Goal: Communication & Community: Answer question/provide support

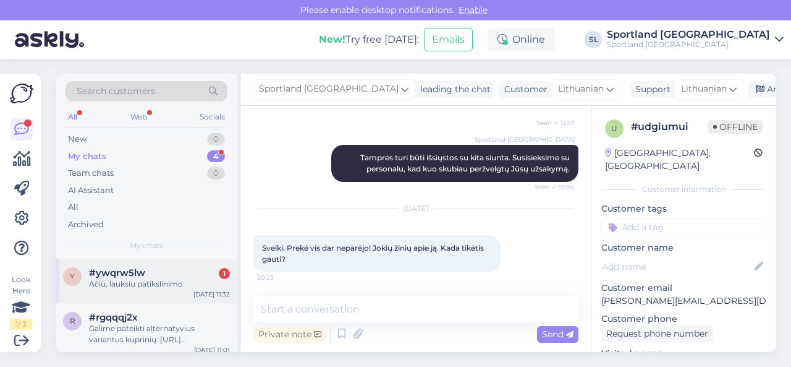
click at [140, 283] on div "Ačiū, lauksiu patikslinimo." at bounding box center [159, 283] width 141 height 11
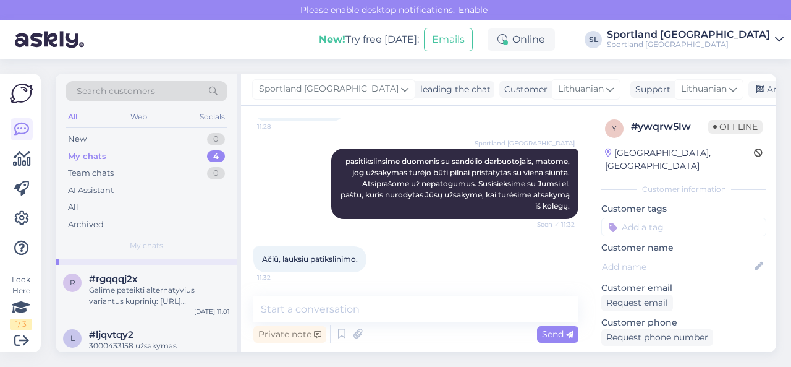
scroll to position [117, 0]
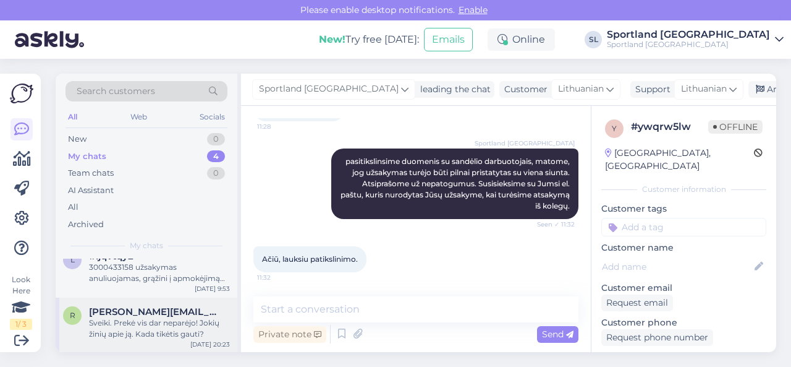
click at [132, 317] on div "Sveiki. Prekė vis dar neparėjo! Jokių žinių apie ją. Kada tikėtis gauti?" at bounding box center [159, 328] width 141 height 22
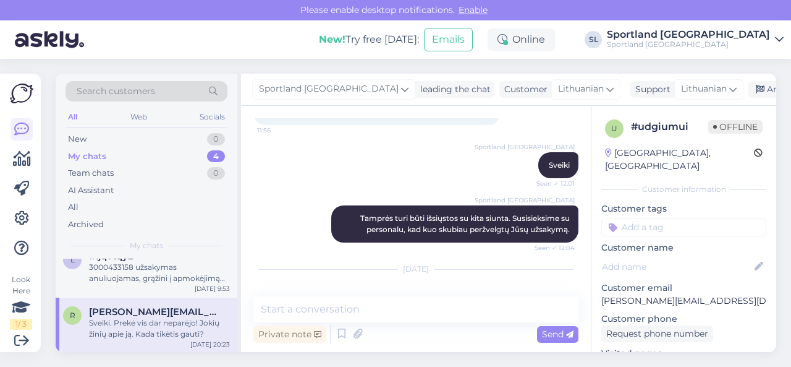
scroll to position [156, 0]
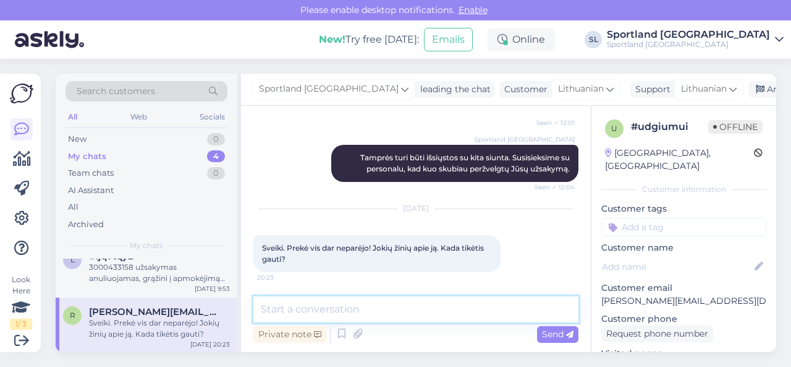
click at [328, 316] on textarea at bounding box center [415, 309] width 325 height 26
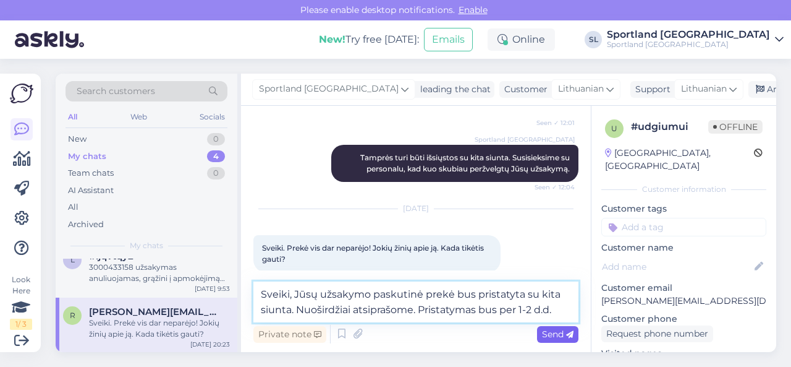
type textarea "Sveiki, Jūsų užsakymo paskutinė prekė bus pristatyta su kita siunta. Nuoširdžia…"
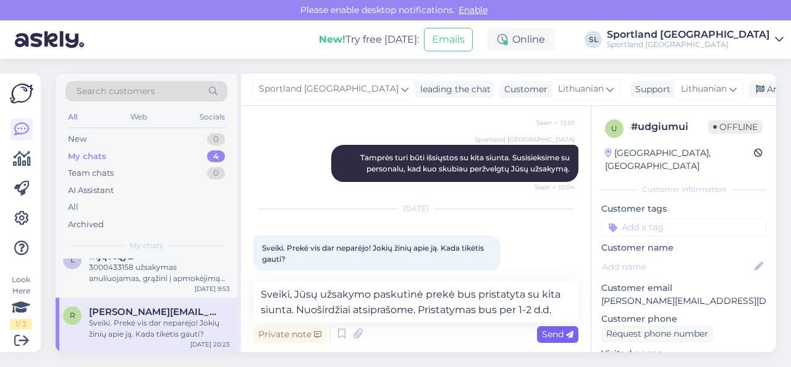
click at [563, 333] on span "Send" at bounding box center [558, 333] width 32 height 11
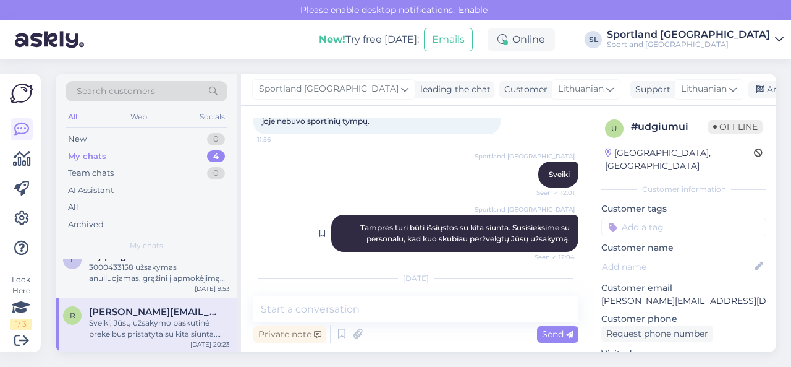
scroll to position [0, 0]
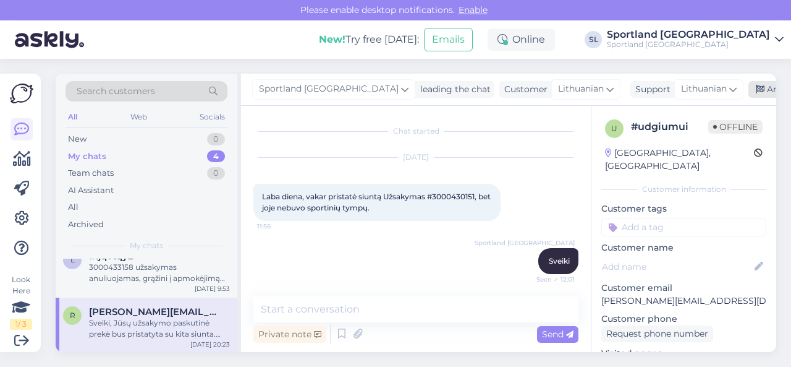
click at [749, 86] on div "Archive chat" at bounding box center [788, 89] width 78 height 17
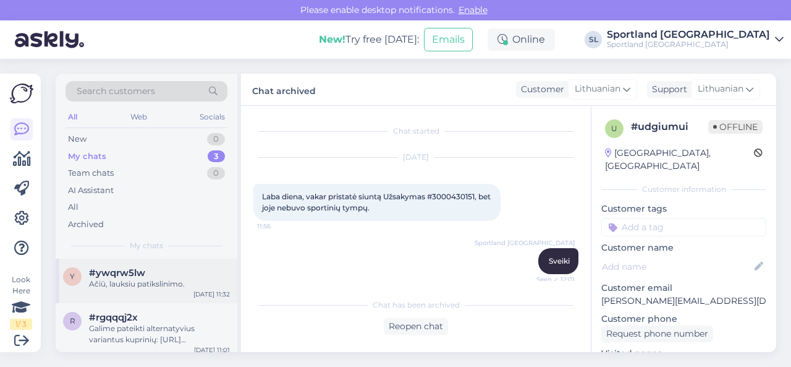
click at [156, 289] on div "y #ywqrw5lw Ačiū, lauksiu patikslinimo. Aug 18 11:32" at bounding box center [147, 280] width 182 height 45
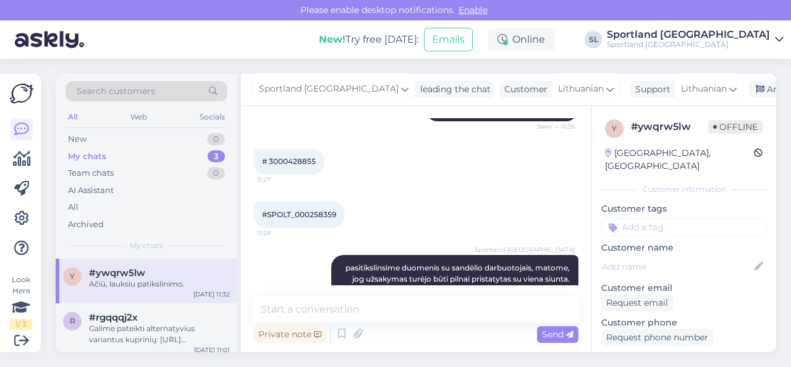
scroll to position [673, 0]
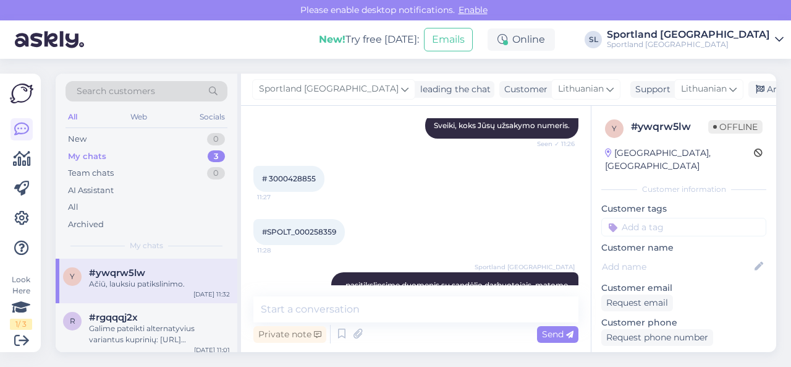
click at [295, 180] on span "# 3000428855" at bounding box center [289, 178] width 54 height 9
copy div "3000428855 11:27"
click at [155, 331] on div "Galime pateikti alternatyvius variantus kuprinių: https://sportland.lt/product/…" at bounding box center [159, 334] width 141 height 22
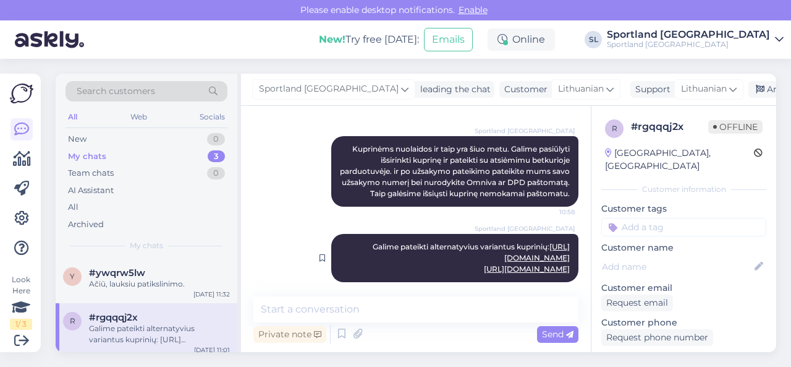
scroll to position [991, 0]
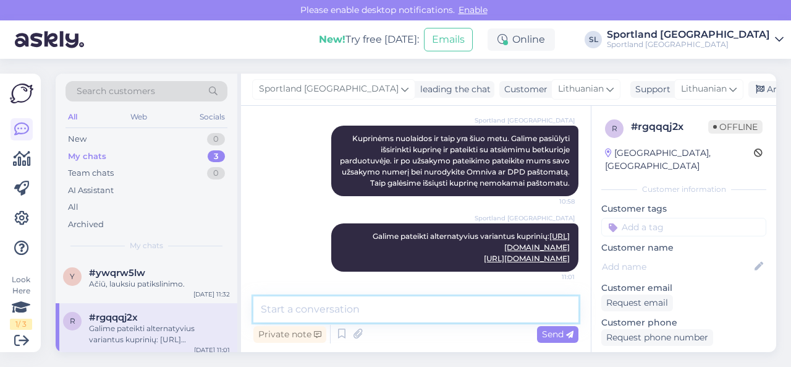
click at [375, 310] on textarea at bounding box center [415, 309] width 325 height 26
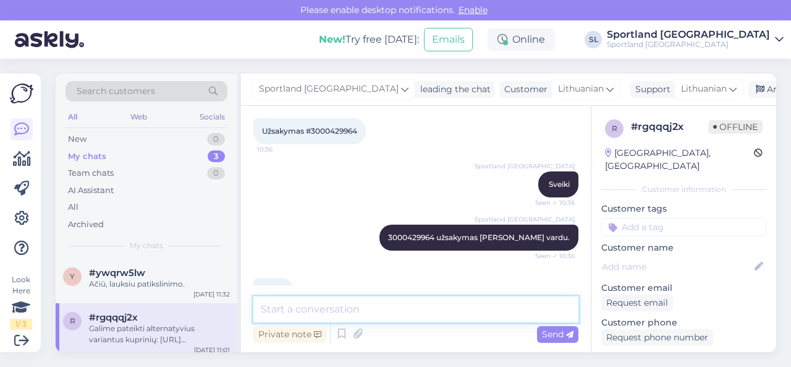
scroll to position [125, 0]
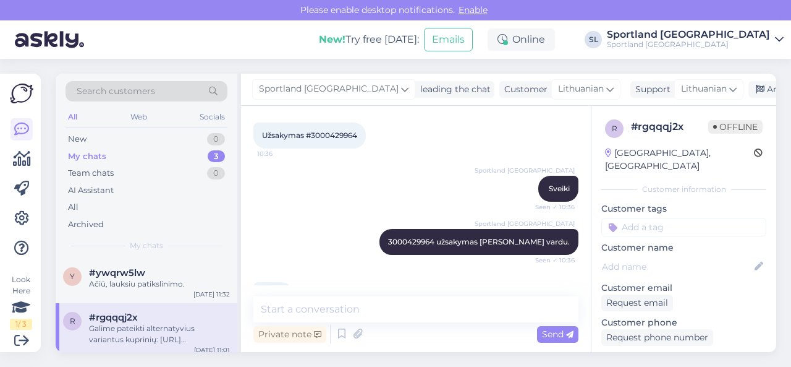
click at [331, 133] on span "Užsakymas #3000429964" at bounding box center [309, 134] width 95 height 9
copy div "3000429964 10:36"
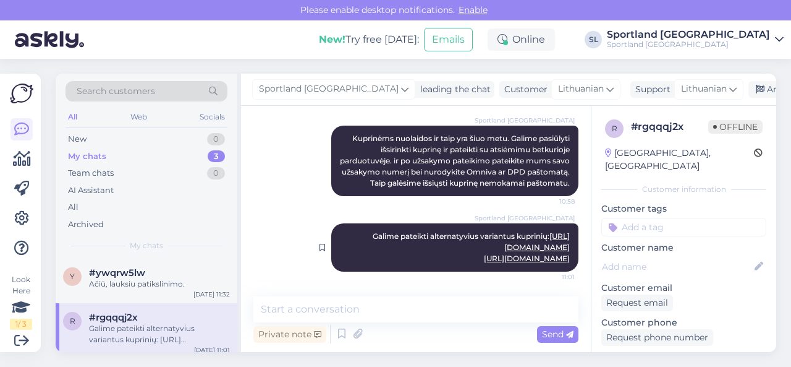
scroll to position [991, 0]
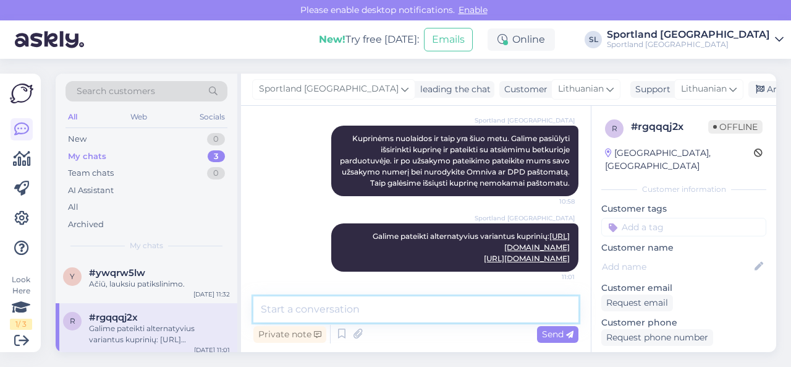
click at [323, 304] on textarea at bounding box center [415, 309] width 325 height 26
click at [326, 310] on textarea at bounding box center [415, 309] width 325 height 26
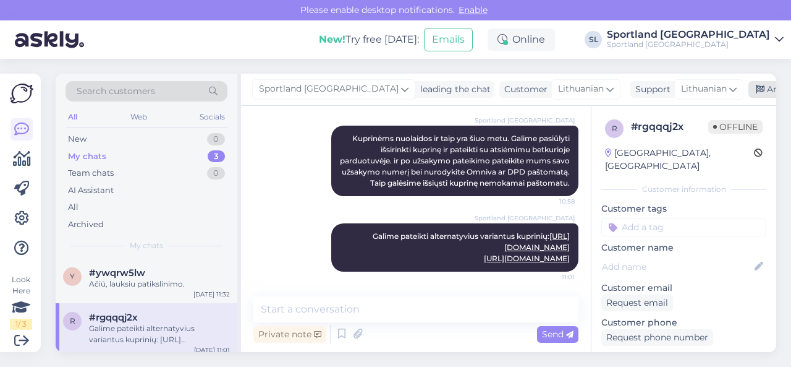
click at [749, 91] on div "Archive chat" at bounding box center [788, 89] width 78 height 17
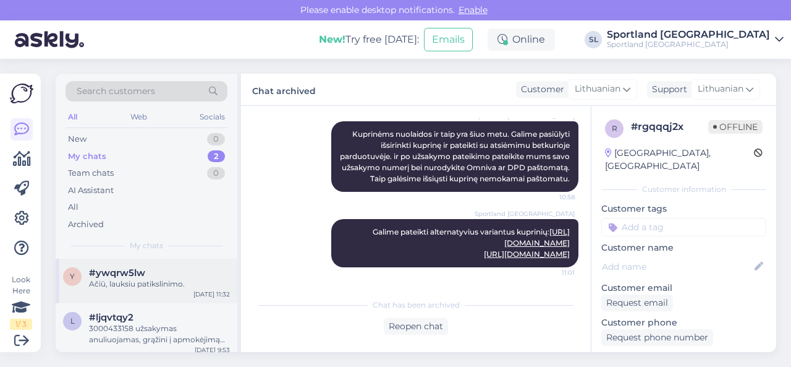
click at [143, 286] on div "Ačiū, lauksiu patikslinimo." at bounding box center [159, 283] width 141 height 11
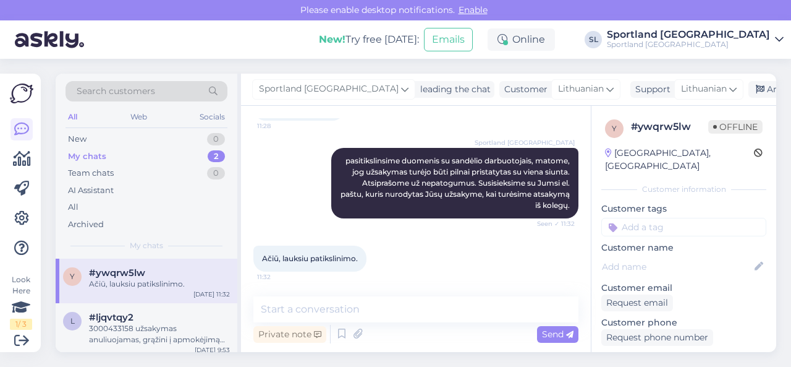
scroll to position [797, 0]
click at [161, 332] on div "3000433158 užsakymas anuliuojamas, grąžini į apmokėjimą nėra galimybės sistemiš…" at bounding box center [159, 334] width 141 height 22
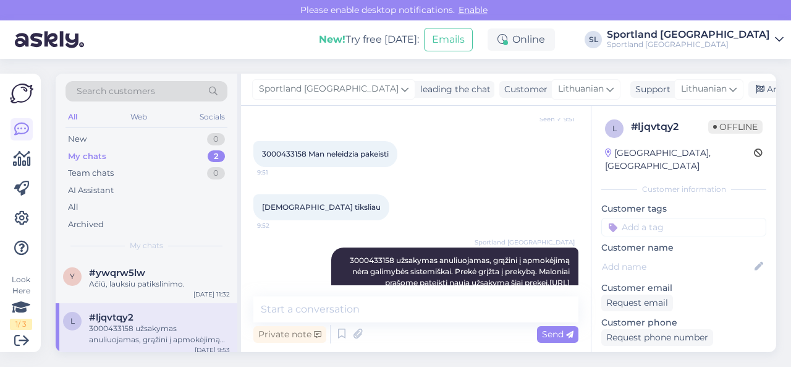
scroll to position [698, 0]
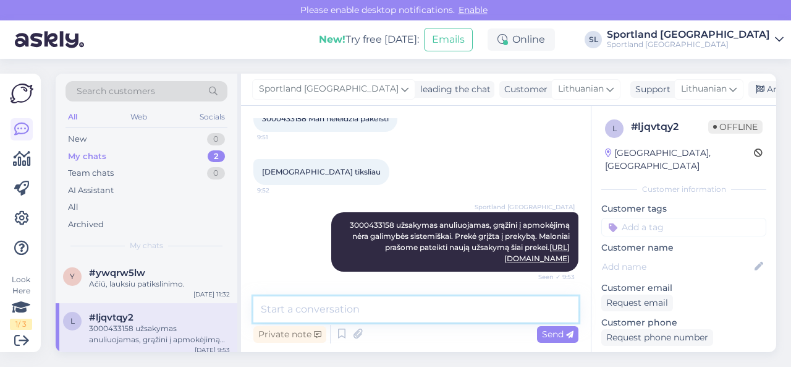
click at [393, 310] on textarea at bounding box center [415, 309] width 325 height 26
type textarea "J"
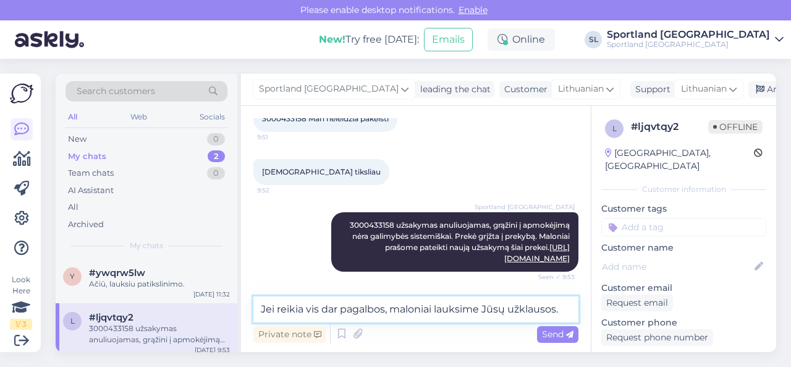
type textarea "Jei reikia vis dar pagalbos, maloniai lauksime Jūsų užklausos."
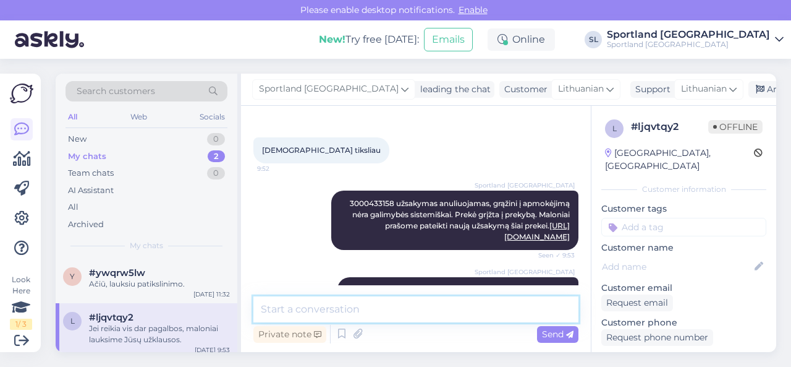
scroll to position [751, 0]
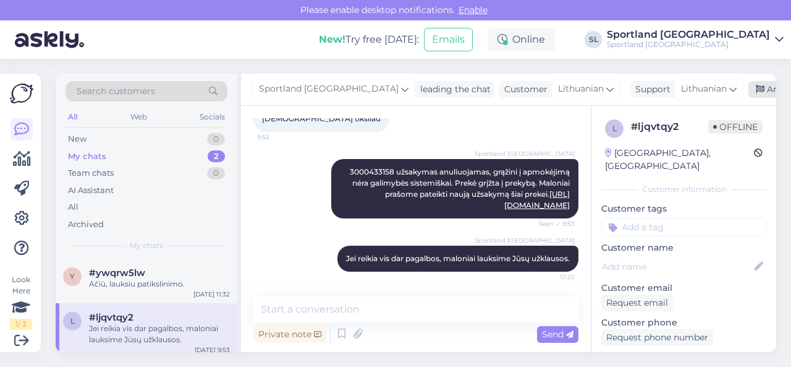
click at [749, 91] on div "Archive chat" at bounding box center [788, 89] width 78 height 17
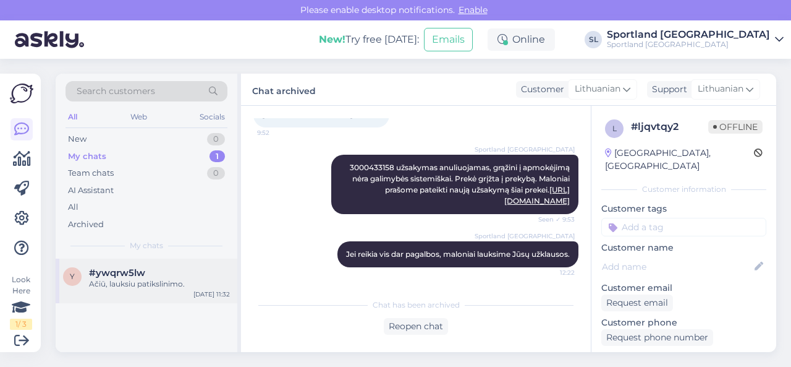
click at [161, 278] on div "Ačiū, lauksiu patikslinimo." at bounding box center [159, 283] width 141 height 11
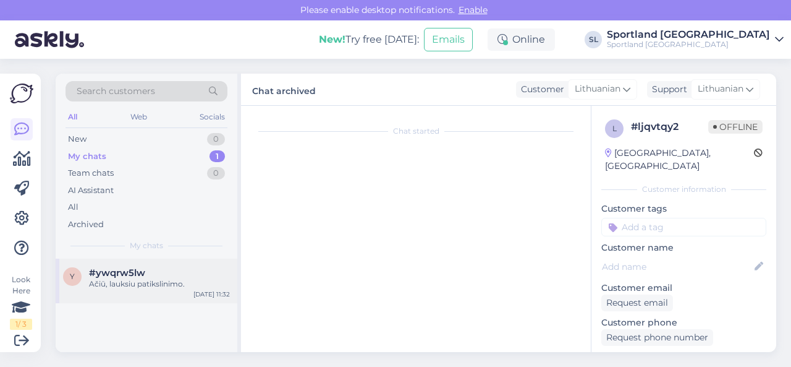
scroll to position [797, 0]
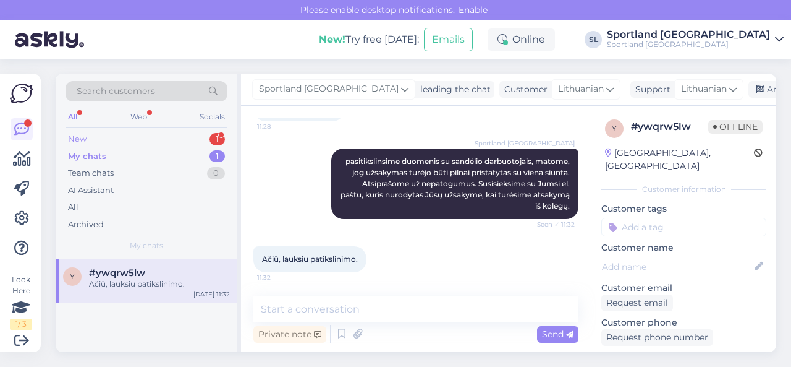
click at [167, 134] on div "New 1" at bounding box center [147, 138] width 162 height 17
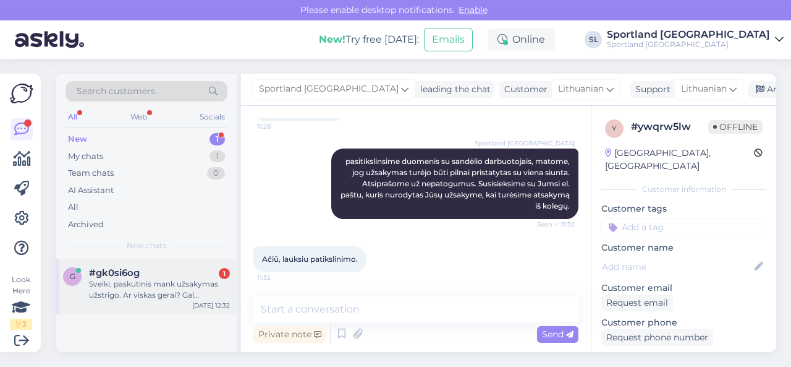
click at [177, 279] on div "Sveiki, paskutinis mank užsakymas užstrigo. Ar viskas gerai? Gal preliminariai …" at bounding box center [159, 289] width 141 height 22
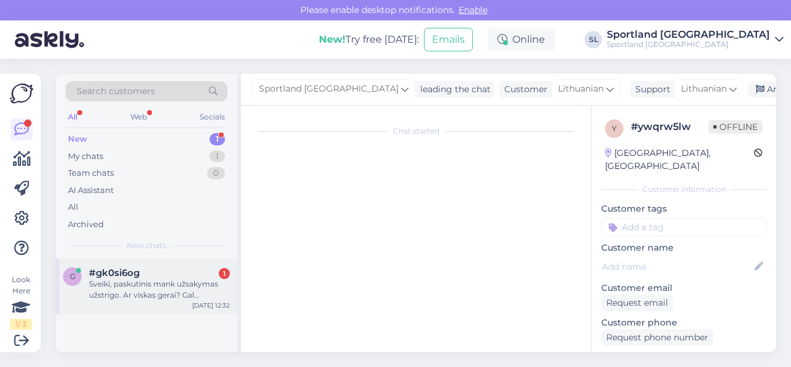
scroll to position [14, 0]
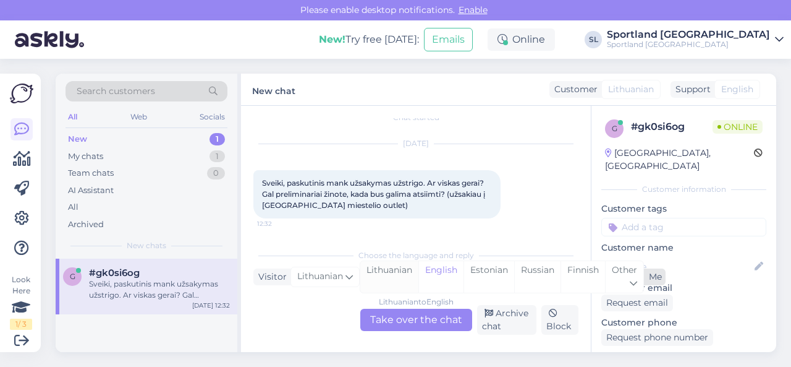
click at [381, 278] on div "Lithuanian" at bounding box center [389, 277] width 58 height 32
click at [394, 318] on div "Lithuanian to Lithuanian Take over the chat" at bounding box center [416, 319] width 112 height 22
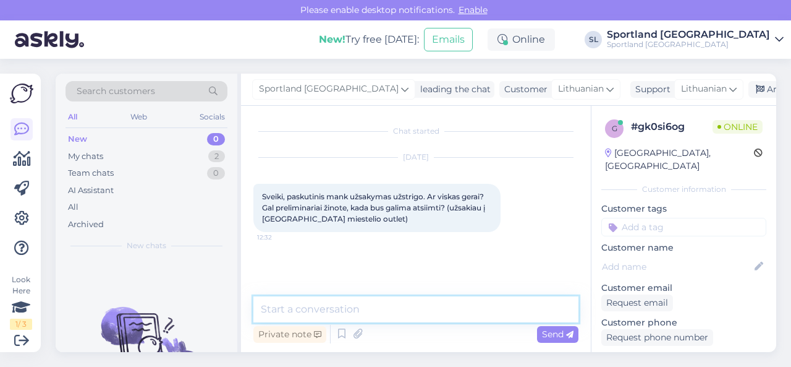
click at [375, 310] on textarea at bounding box center [415, 309] width 325 height 26
type textarea "Sveiki"
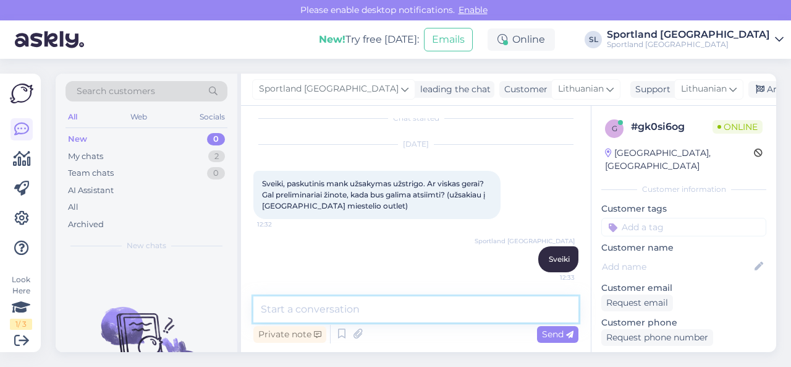
click at [399, 314] on textarea at bounding box center [415, 309] width 325 height 26
click at [291, 308] on textarea "gal turite užsakymo numeriuką?" at bounding box center [415, 309] width 325 height 26
type textarea "gal galite pateikti užsakymo numeriuką?"
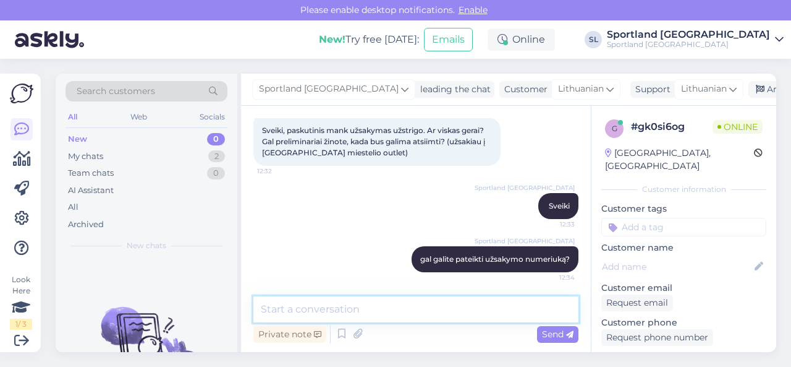
click at [353, 316] on textarea at bounding box center [415, 309] width 325 height 26
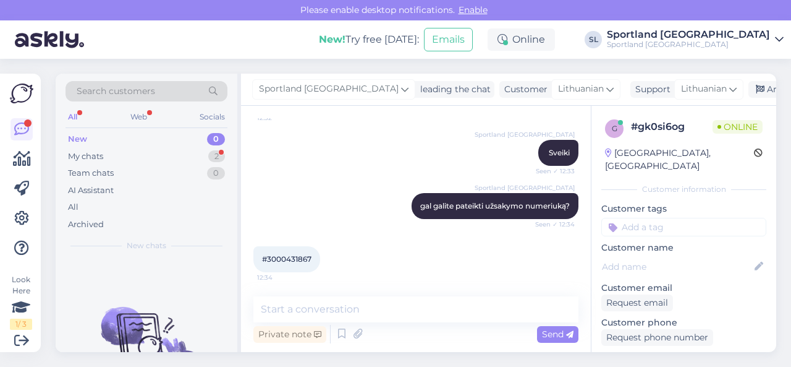
click at [283, 262] on span "#3000431867" at bounding box center [286, 258] width 49 height 9
click at [284, 262] on span "#3000431867" at bounding box center [286, 258] width 49 height 9
click at [286, 258] on span "#3000431867" at bounding box center [286, 258] width 49 height 9
copy div "3000431867 12:34"
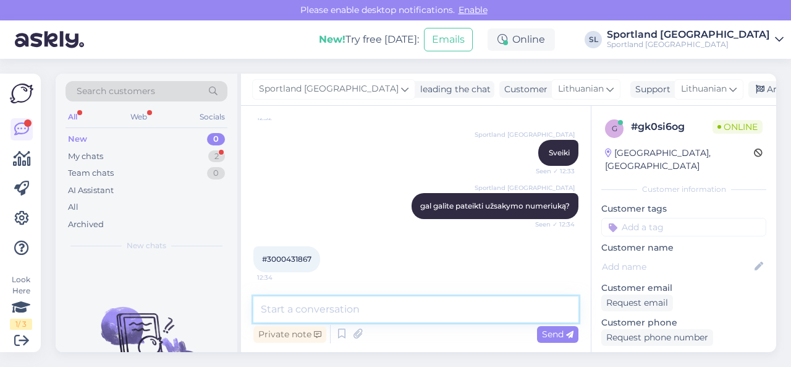
click at [355, 296] on textarea at bounding box center [415, 309] width 325 height 26
type textarea "užsakymas jau paruoštas atsiimti."
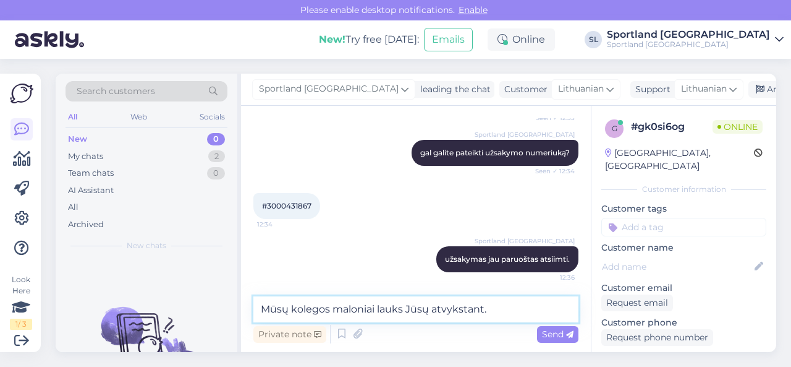
type textarea "Mūsų kolegos maloniai lauks Jūsų atvykstant."
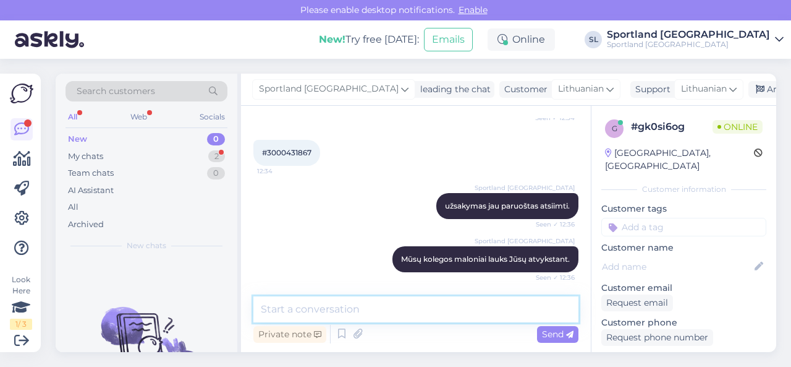
scroll to position [279, 0]
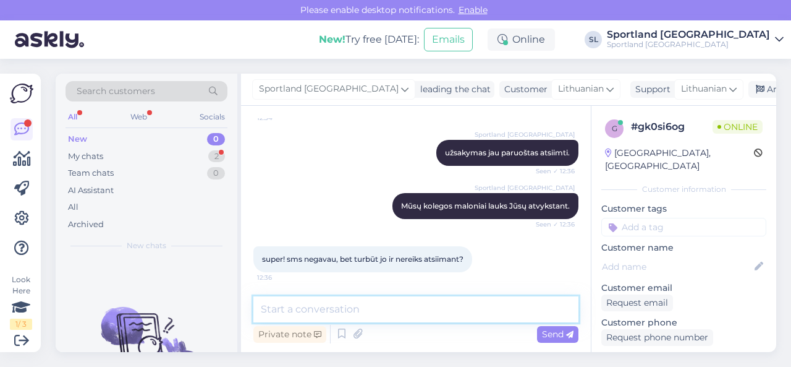
click at [401, 310] on textarea at bounding box center [415, 309] width 325 height 26
type textarea "nebūtina."
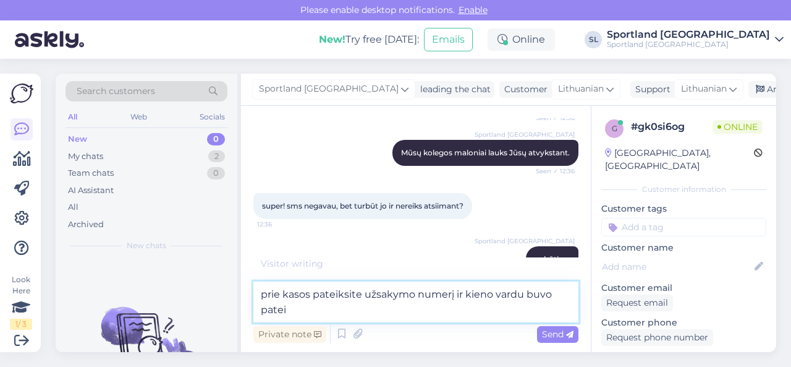
scroll to position [411, 0]
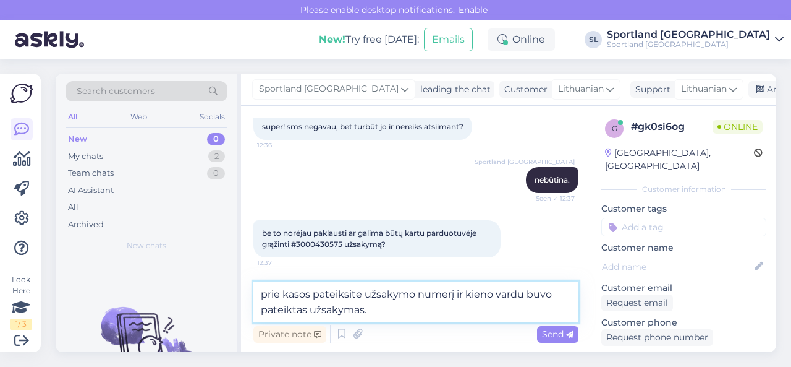
type textarea "prie kasos pateiksite užsakymo numerį ir kieno vardu buvo pateiktas užsakymas."
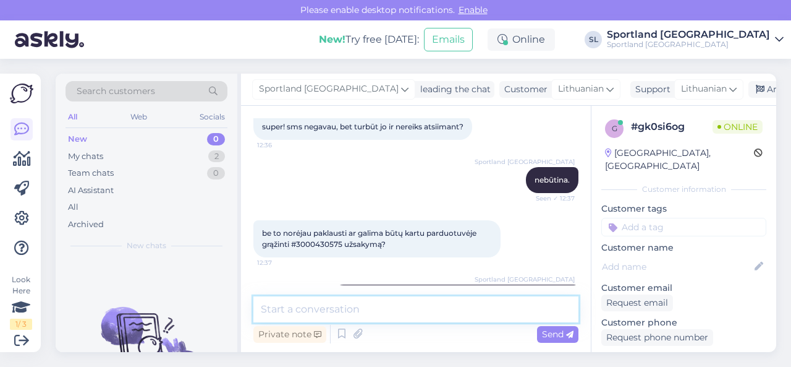
scroll to position [461, 0]
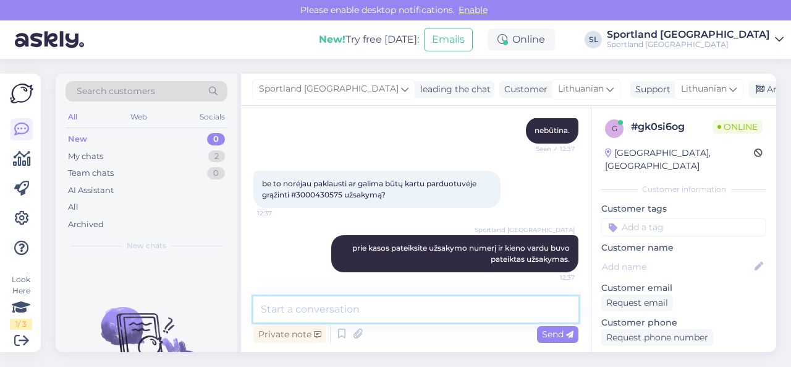
click at [336, 304] on textarea at bounding box center [415, 309] width 325 height 26
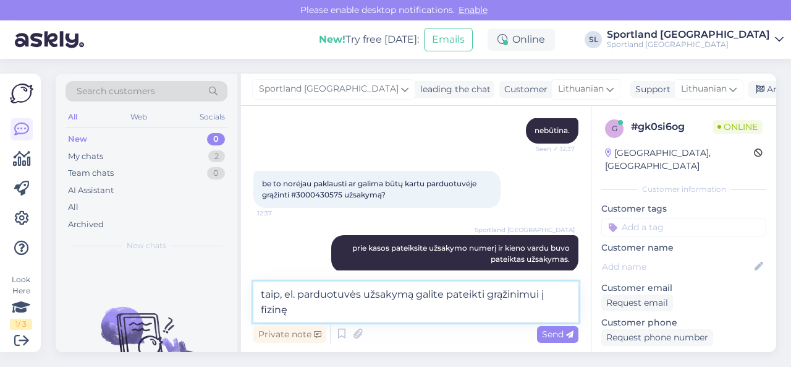
scroll to position [475, 0]
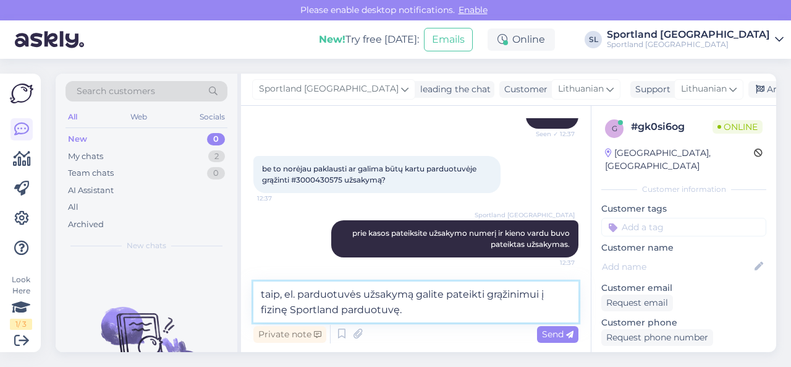
type textarea "taip, el. parduotuvės užsakymą galite pateikti grąžinimui į fizinę Sportland pa…"
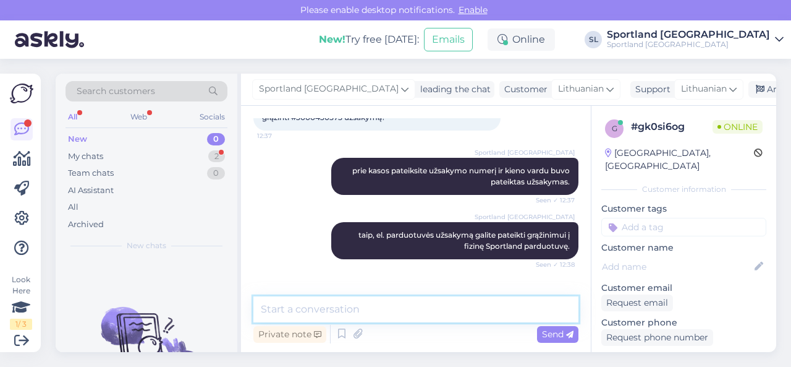
scroll to position [578, 0]
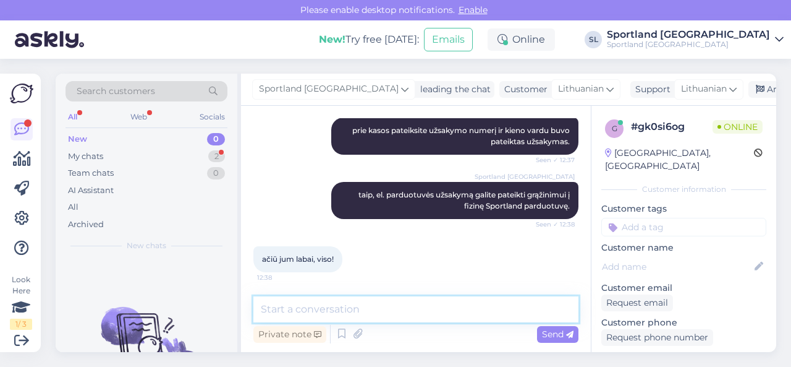
click at [340, 303] on textarea at bounding box center [415, 309] width 325 height 26
type textarea "geros dienos! ;)"
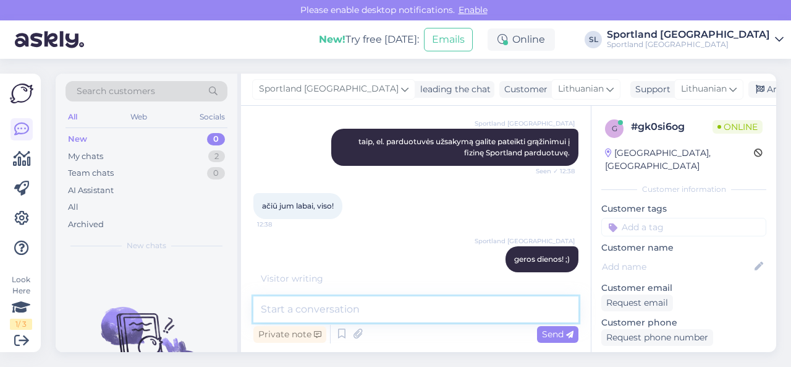
scroll to position [684, 0]
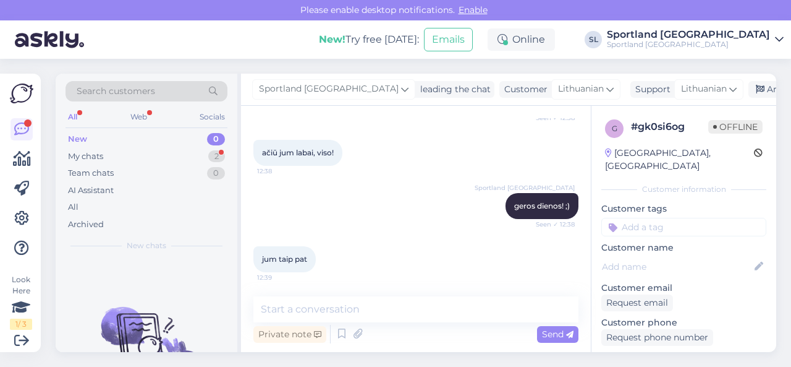
click at [368, 252] on div "jum taip pat 12:39" at bounding box center [415, 258] width 325 height 53
click at [749, 85] on div "Archive chat" at bounding box center [788, 89] width 78 height 17
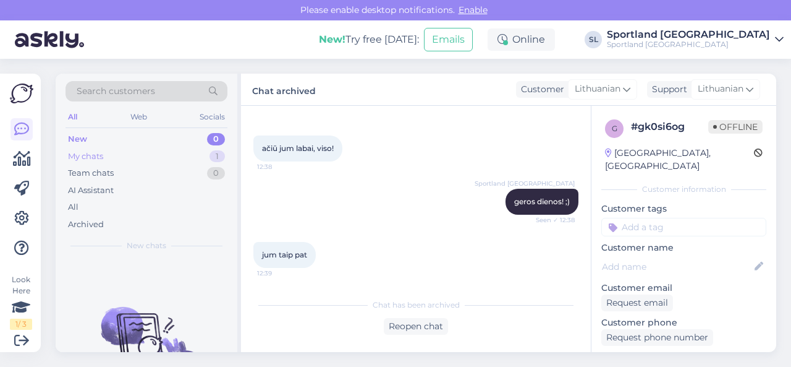
click at [195, 158] on div "My chats 1" at bounding box center [147, 156] width 162 height 17
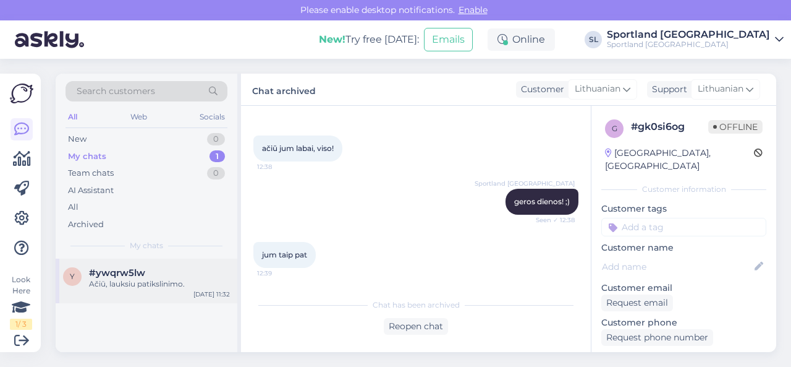
click at [146, 278] on div "Ačiū, lauksiu patikslinimo." at bounding box center [159, 283] width 141 height 11
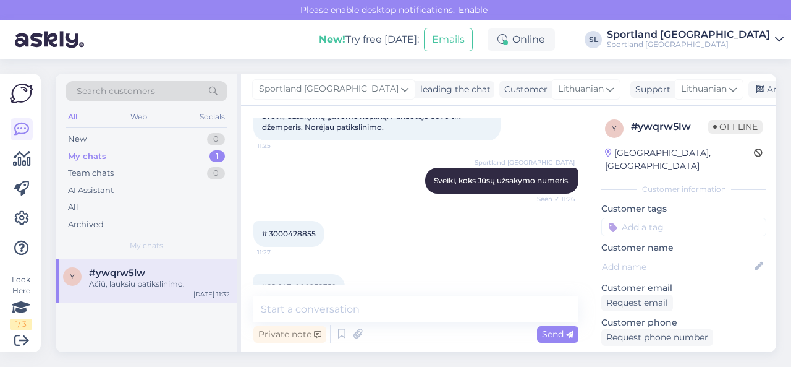
scroll to position [611, 0]
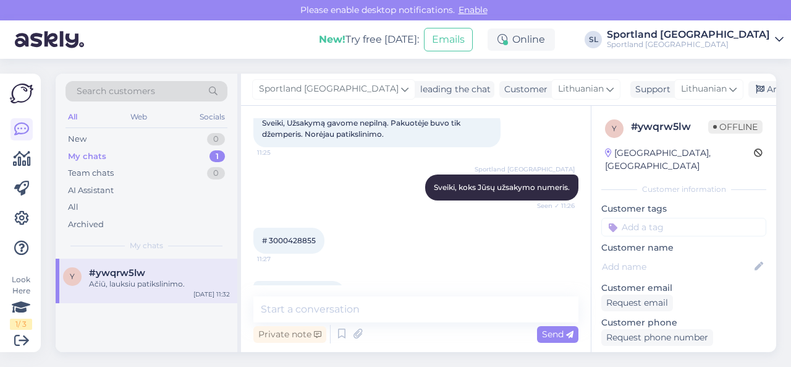
click at [298, 239] on span "# 3000428855" at bounding box center [289, 240] width 54 height 9
copy div "3000428855 11:27"
click at [370, 211] on div "Sportland Lithuania Sveiki, koks Jūsų užsakymo numeris. Seen ✓ 11:26" at bounding box center [415, 187] width 325 height 53
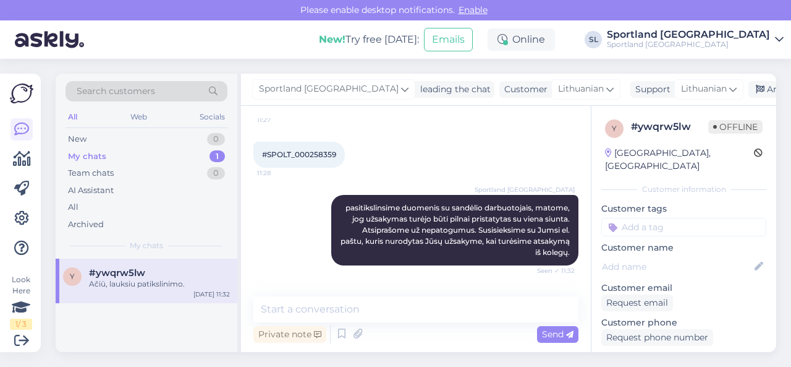
scroll to position [797, 0]
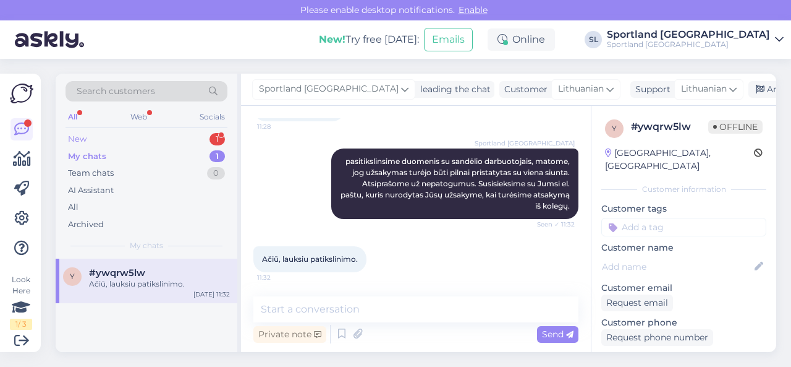
click at [177, 133] on div "New 1" at bounding box center [147, 138] width 162 height 17
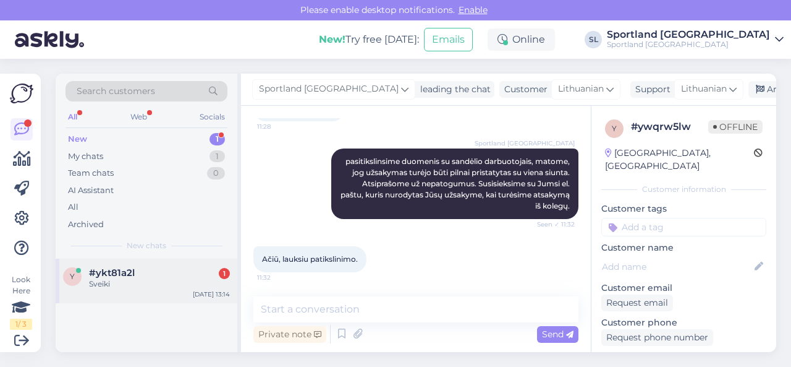
click at [163, 267] on div "#ykt81a2l 1" at bounding box center [159, 272] width 141 height 11
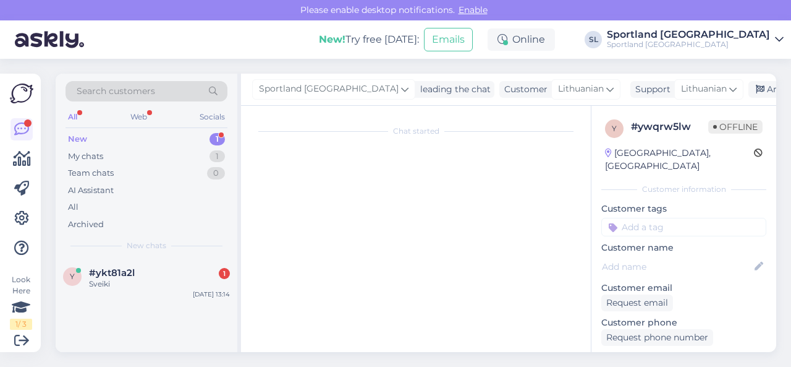
scroll to position [0, 0]
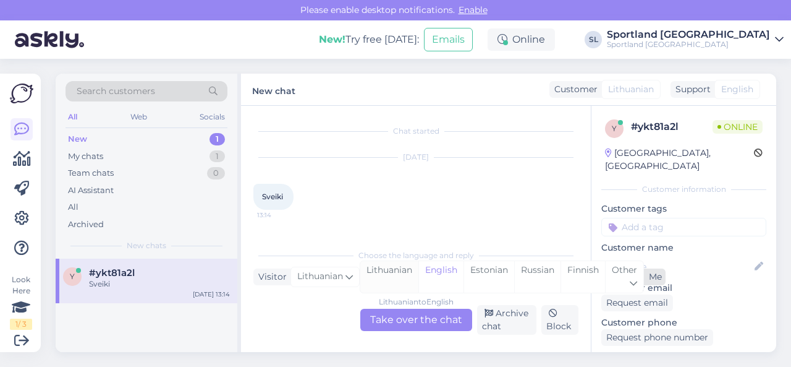
click at [378, 283] on div "Lithuanian" at bounding box center [389, 277] width 58 height 32
click at [385, 315] on div "Lithuanian to Lithuanian Take over the chat" at bounding box center [416, 319] width 112 height 22
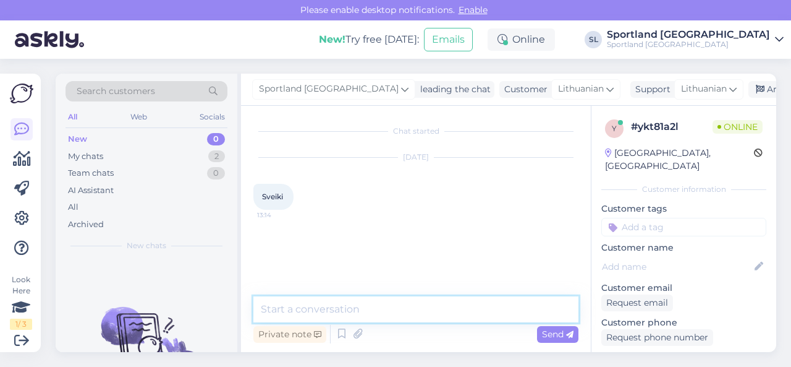
click at [338, 306] on textarea at bounding box center [415, 309] width 325 height 26
type textarea "Sveiki"
type textarea "kuo galime Jums padėti?"
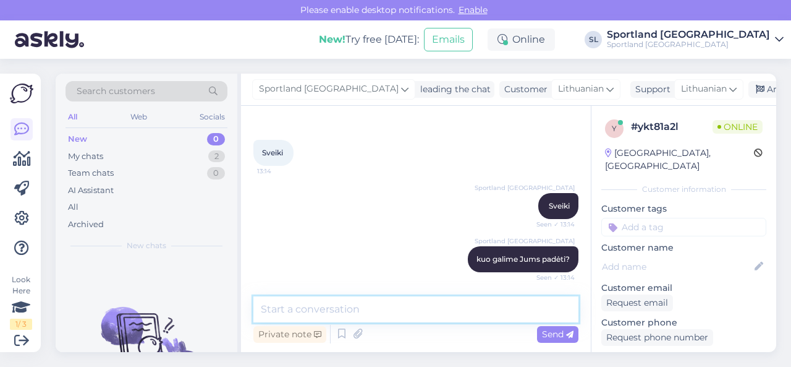
click at [361, 305] on textarea at bounding box center [415, 309] width 325 height 26
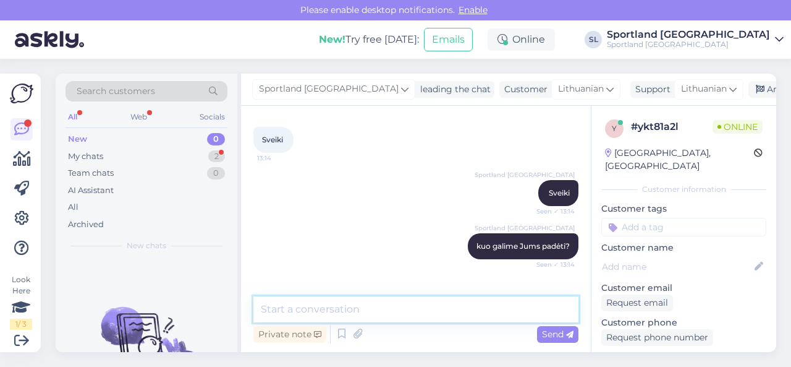
scroll to position [119, 0]
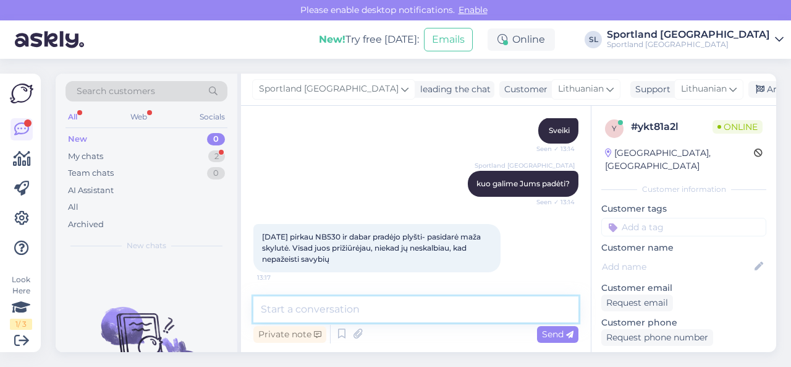
click at [406, 308] on textarea at bounding box center [415, 309] width 325 height 26
click at [279, 310] on textarea at bounding box center [415, 309] width 325 height 26
paste textarea "Jūs turite teisę pateikti prekę gamyklinio broko vertinimui, jeigu nėra praėję …"
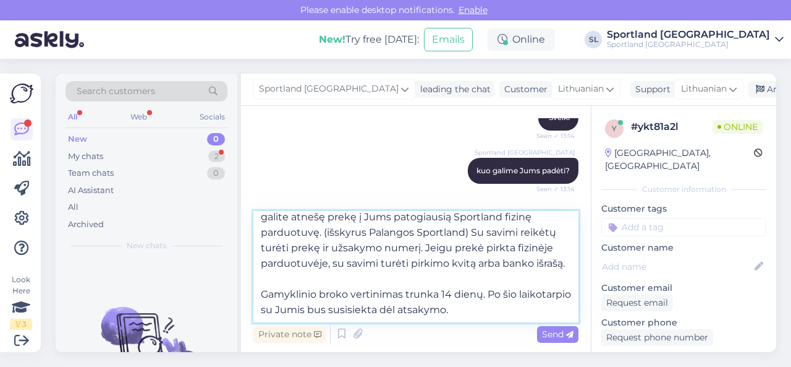
scroll to position [69, 0]
type textarea "Jūs turite teisę pateikti prekę gamyklinio broko vertinimui, jeigu nėra praėję …"
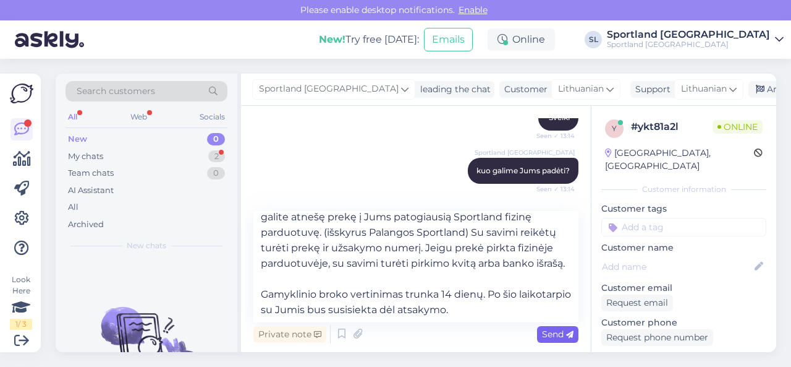
click at [553, 334] on span "Send" at bounding box center [558, 333] width 32 height 11
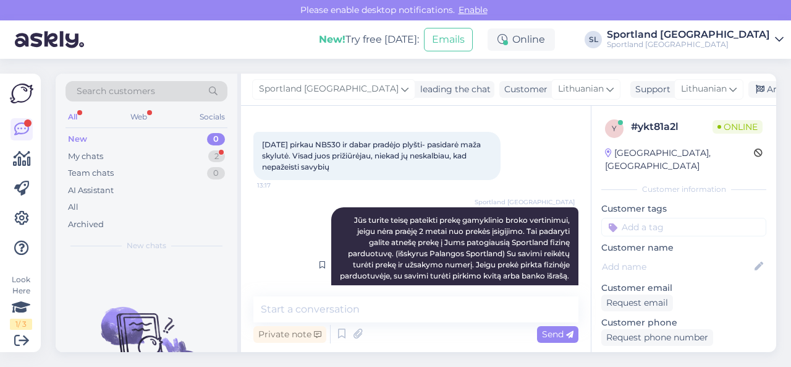
scroll to position [273, 0]
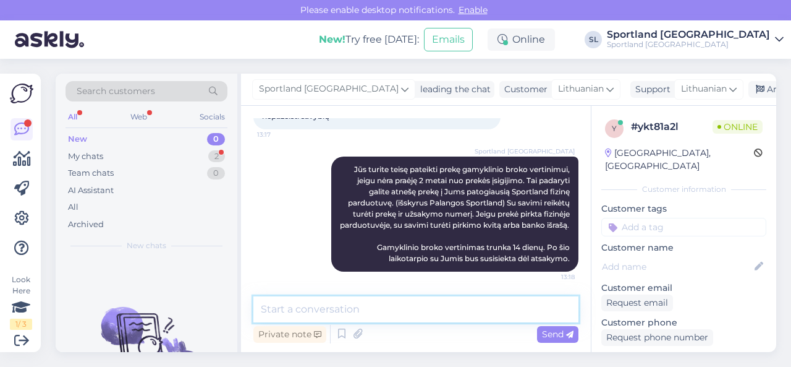
click at [385, 308] on textarea at bounding box center [415, 309] width 325 height 26
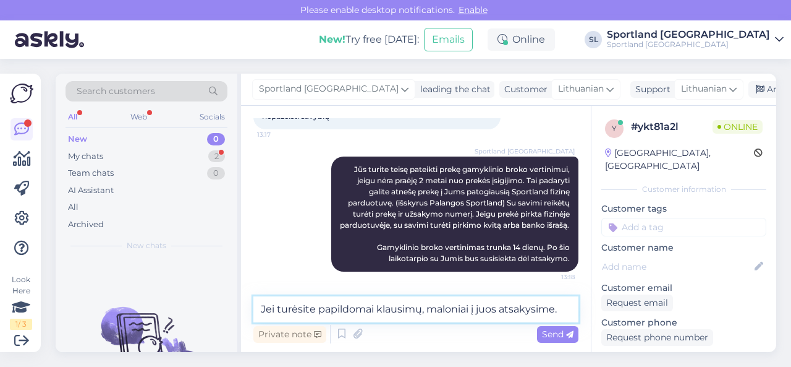
type textarea "Jei turėsite papildomai klausimų, maloniai į juos atsakysime."
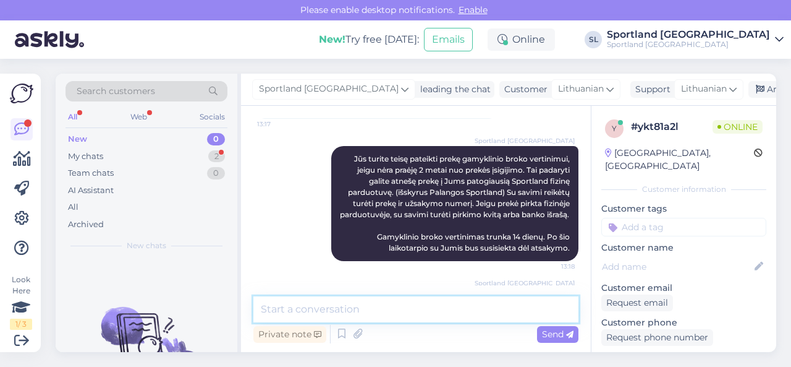
scroll to position [326, 0]
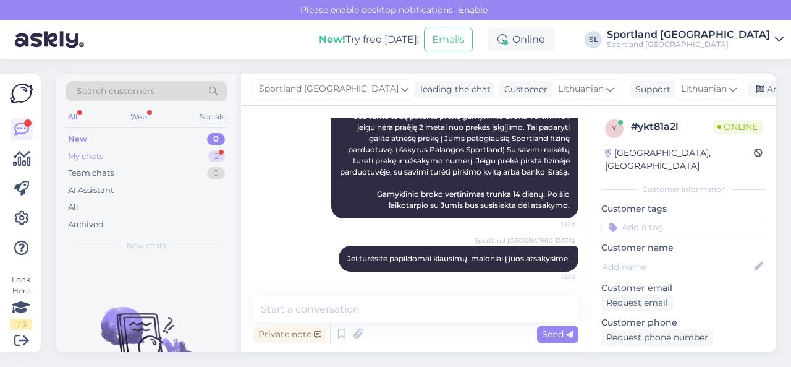
click at [134, 157] on div "My chats 2" at bounding box center [147, 156] width 162 height 17
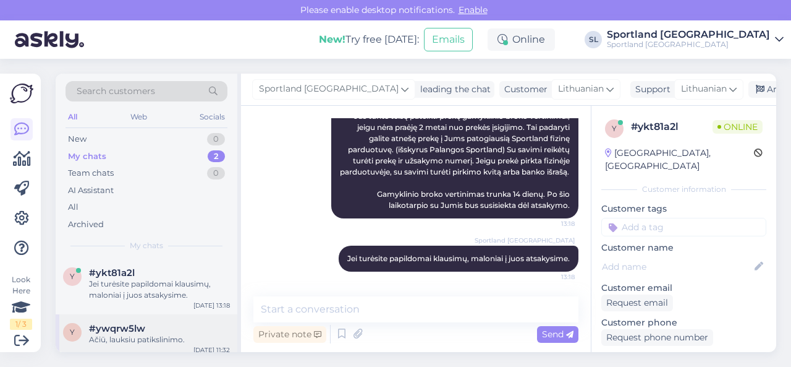
scroll to position [6, 0]
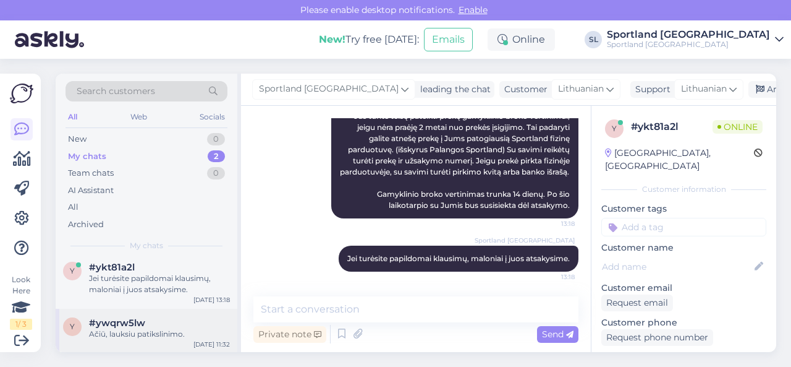
click at [143, 323] on span "#ywqrw5lw" at bounding box center [117, 322] width 56 height 11
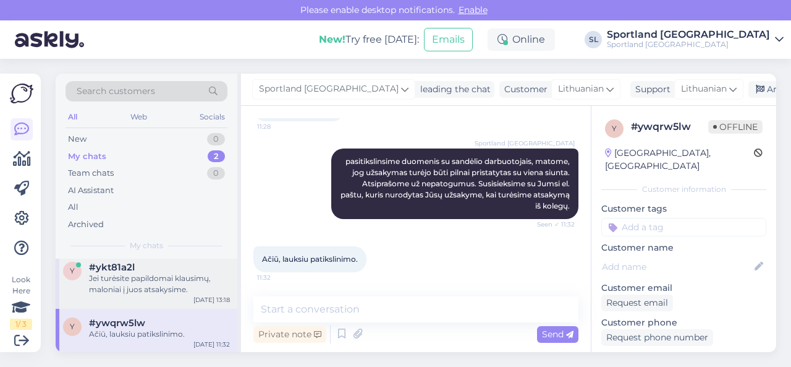
click at [141, 284] on div "Jei turėsite papildomai klausimų, maloniai į juos atsakysime." at bounding box center [159, 284] width 141 height 22
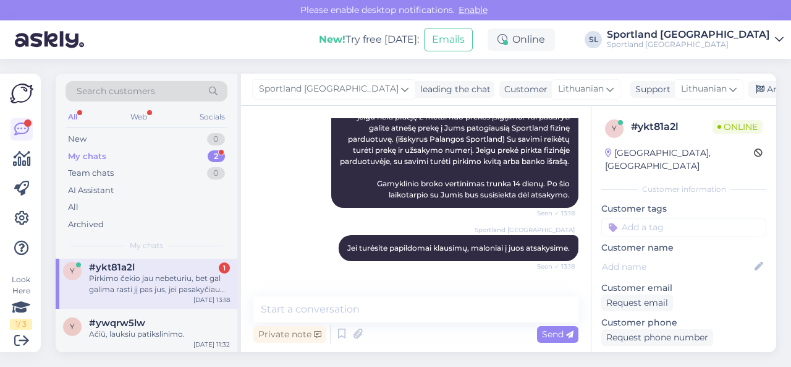
scroll to position [390, 0]
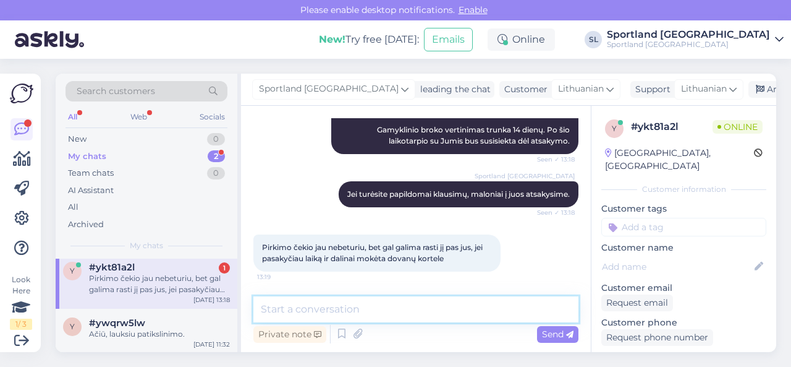
click at [321, 312] on textarea at bounding box center [415, 309] width 325 height 26
click at [336, 307] on textarea at bounding box center [415, 309] width 325 height 26
type textarea "d"
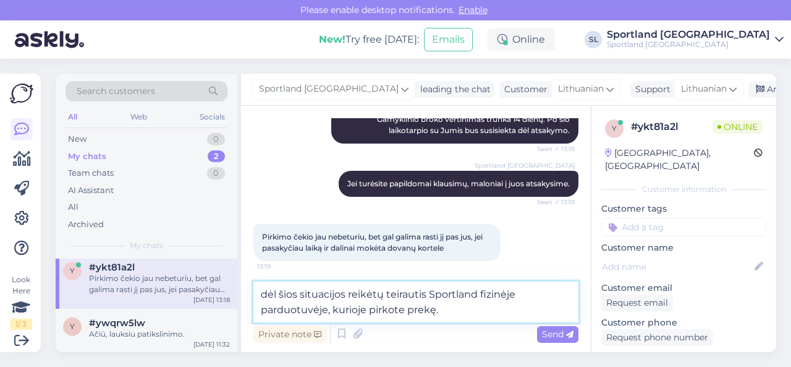
type textarea "dėl šios situacijos reikėtų teirautis Sportland fizinėje parduotuvėje, kurioje …"
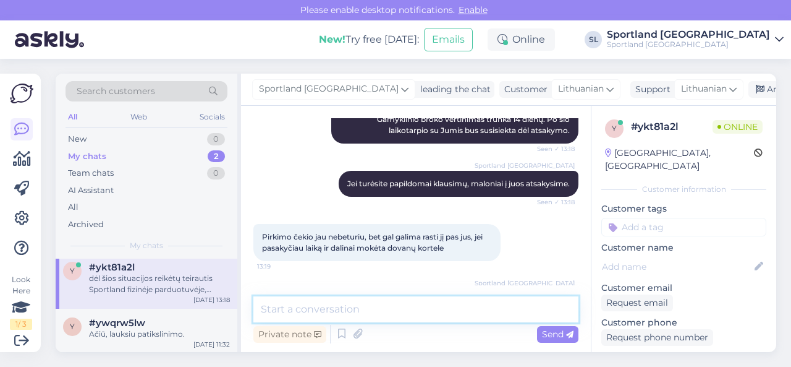
scroll to position [454, 0]
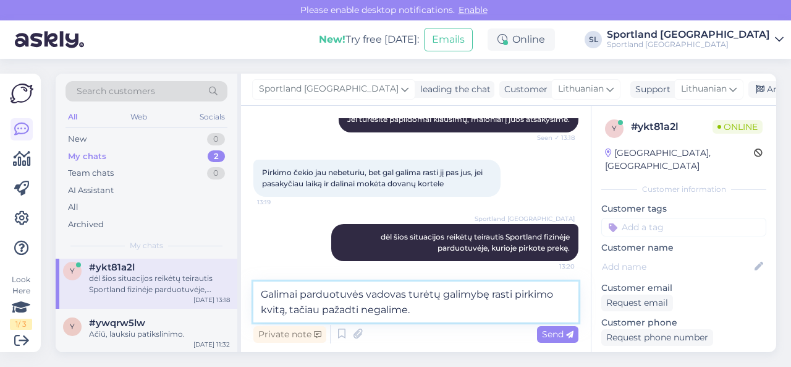
click at [352, 311] on textarea "Galimai parduotuvės vadovas turėtų galimybę rasti pirkimo kvitą, tačiau pažadti…" at bounding box center [415, 301] width 325 height 41
click at [429, 311] on textarea "Galimai parduotuvės vadovas turėtų galimybę rasti pirkimo kvitą, tačiau pažadėt…" at bounding box center [415, 301] width 325 height 41
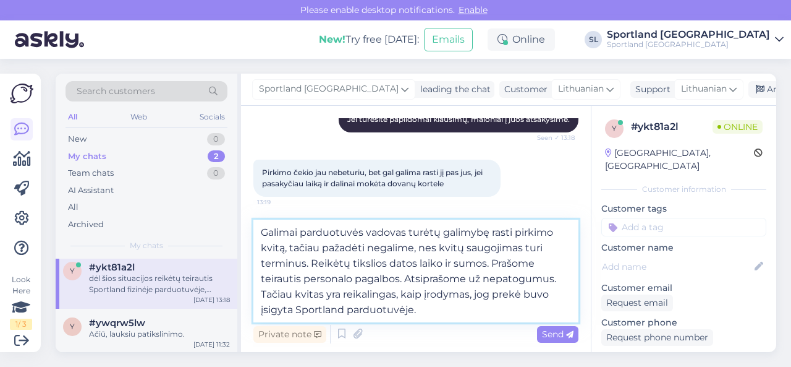
type textarea "Galimai parduotuvės vadovas turėtų galimybę rasti pirkimo kvitą, tačiau pažadėt…"
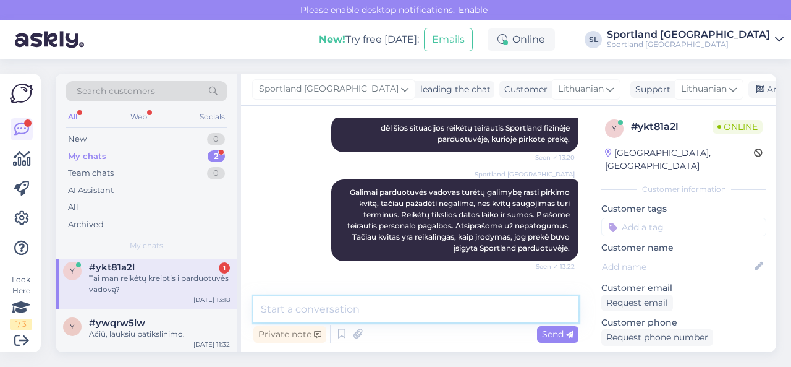
scroll to position [616, 0]
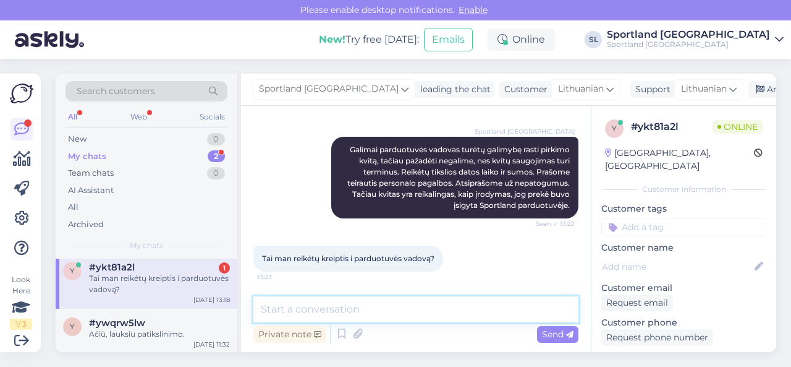
click at [361, 311] on textarea at bounding box center [415, 309] width 325 height 26
click at [356, 309] on textarea at bounding box center [415, 309] width 325 height 26
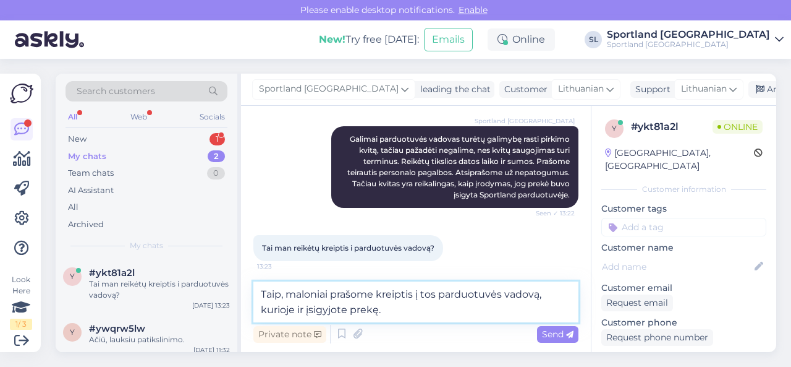
type textarea "Taip, maloniai prašome kreiptis į tos parduotuvės vadovą, kurioje ir įsigyjote …"
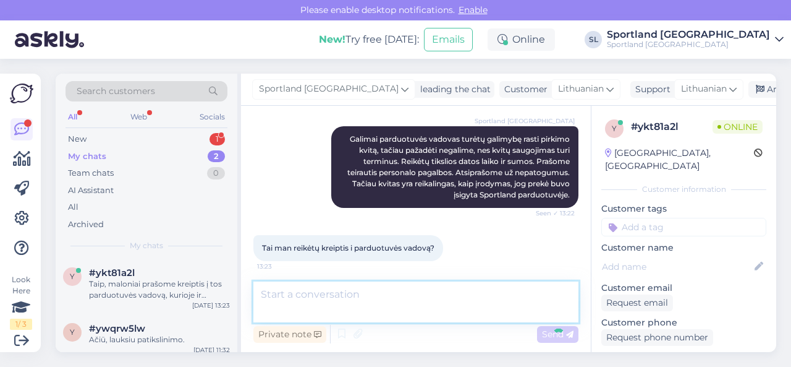
scroll to position [681, 0]
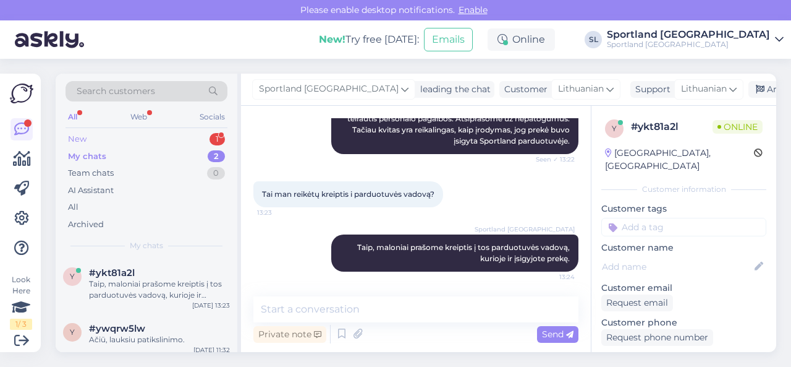
click at [142, 140] on div "New 1" at bounding box center [147, 138] width 162 height 17
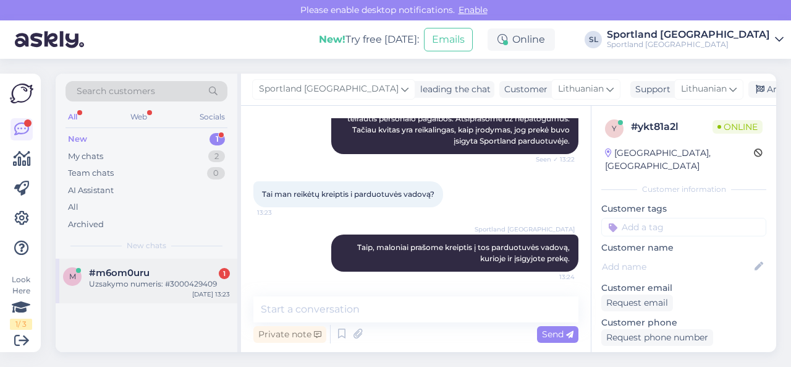
click at [147, 270] on span "#m6om0uru" at bounding box center [119, 272] width 61 height 11
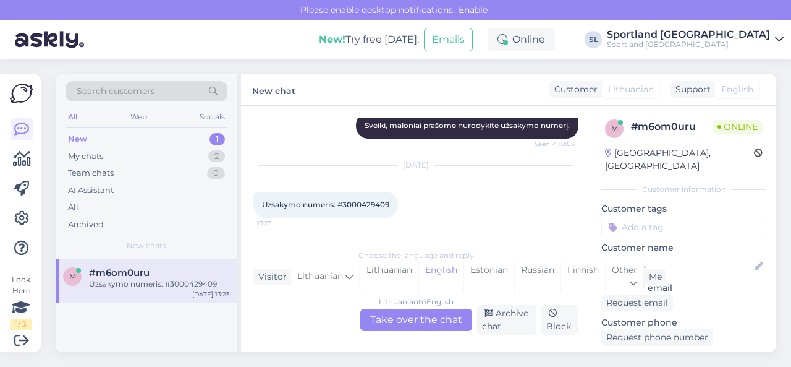
scroll to position [225, 0]
click at [371, 206] on span "Uzsakymo numeris: #3000429409" at bounding box center [325, 204] width 127 height 9
copy div "3000429409 13:23"
click at [402, 276] on div "Lithuanian" at bounding box center [389, 277] width 58 height 32
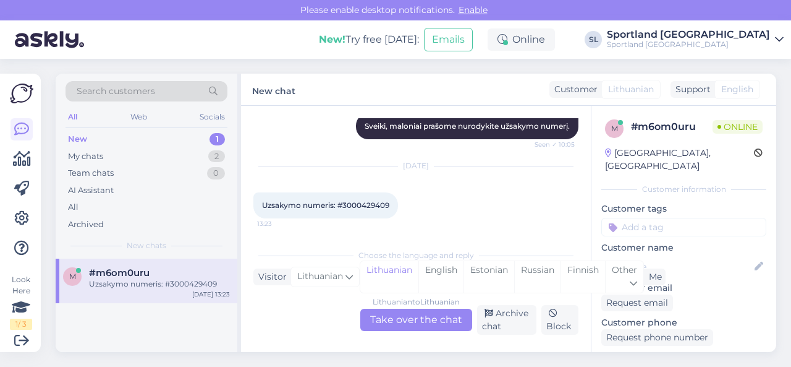
click at [402, 315] on div "Lithuanian to Lithuanian Take over the chat" at bounding box center [416, 319] width 112 height 22
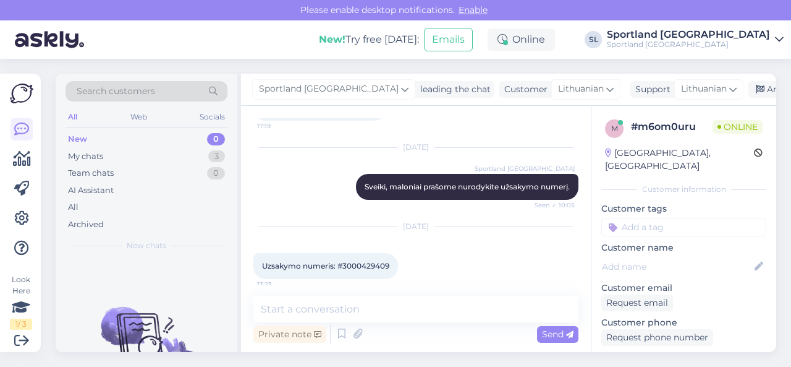
scroll to position [171, 0]
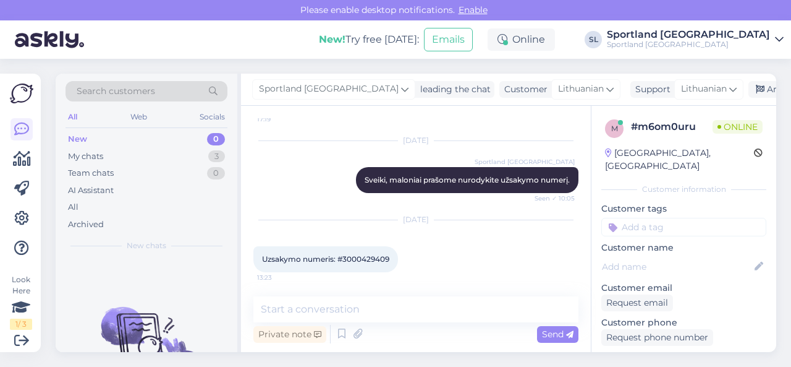
click at [371, 255] on span "Uzsakymo numeris: #3000429409" at bounding box center [325, 258] width 127 height 9
copy div "3000429409 13:23"
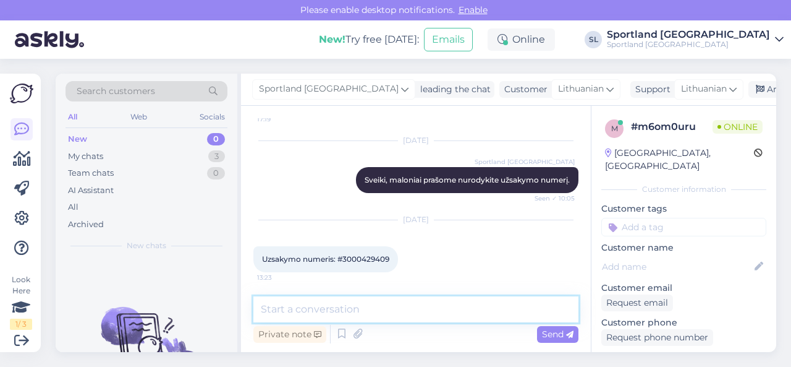
click at [344, 315] on textarea at bounding box center [415, 309] width 325 height 26
paste textarea "3000429409"
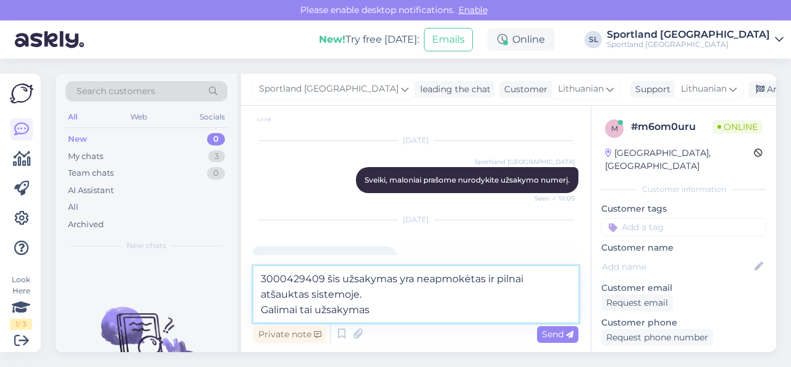
paste textarea "3000429405"
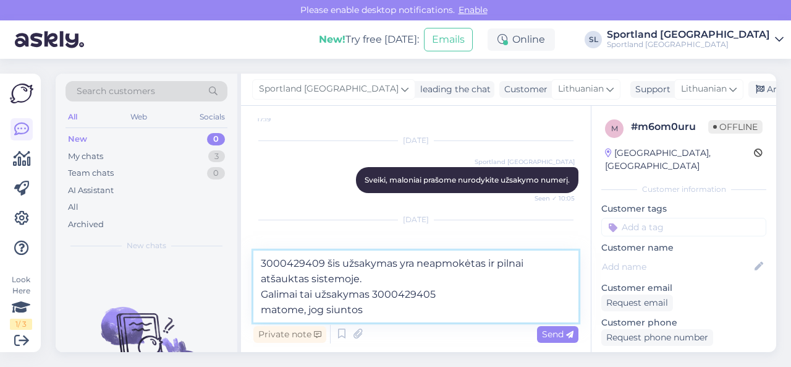
paste textarea "CC820759605EE"
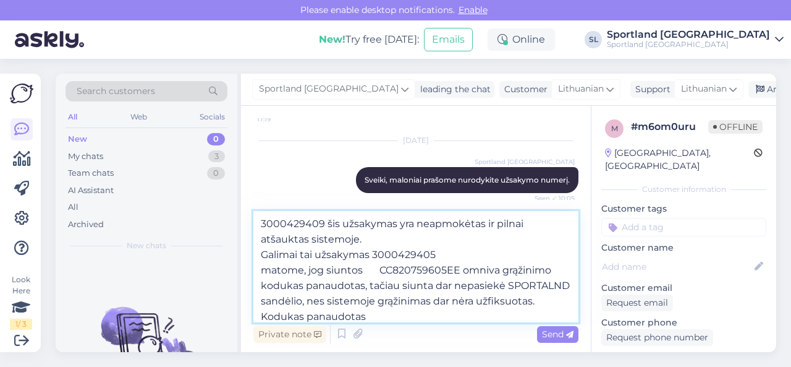
paste textarea "14.08.2025 08:22"
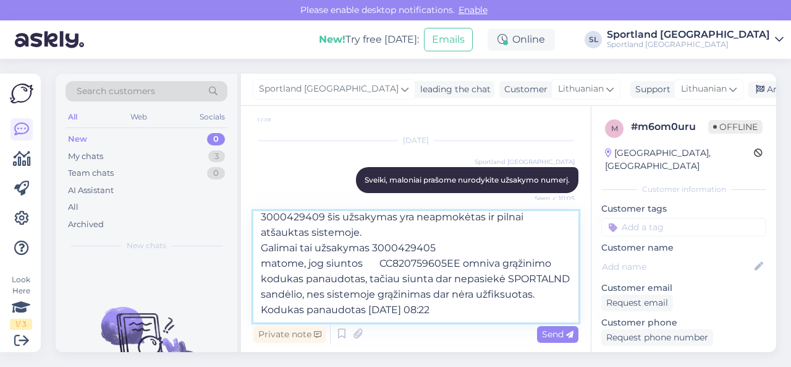
type textarea "3000429409 šis užsakymas yra neapmokėtas ir pilnai atšauktas sistemoje. Galimai…"
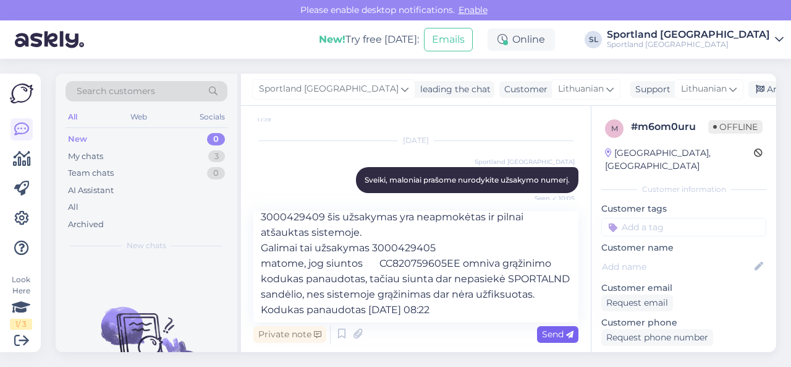
click at [548, 333] on span "Send" at bounding box center [558, 333] width 32 height 11
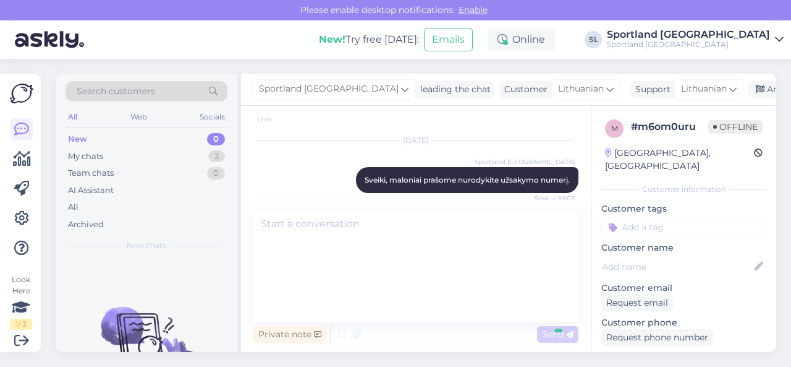
scroll to position [0, 0]
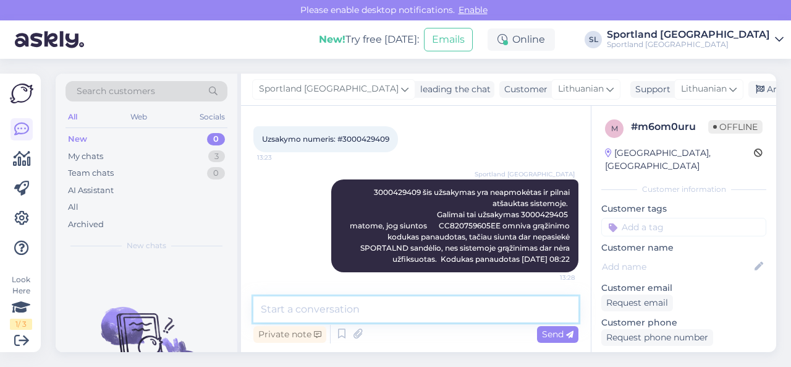
click at [419, 313] on textarea at bounding box center [415, 309] width 325 height 26
click at [278, 310] on textarea at bounding box center [415, 309] width 325 height 26
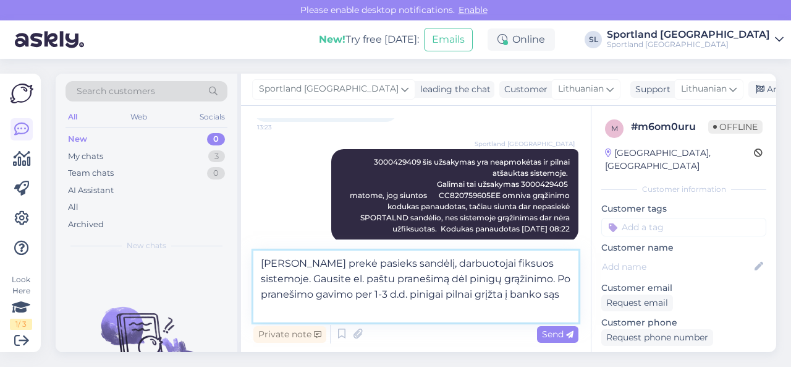
scroll to position [337, 0]
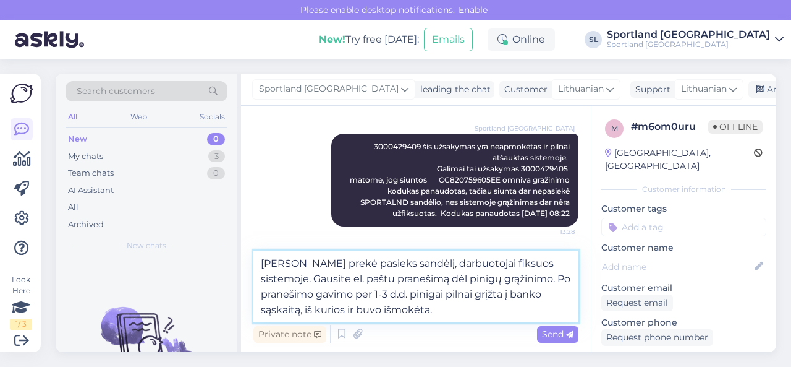
type textarea "[PERSON_NAME] prekė pasieks sandėlį, darbuotojai fiksuos sistemoje. Gausite el.…"
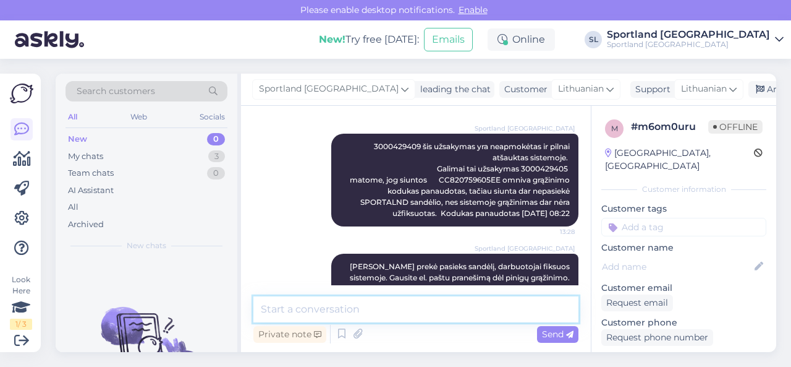
scroll to position [378, 0]
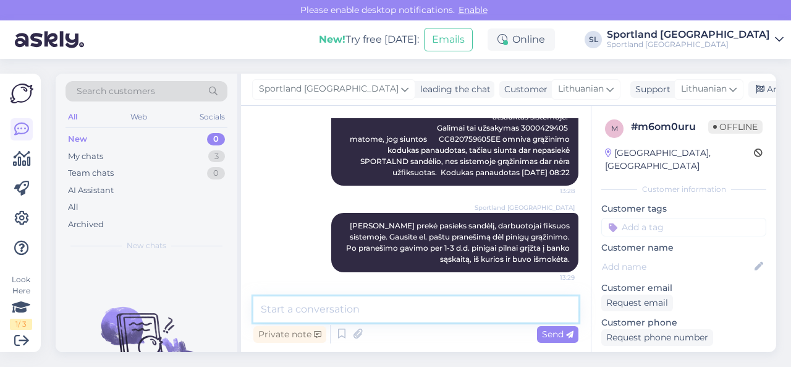
click at [409, 310] on textarea at bounding box center [415, 309] width 325 height 26
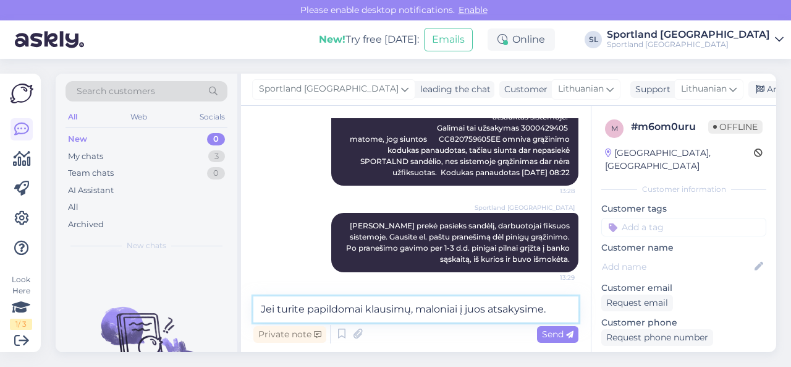
type textarea "Jei turite papildomai klausimų, maloniai į juos atsakysime."
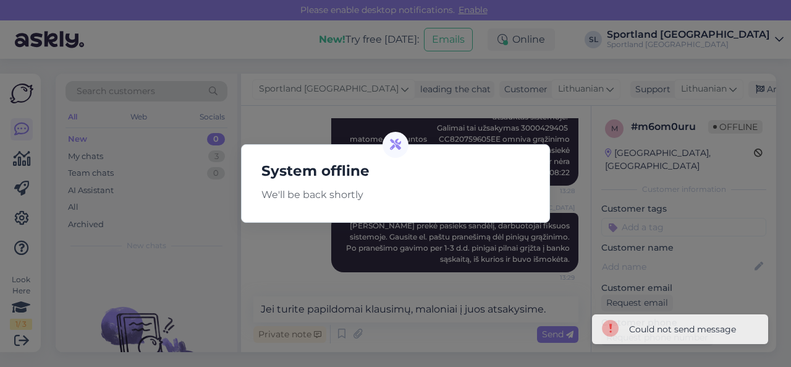
click at [475, 317] on div "System offline We'll be back shortly" at bounding box center [395, 183] width 791 height 367
click at [504, 305] on div "System offline We'll be back shortly" at bounding box center [395, 183] width 791 height 367
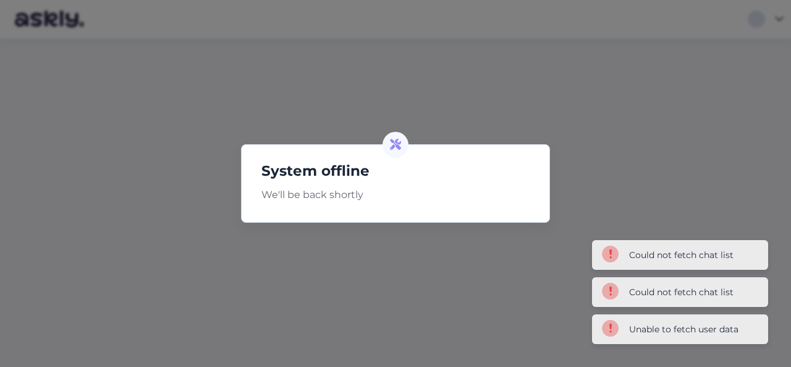
click at [359, 245] on div "System offline We'll be back shortly" at bounding box center [395, 183] width 791 height 367
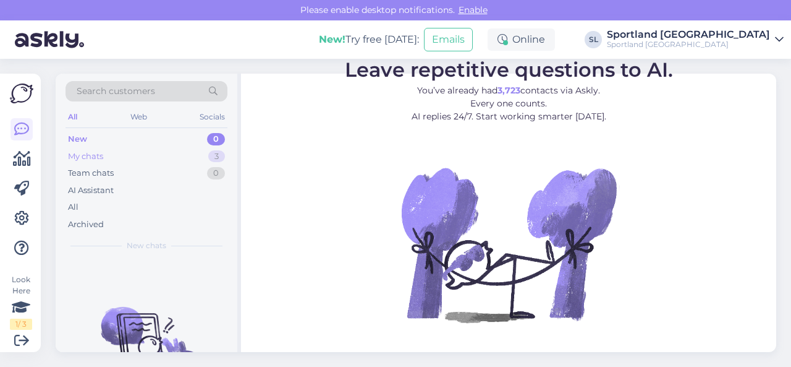
click at [182, 153] on div "My chats 3" at bounding box center [147, 156] width 162 height 17
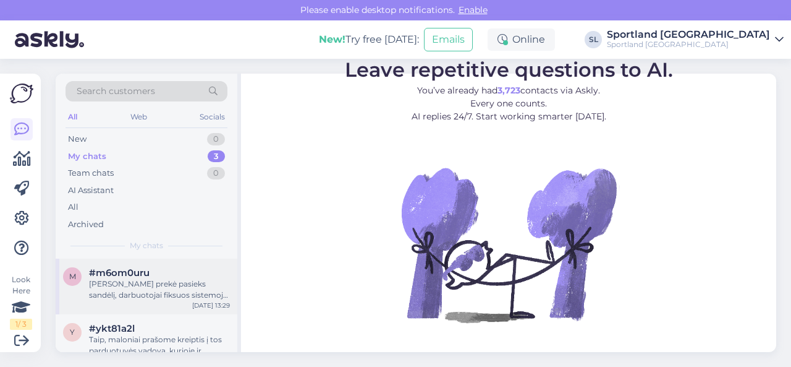
click at [134, 281] on div "[PERSON_NAME] prekė pasieks sandėlį, darbuotojai fiksuos sistemoje. Gausite el.…" at bounding box center [159, 289] width 141 height 22
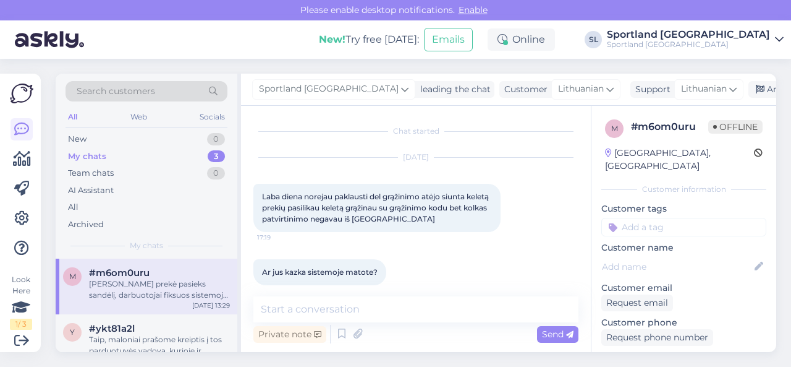
scroll to position [378, 0]
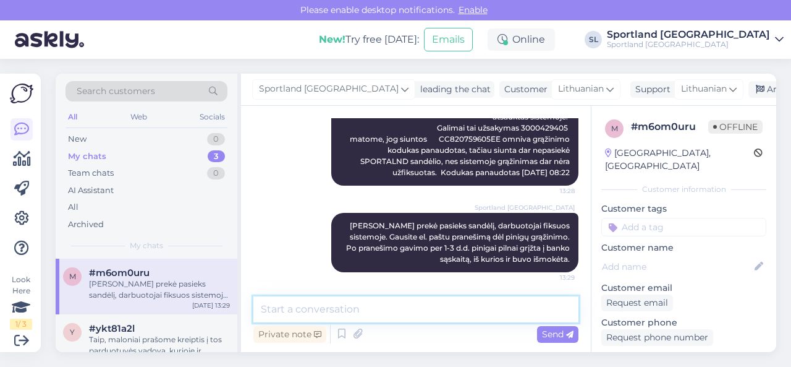
click at [363, 308] on textarea at bounding box center [415, 309] width 325 height 26
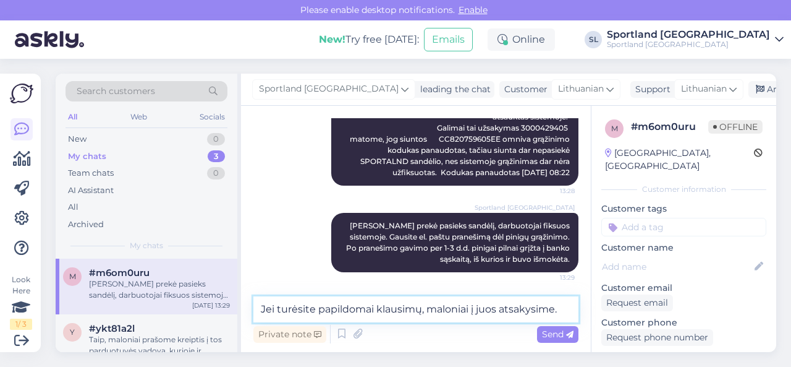
type textarea "Jei turėsite papildomai klausimų, maloniai į juos atsakysime."
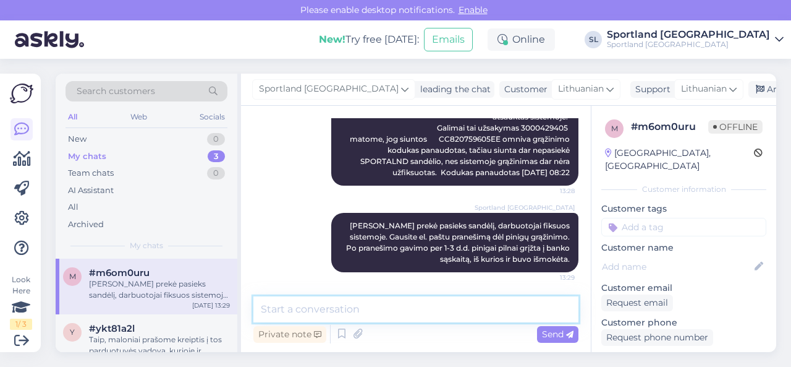
scroll to position [431, 0]
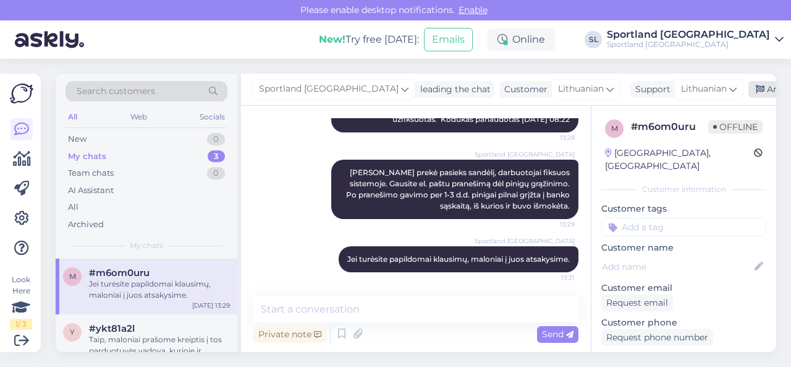
click at [749, 90] on div "Archive chat" at bounding box center [788, 89] width 78 height 17
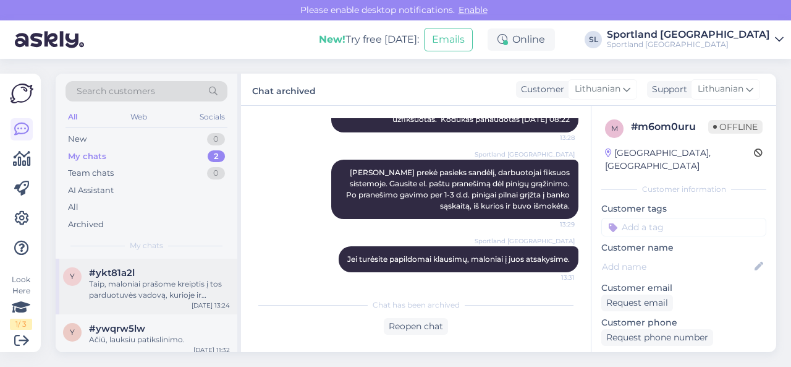
click at [173, 281] on div "Taip, maloniai prašome kreiptis į tos parduotuvės vadovą, kurioje ir įsigyjote …" at bounding box center [159, 289] width 141 height 22
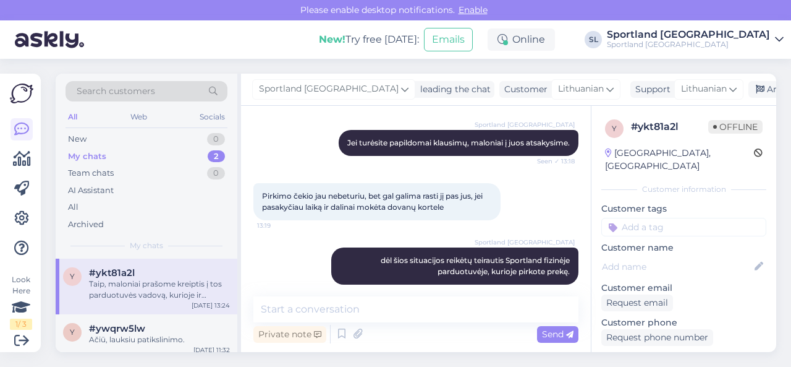
scroll to position [681, 0]
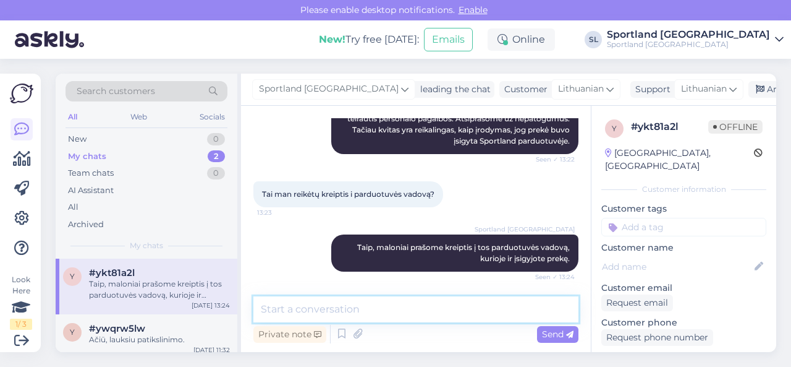
click at [448, 305] on textarea at bounding box center [415, 309] width 325 height 26
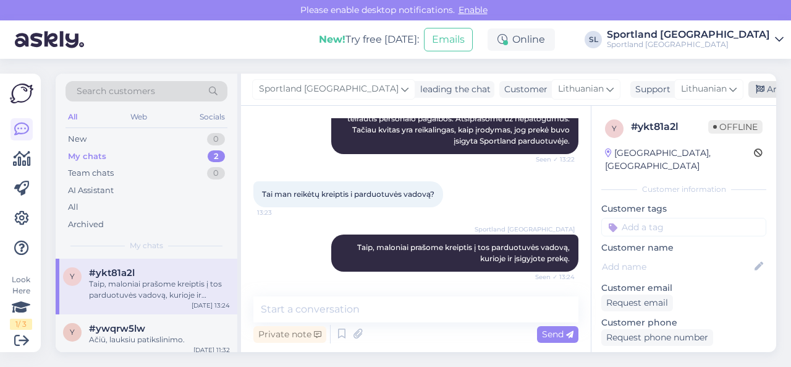
click at [749, 85] on div "Archive chat" at bounding box center [788, 89] width 78 height 17
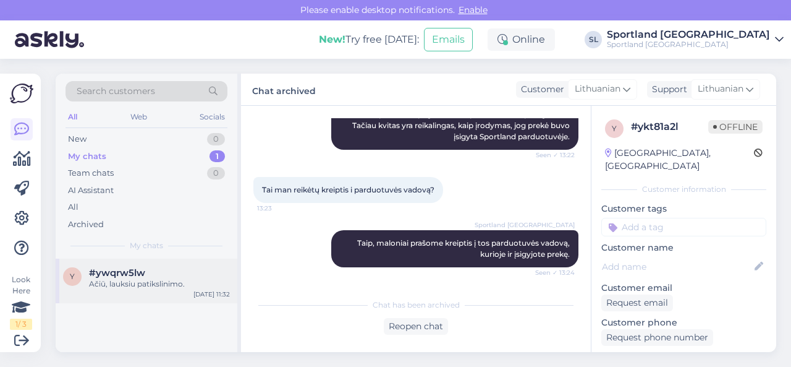
click at [160, 283] on div "Ačiū, lauksiu patikslinimo." at bounding box center [159, 283] width 141 height 11
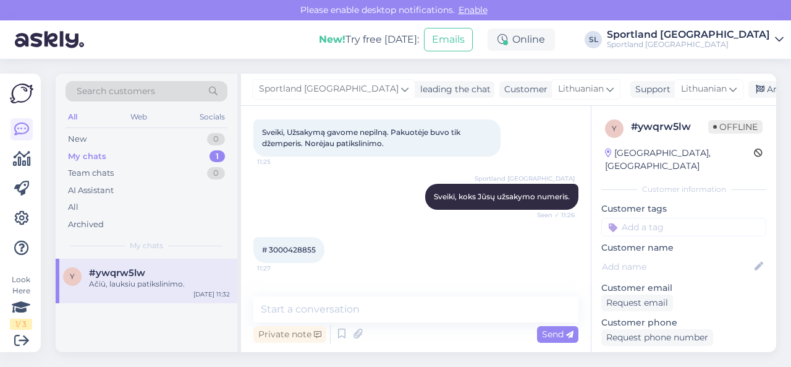
scroll to position [673, 0]
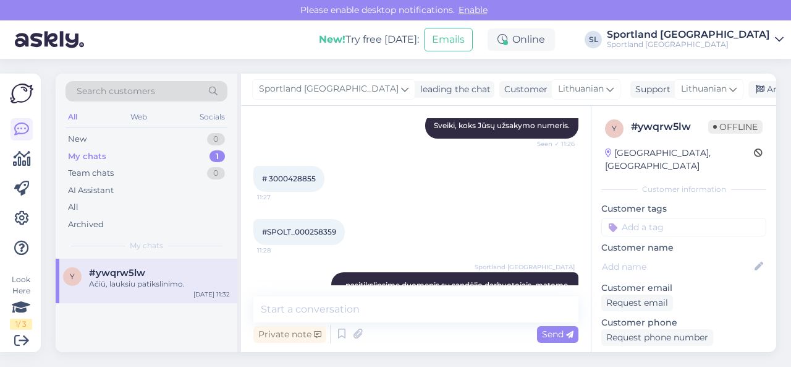
click at [308, 178] on span "# 3000428855" at bounding box center [289, 178] width 54 height 9
copy div "3000428855 11:27"
click at [153, 137] on div "New 1" at bounding box center [147, 138] width 162 height 17
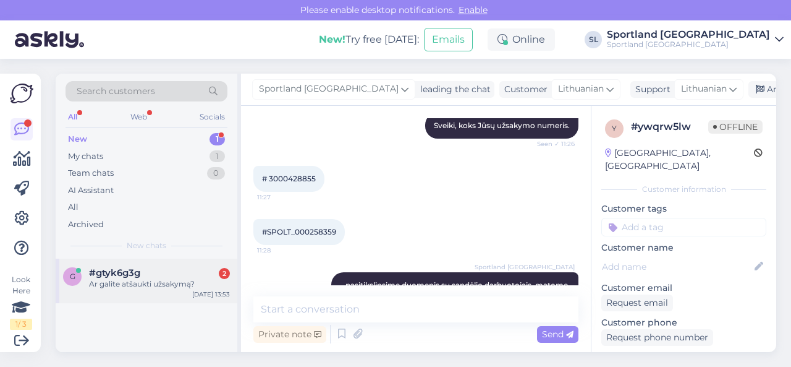
click at [136, 283] on div "Ar galite atšaukti užsakymą?" at bounding box center [159, 283] width 141 height 11
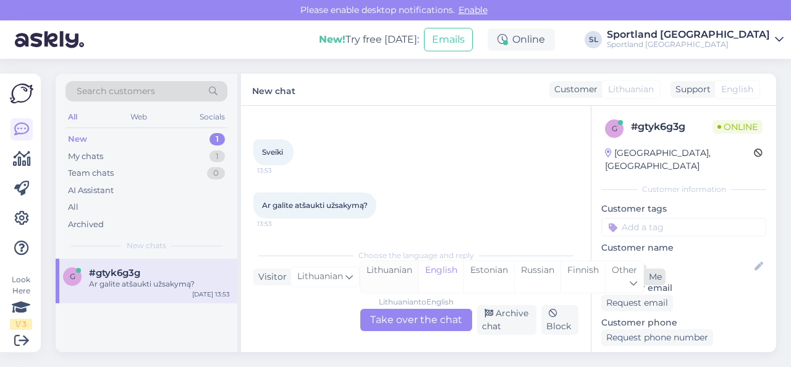
click at [382, 275] on div "Lithuanian" at bounding box center [389, 277] width 58 height 32
click at [395, 315] on div "Lithuanian to Lithuanian Take over the chat" at bounding box center [416, 319] width 112 height 22
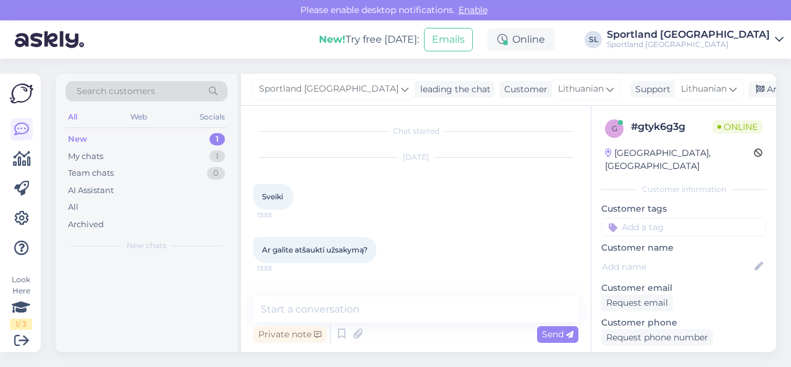
scroll to position [0, 0]
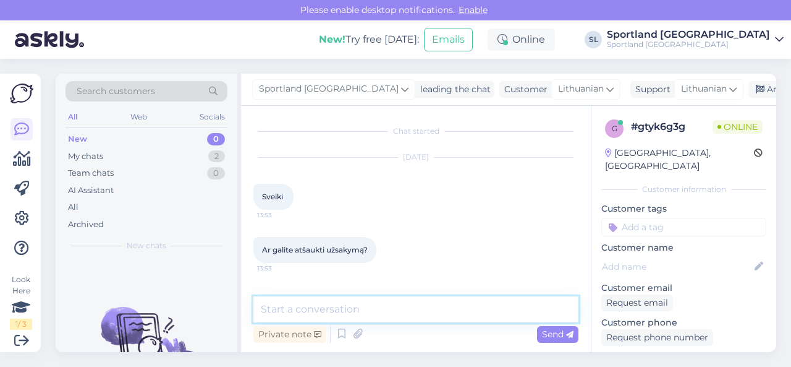
click at [385, 304] on textarea at bounding box center [415, 309] width 325 height 26
type textarea "Sveiki"
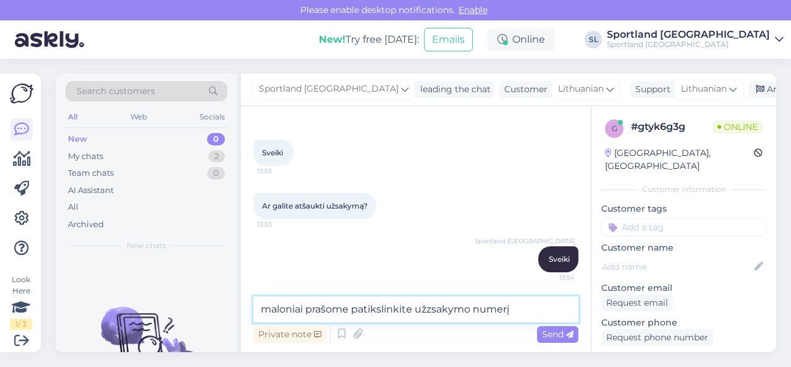
type textarea "maloniai prašome patikslinkite užzsakymo numerį."
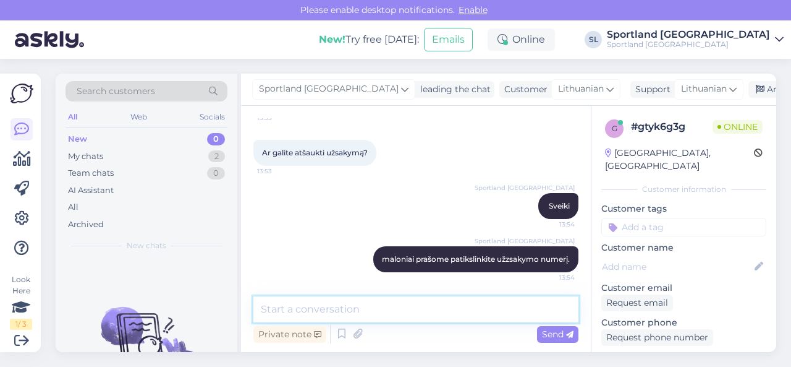
click at [451, 302] on textarea at bounding box center [415, 309] width 325 height 26
click at [435, 310] on textarea at bounding box center [415, 309] width 325 height 26
type textarea "užsakymo*"
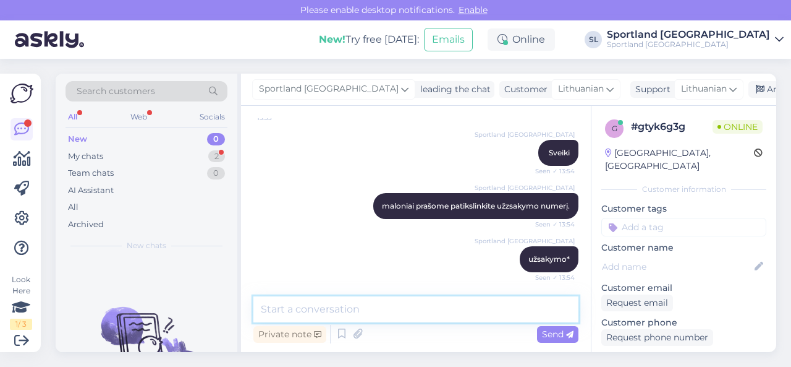
scroll to position [203, 0]
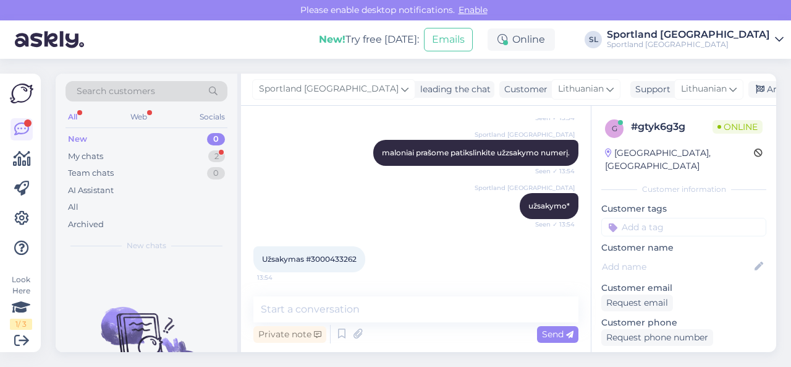
click at [333, 256] on span "Užsakymas #3000433262" at bounding box center [309, 258] width 95 height 9
copy div "3000433262 13:54"
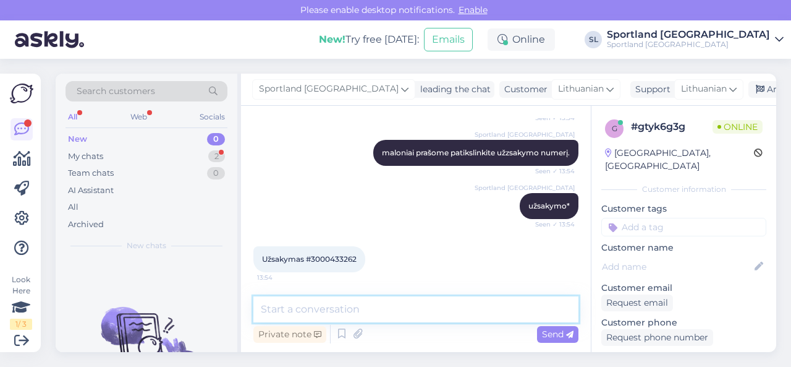
click at [459, 312] on textarea at bounding box center [415, 309] width 325 height 26
paste textarea "3000433262"
type textarea "užsakymas 3000433262 pilnai atšauktas."
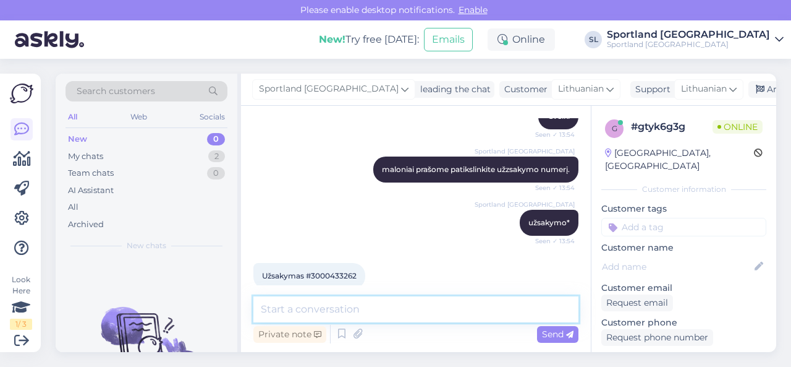
scroll to position [257, 0]
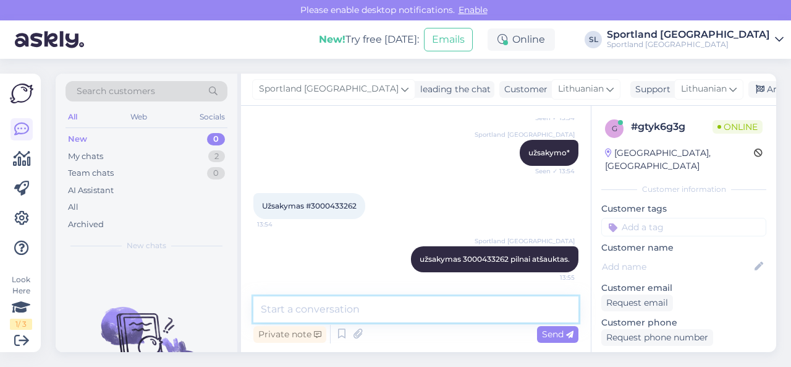
click at [383, 302] on textarea at bounding box center [415, 309] width 325 height 26
click at [389, 311] on textarea at bounding box center [415, 309] width 325 height 26
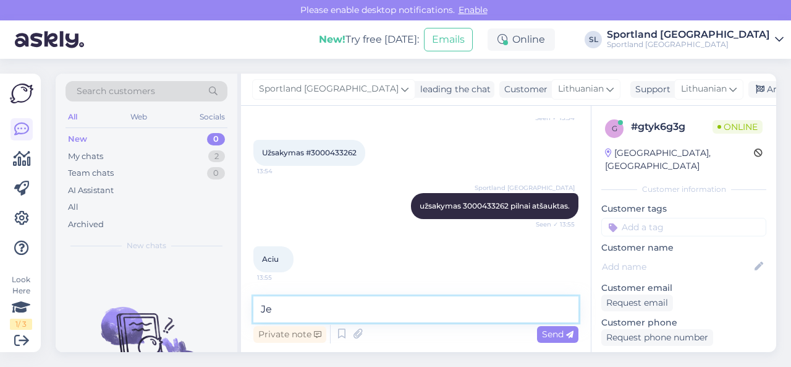
type textarea "J"
type textarea "dėkojame Jums. gražios dienos! ;)"
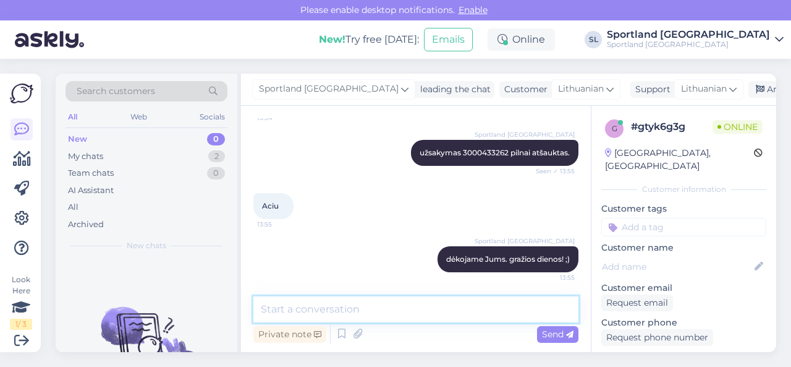
click at [520, 312] on textarea at bounding box center [415, 309] width 325 height 26
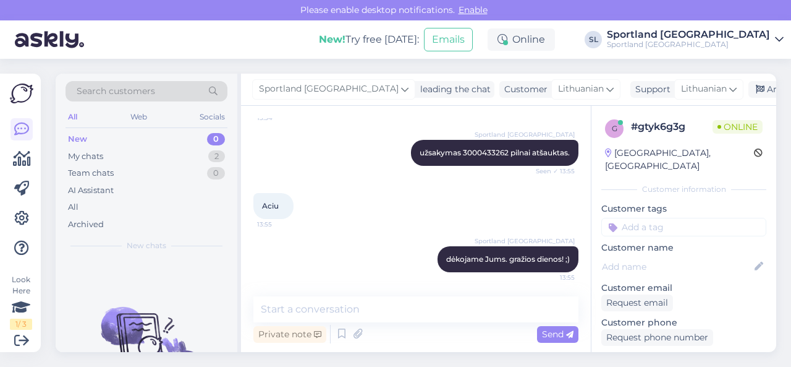
drag, startPoint x: 490, startPoint y: 185, endPoint x: 499, endPoint y: 185, distance: 9.9
click at [490, 185] on div "Aciu 13:55" at bounding box center [415, 205] width 325 height 53
click at [749, 87] on div "Archive chat" at bounding box center [788, 89] width 78 height 17
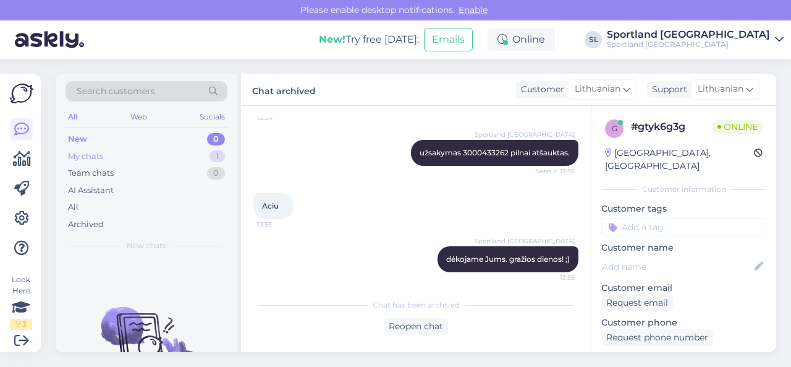
click at [179, 151] on div "My chats 1" at bounding box center [147, 156] width 162 height 17
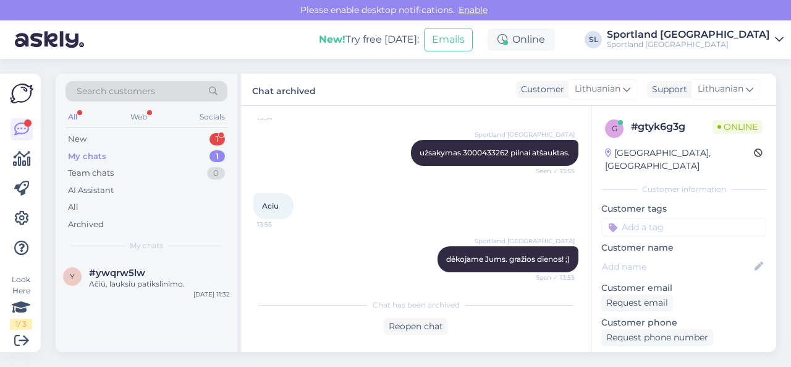
scroll to position [474, 0]
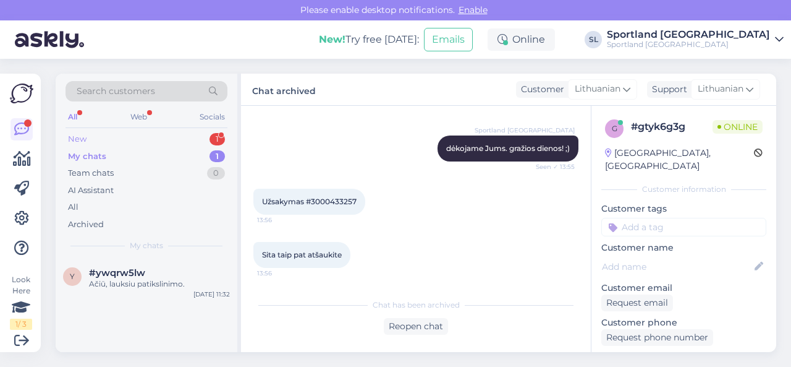
click at [185, 137] on div "New 1" at bounding box center [147, 138] width 162 height 17
click at [137, 281] on div "Sita taip pat atšaukite" at bounding box center [159, 283] width 141 height 11
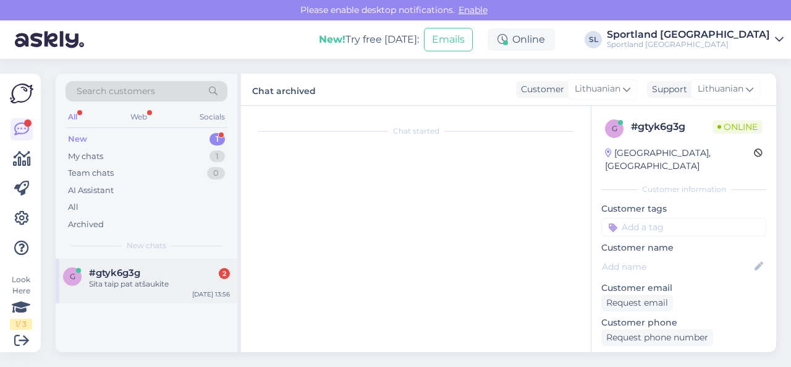
scroll to position [523, 0]
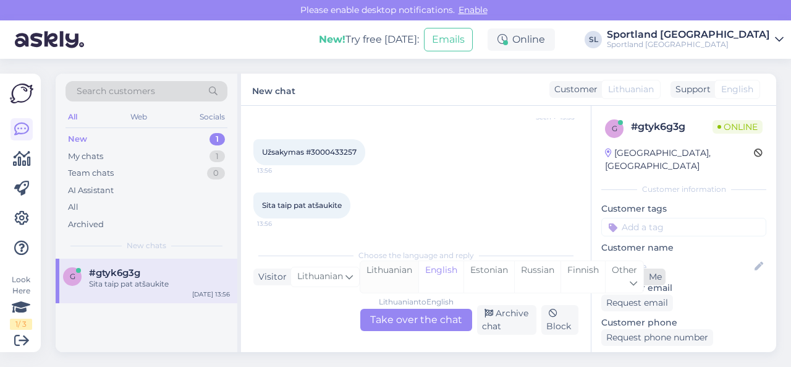
click at [401, 271] on div "Lithuanian" at bounding box center [389, 277] width 58 height 32
click at [402, 315] on div "Lithuanian to Lithuanian Take over the chat" at bounding box center [416, 319] width 112 height 22
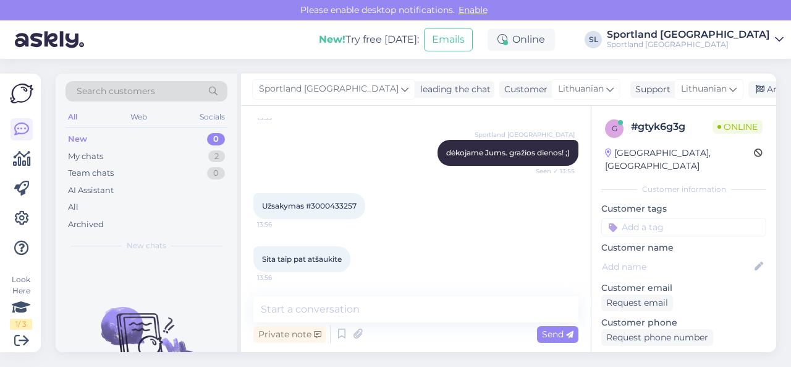
click at [350, 204] on span "Užsakymas #3000433257" at bounding box center [309, 205] width 95 height 9
copy div "3000433257 13:56"
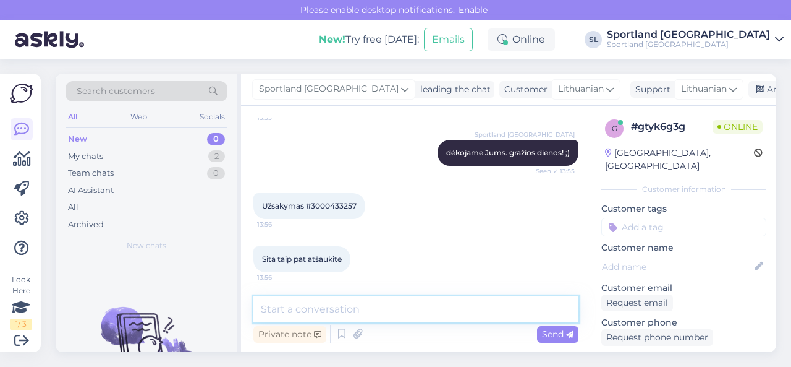
click at [470, 301] on textarea at bounding box center [415, 309] width 325 height 26
paste textarea "3000433257"
type textarea "užsakymas 3000433257 atšauktas."
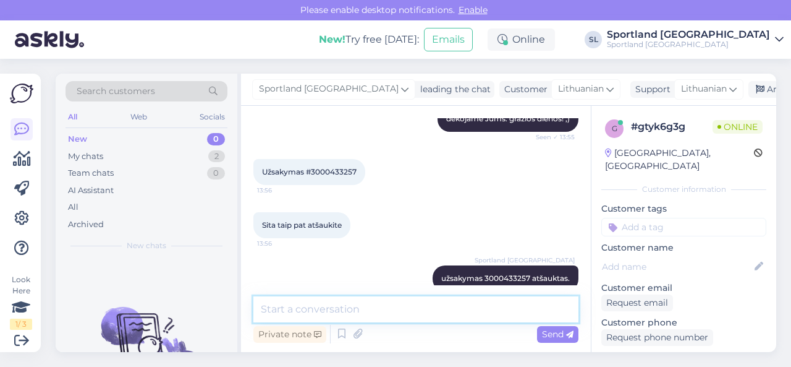
scroll to position [522, 0]
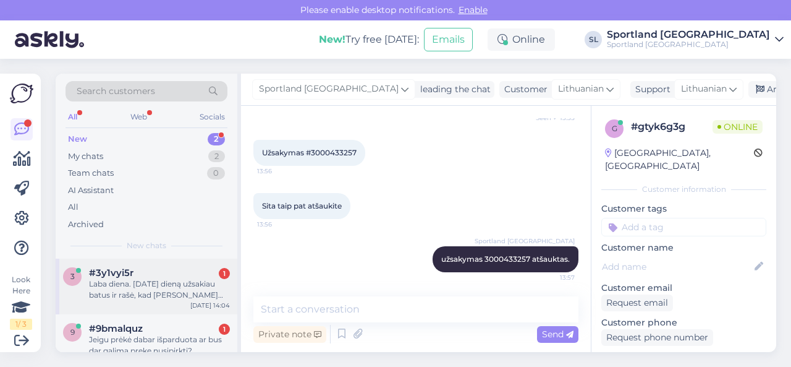
click at [163, 284] on div "Laba diena. [DATE] dieną užsakiau batus ir rašė, kad [PERSON_NAME][DATE] dieną …" at bounding box center [159, 289] width 141 height 22
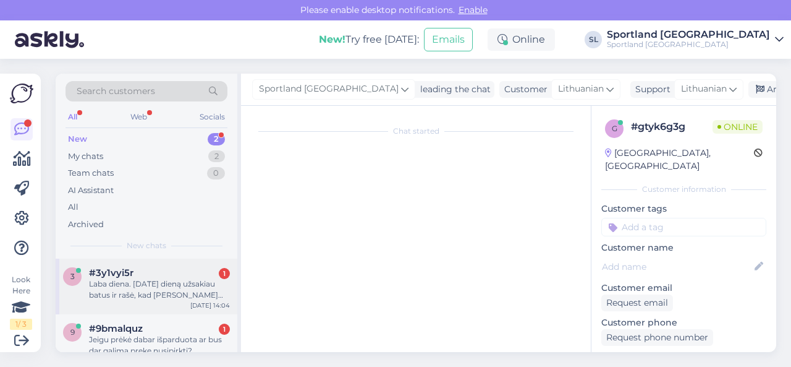
scroll to position [14, 0]
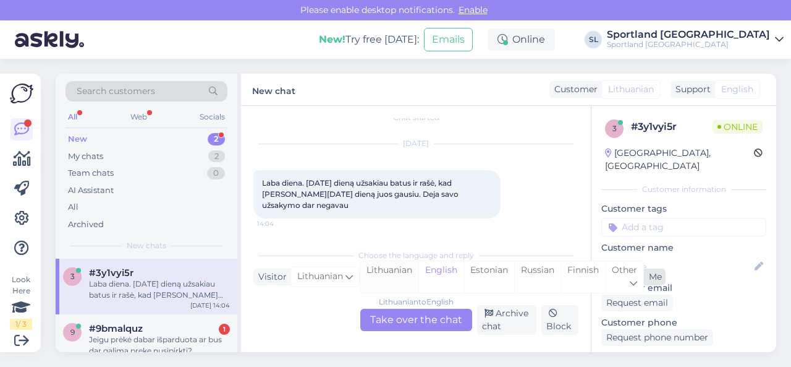
click at [382, 281] on div "Lithuanian" at bounding box center [389, 277] width 58 height 32
click at [394, 320] on div "Lithuanian to Lithuanian Take over the chat" at bounding box center [416, 319] width 112 height 22
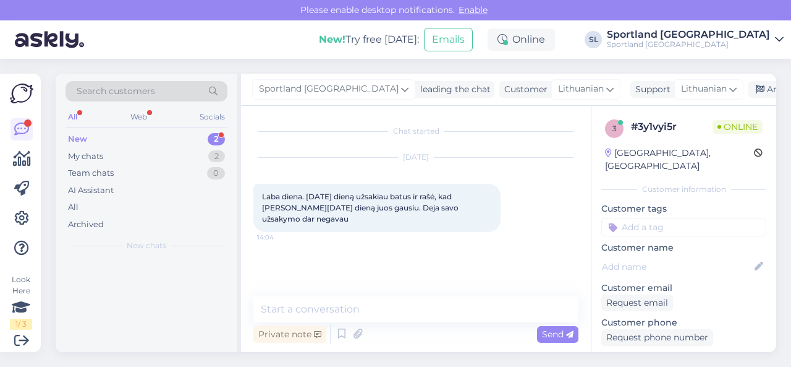
scroll to position [0, 0]
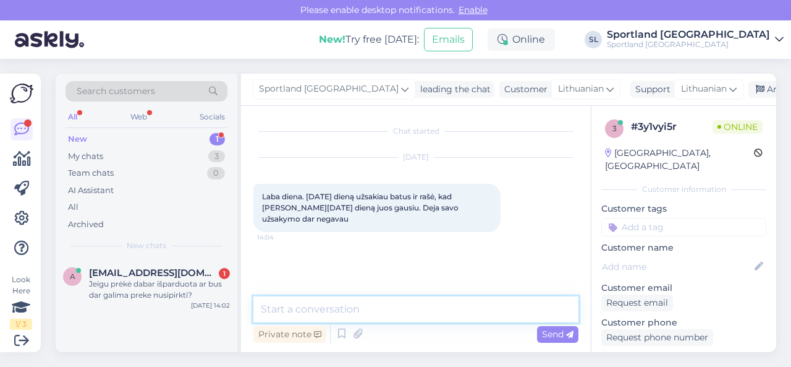
click at [389, 313] on textarea at bounding box center [415, 309] width 325 height 26
type textarea "Sveiki"
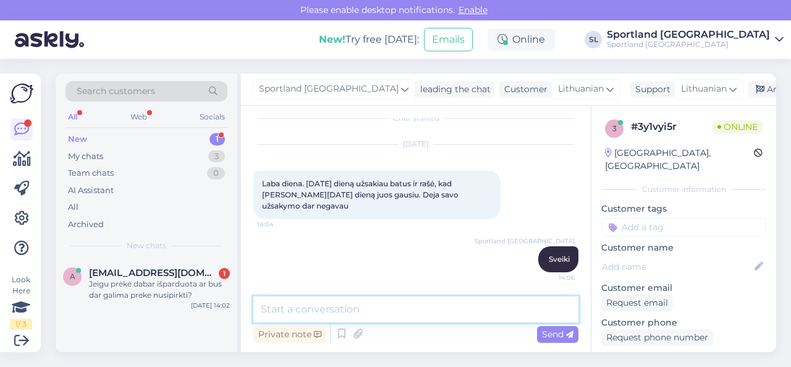
click at [376, 312] on textarea at bounding box center [415, 309] width 325 height 26
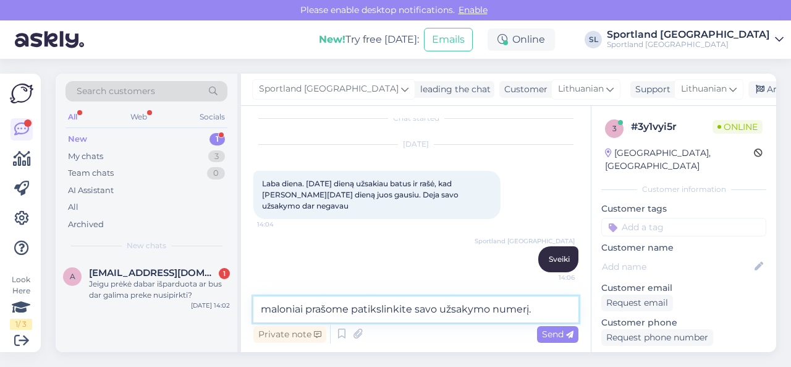
type textarea "maloniai prašome patikslinkite savo užsakymo numerį."
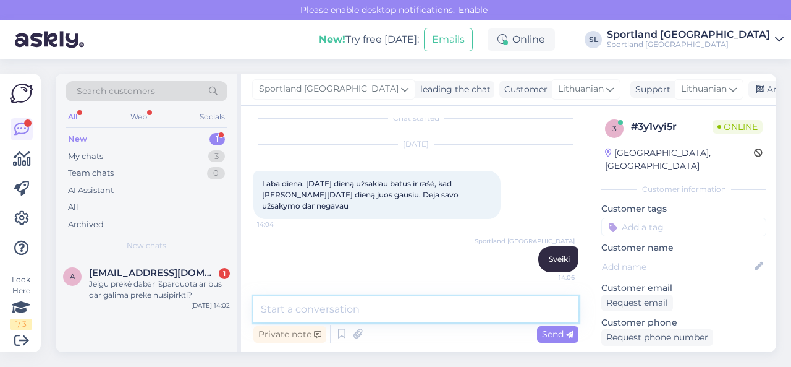
scroll to position [66, 0]
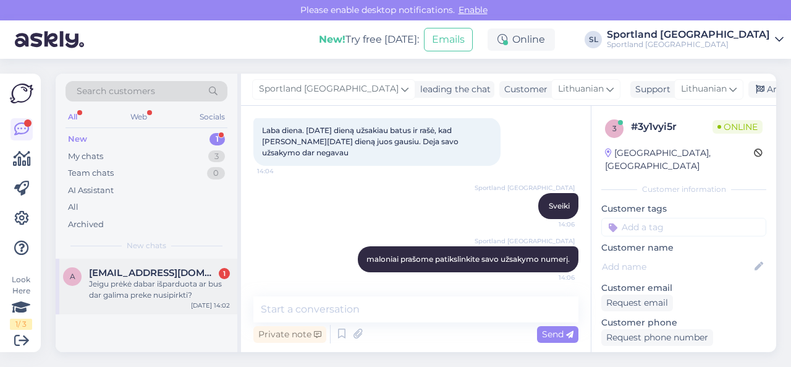
click at [184, 283] on div "Jeigu prėkė dabar išparduota ar bus dar galima preke nusipirkti?" at bounding box center [159, 289] width 141 height 22
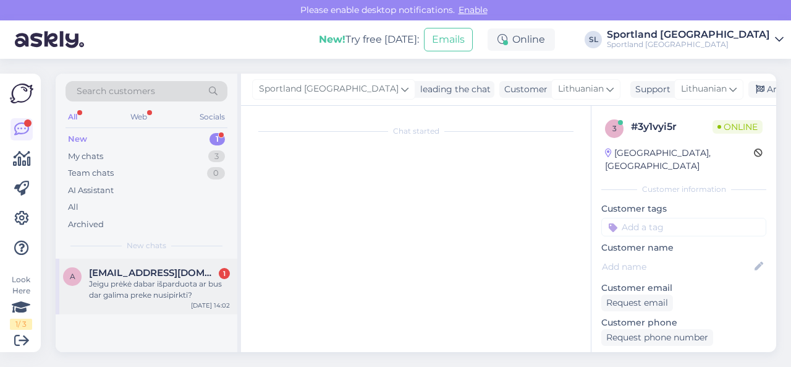
scroll to position [2, 0]
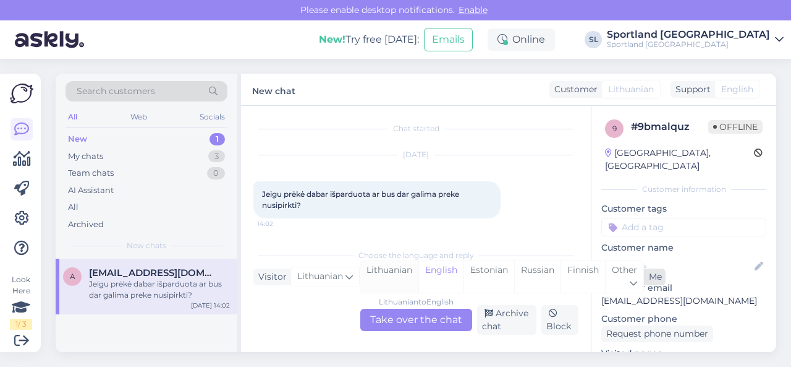
click at [386, 278] on div "Lithuanian" at bounding box center [389, 277] width 58 height 32
click at [407, 321] on div "Lithuanian to Lithuanian Take over the chat" at bounding box center [416, 319] width 112 height 22
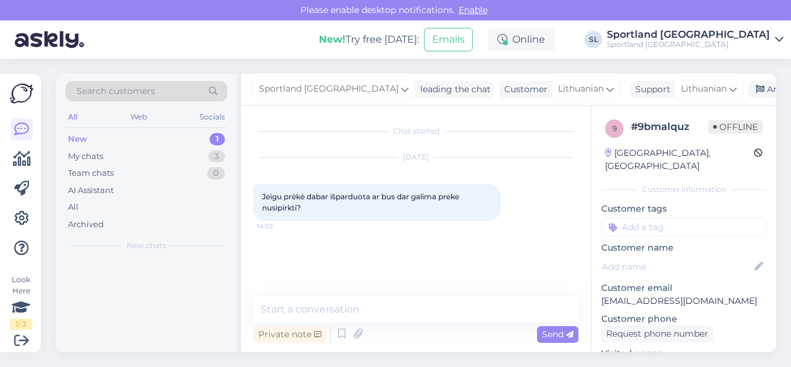
scroll to position [0, 0]
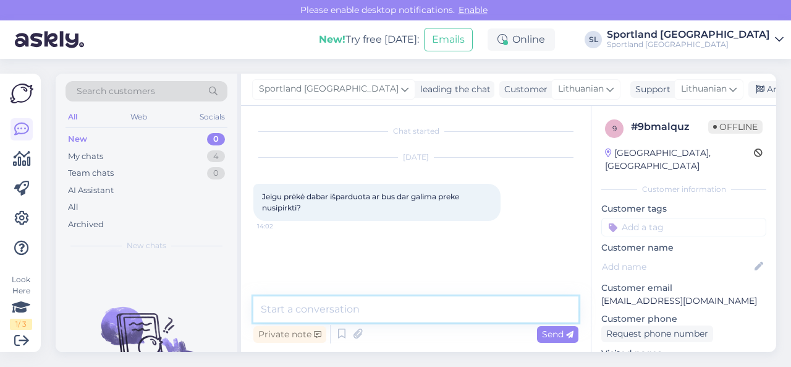
click at [404, 317] on textarea at bounding box center [415, 309] width 325 height 26
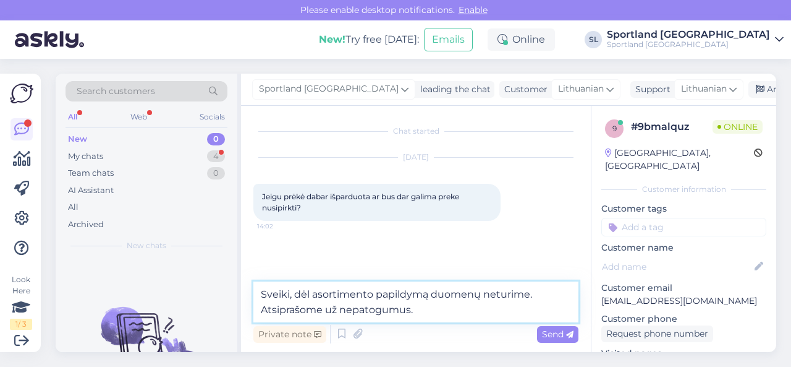
type textarea "Sveiki, dėl asortimento papildymą duomenų neturime. Atsiprašome už nepatogumus."
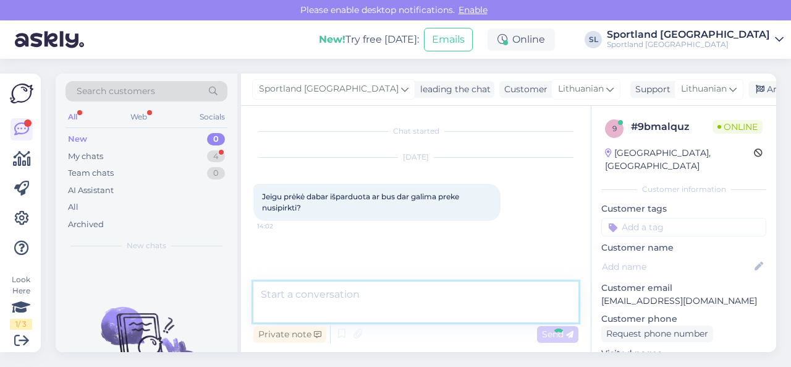
scroll to position [13, 0]
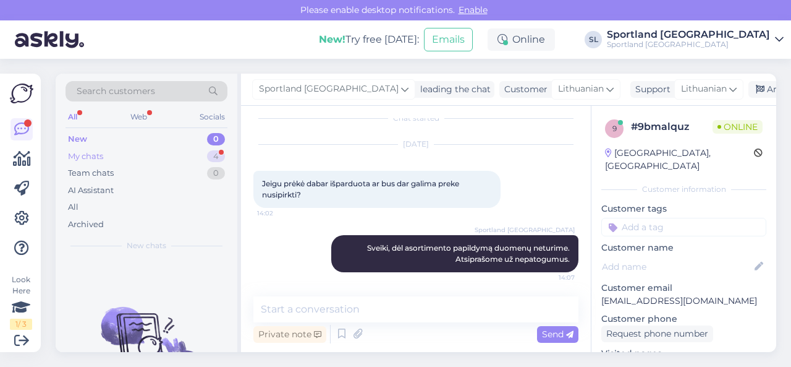
click at [174, 153] on div "My chats 4" at bounding box center [147, 156] width 162 height 17
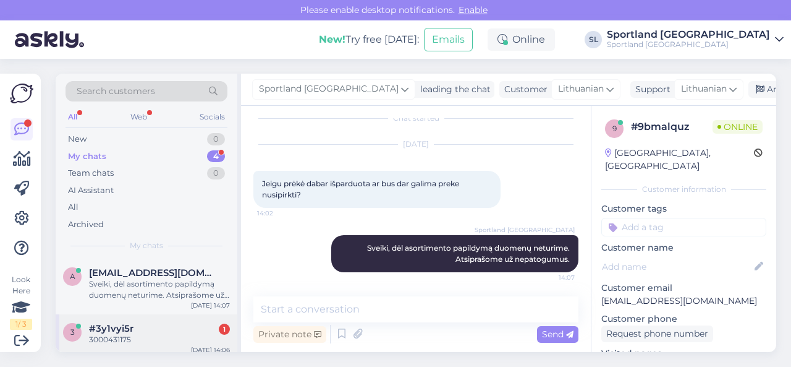
click at [156, 325] on div "#3y1vyi5r 1" at bounding box center [159, 328] width 141 height 11
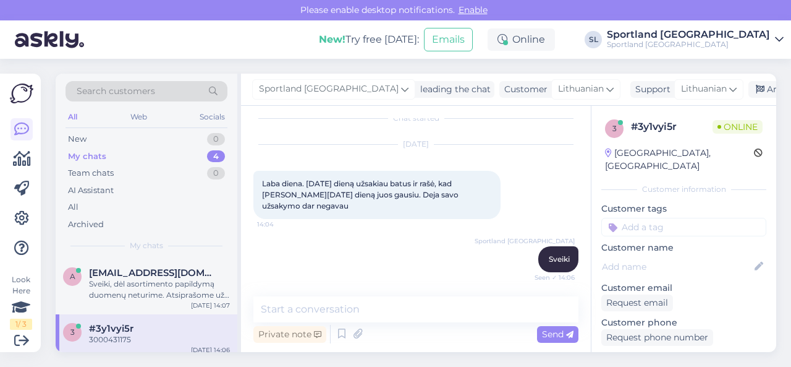
scroll to position [119, 0]
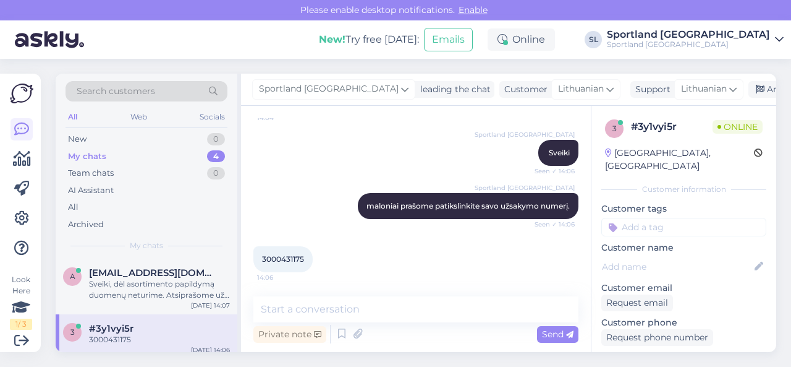
click at [285, 261] on span "3000431175" at bounding box center [283, 258] width 42 height 9
copy div "3000431175 14:06"
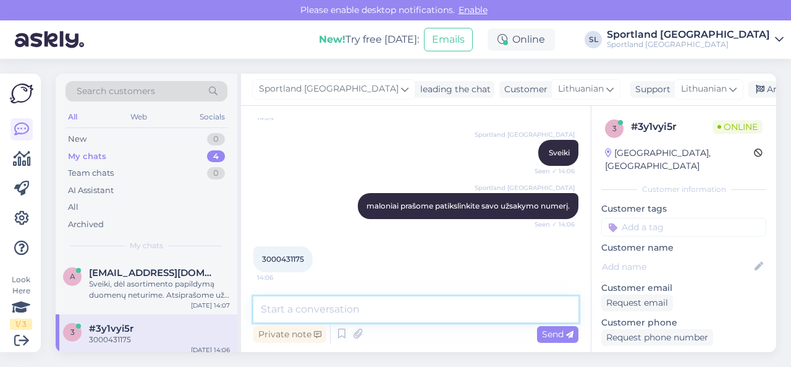
click at [373, 306] on textarea at bounding box center [415, 309] width 325 height 26
type textarea "Dėkojame"
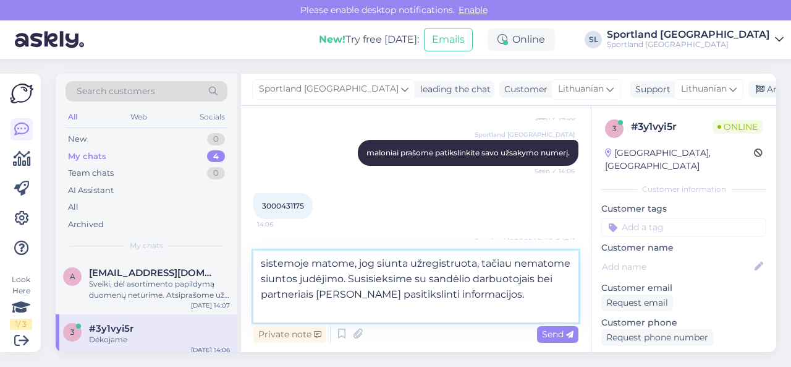
type textarea "sistemoje matome, jog siunta užregistruota, tačiau nematome siuntos judėjimo. S…"
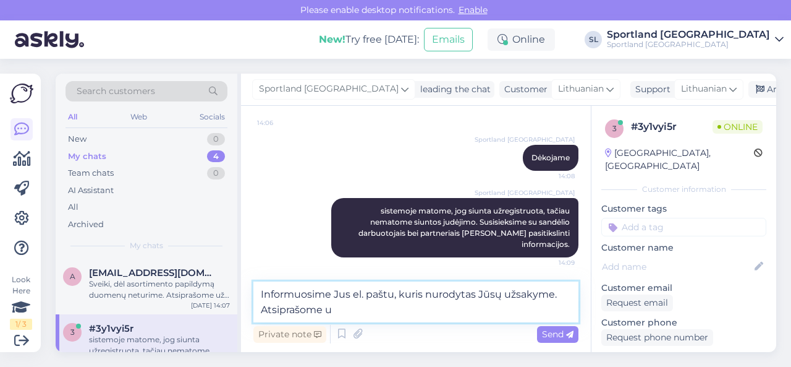
scroll to position [287, 0]
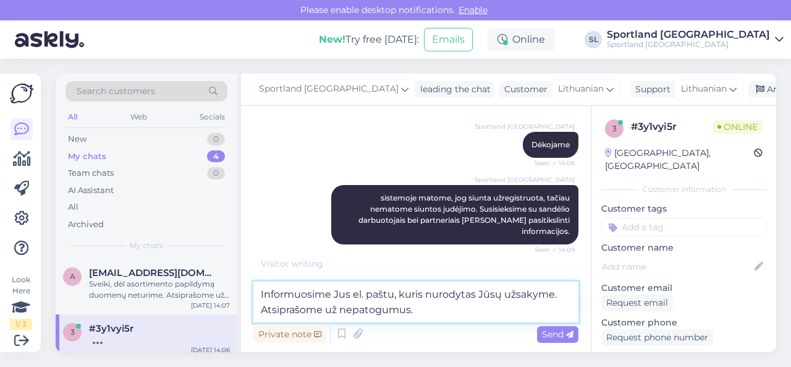
type textarea "Informuosime Jus el. paštu, kuris nurodytas Jūsų užsakyme. Atsiprašome už nepat…"
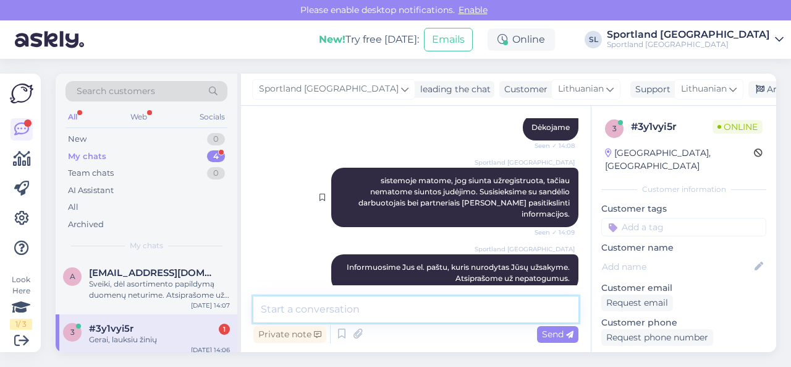
scroll to position [253, 0]
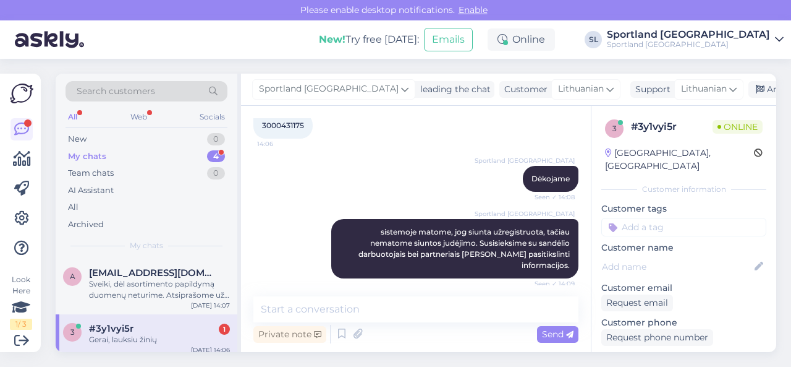
click at [291, 125] on span "3000431175" at bounding box center [283, 125] width 42 height 9
copy div "3000431175 14:06"
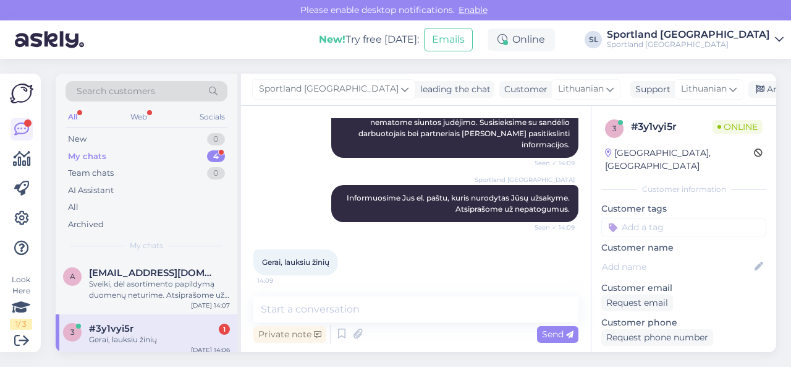
scroll to position [376, 0]
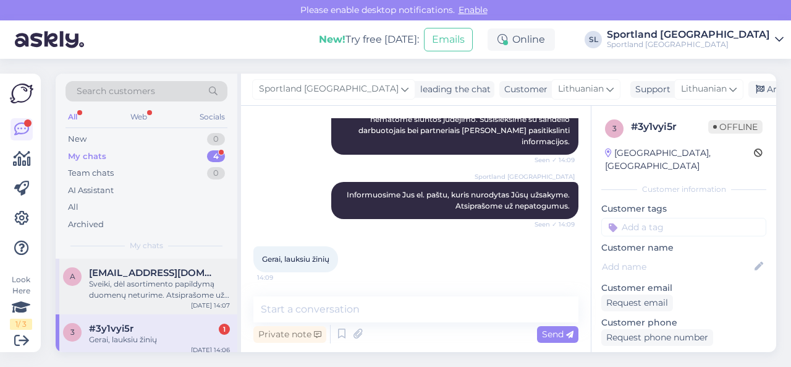
click at [148, 296] on div "Sveiki, dėl asortimento papildymą duomenų neturime. Atsiprašome už nepatogumus." at bounding box center [159, 289] width 141 height 22
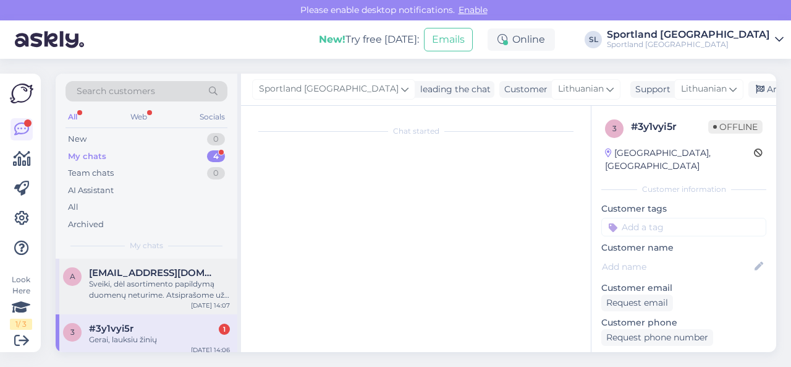
scroll to position [13, 0]
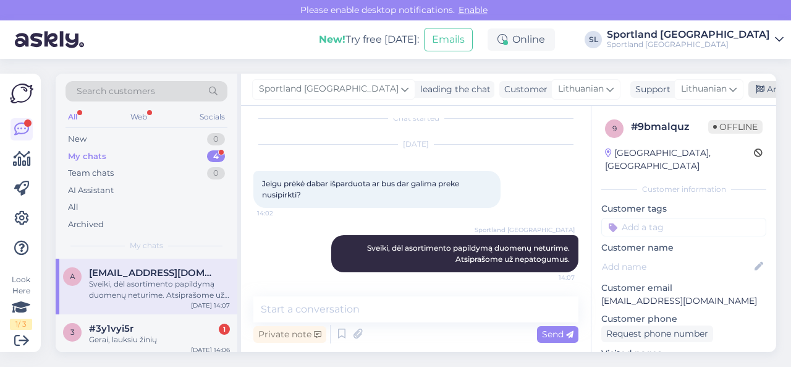
click at [749, 90] on div "Archive chat" at bounding box center [788, 89] width 78 height 17
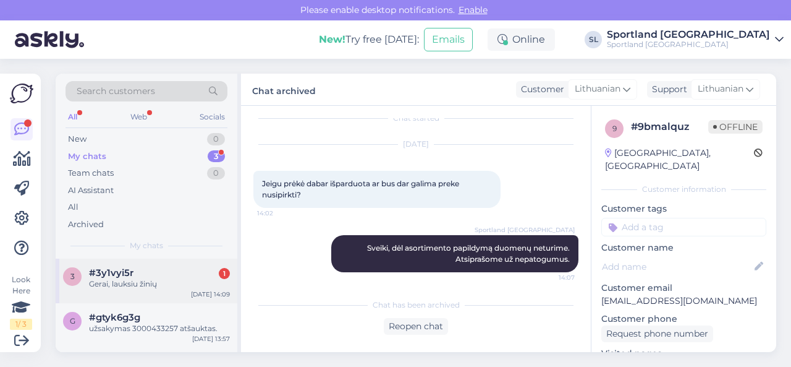
click at [163, 287] on div "Gerai, lauksiu žinių" at bounding box center [159, 283] width 141 height 11
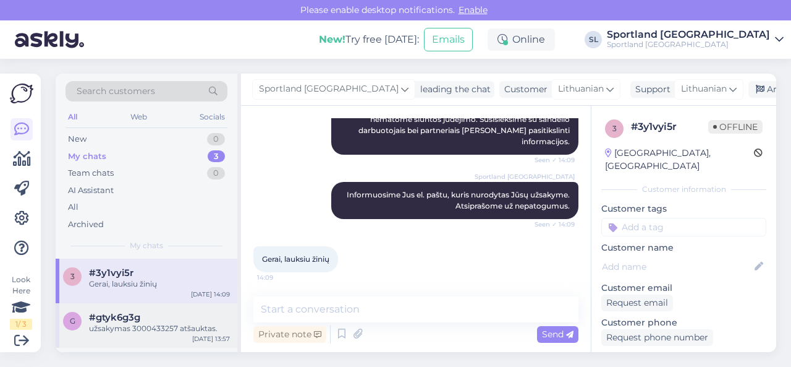
click at [159, 331] on div "užsakymas 3000433257 atšauktas." at bounding box center [159, 328] width 141 height 11
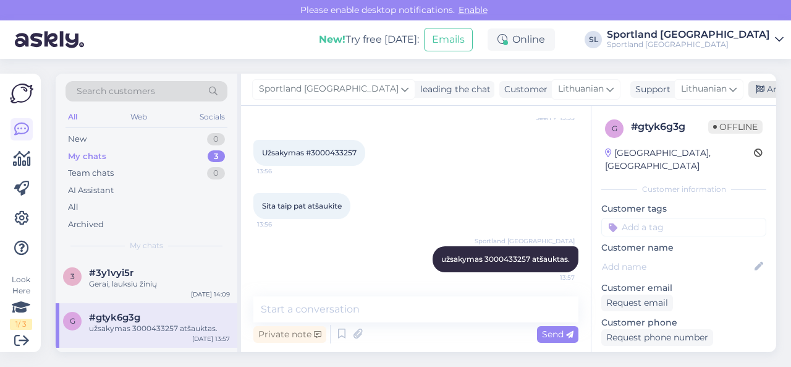
click at [749, 92] on div "Archive chat" at bounding box center [788, 89] width 78 height 17
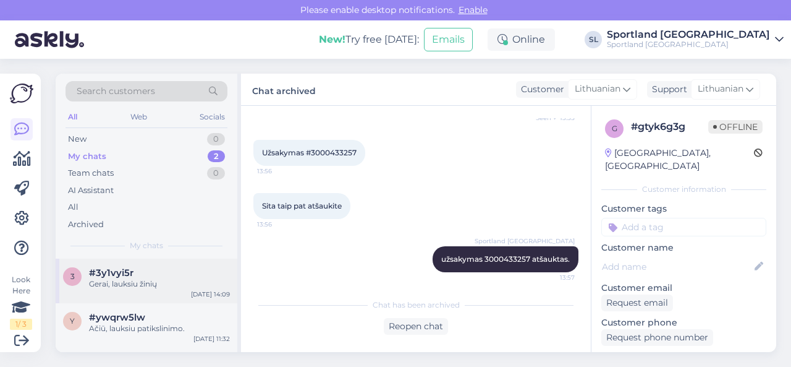
click at [169, 267] on div "#3y1vyi5r" at bounding box center [159, 272] width 141 height 11
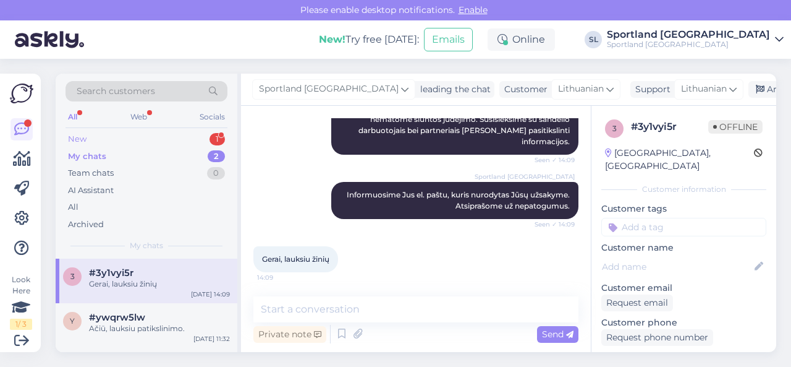
click at [159, 137] on div "New 1" at bounding box center [147, 138] width 162 height 17
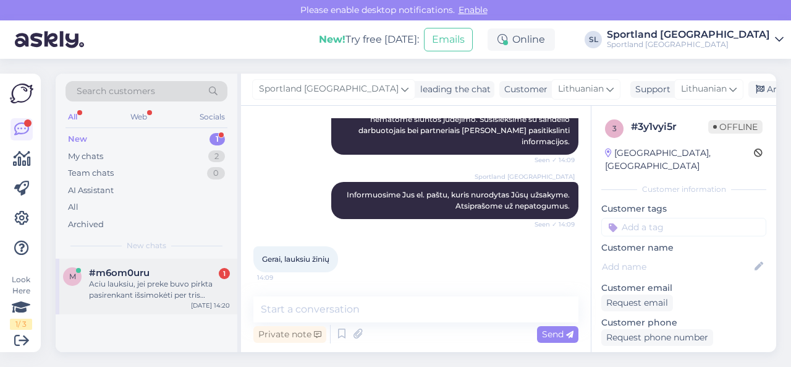
click at [126, 284] on div "Aciu lauksiu, jei preke buvo pirkta pasirenkant išsimokėti per tris menesius tu…" at bounding box center [159, 289] width 141 height 22
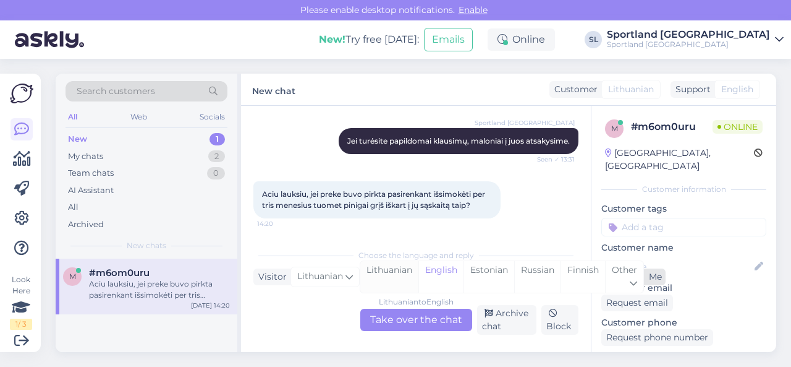
click at [383, 274] on div "Lithuanian" at bounding box center [389, 277] width 58 height 32
click at [397, 313] on div "Lithuanian to Lithuanian Take over the chat" at bounding box center [416, 319] width 112 height 22
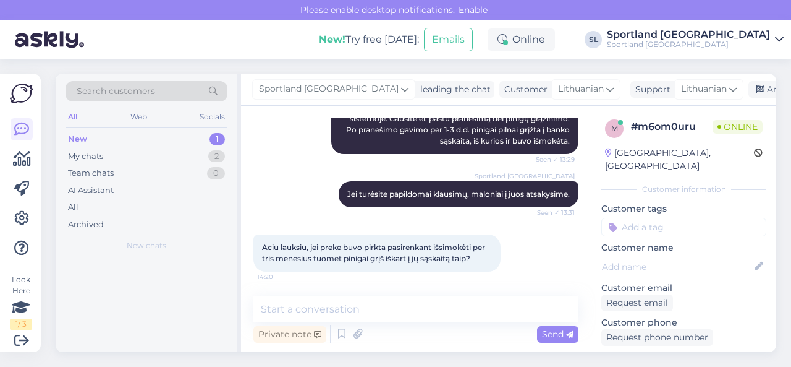
scroll to position [495, 0]
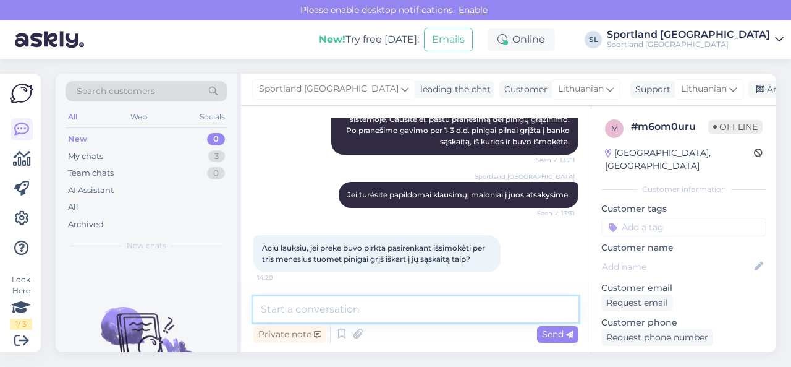
click at [397, 311] on textarea at bounding box center [415, 309] width 325 height 26
click at [428, 310] on textarea at bounding box center [415, 309] width 325 height 26
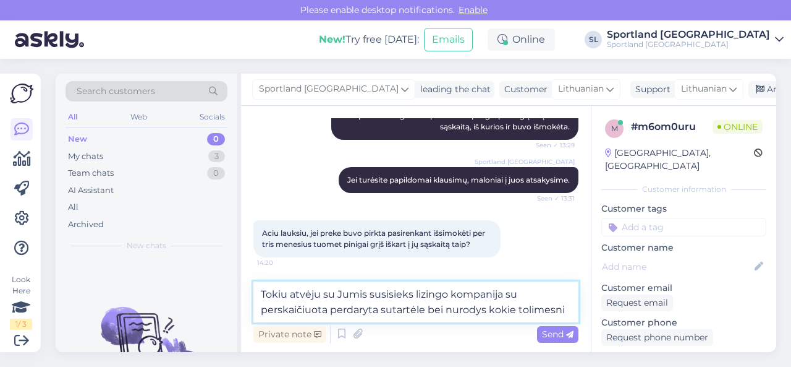
scroll to position [525, 0]
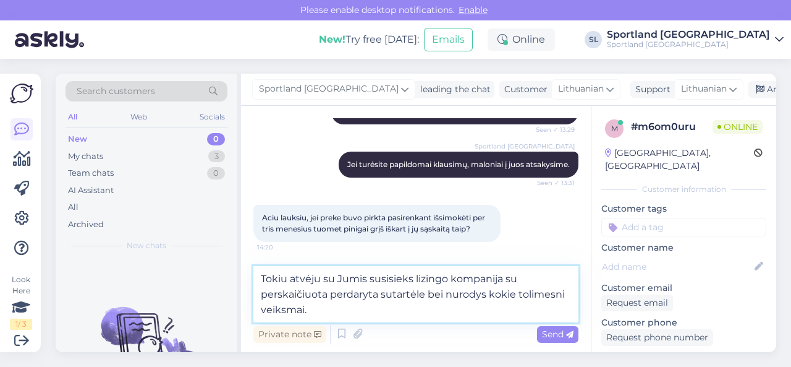
type textarea "Tokiu atvėju su Jumis susisieks lizingo kompanija su perskaičiuota perdaryta su…"
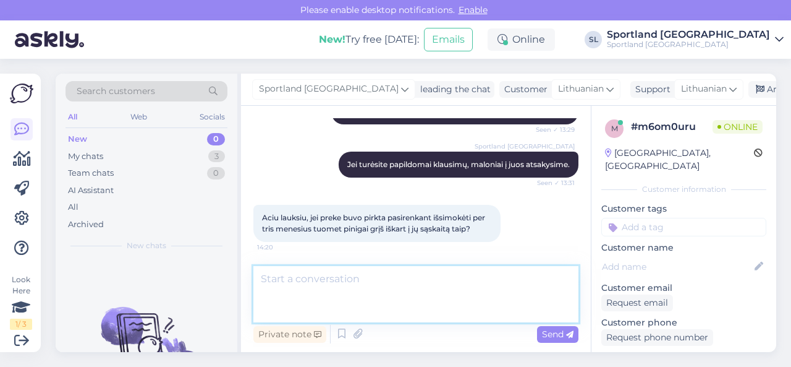
scroll to position [571, 0]
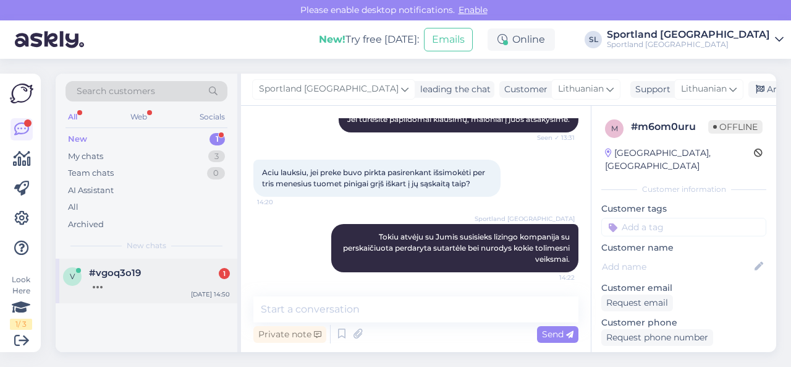
click at [142, 268] on div "#vgoq3o19 1" at bounding box center [159, 272] width 141 height 11
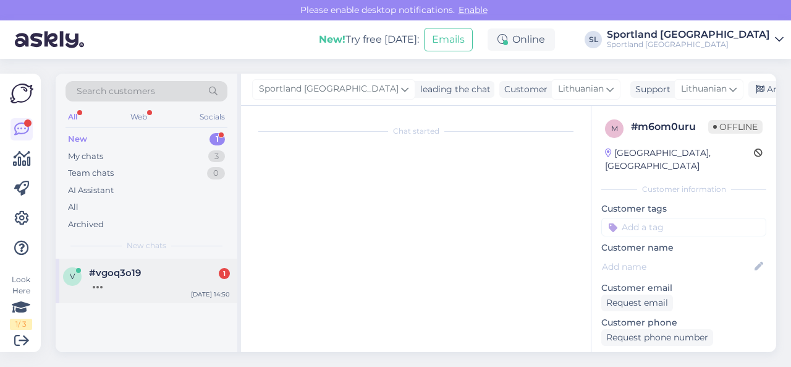
scroll to position [0, 0]
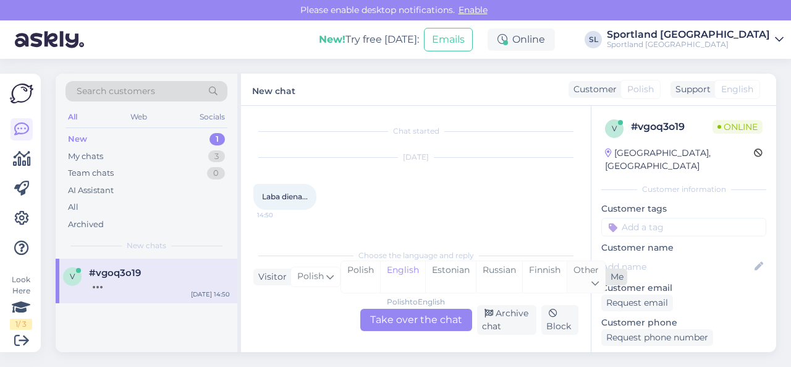
click at [579, 287] on div "Other" at bounding box center [586, 277] width 38 height 32
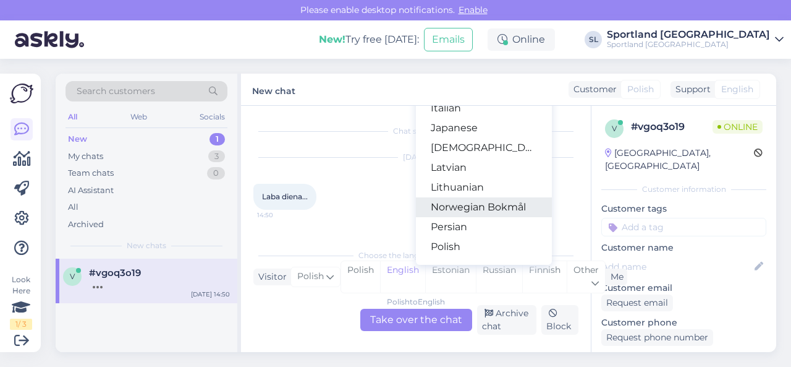
scroll to position [309, 0]
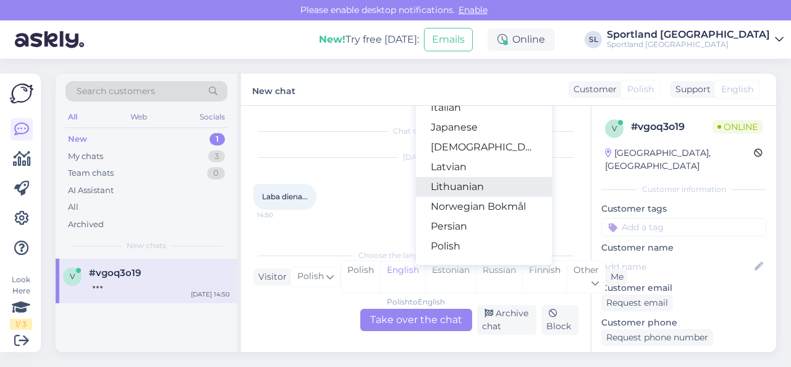
click at [467, 186] on link "Lithuanian" at bounding box center [484, 187] width 136 height 20
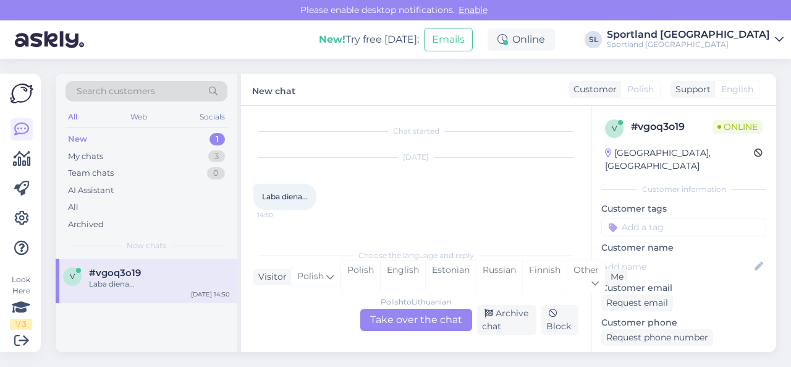
click at [412, 318] on div "Polish to Lithuanian Take over the chat" at bounding box center [416, 319] width 112 height 22
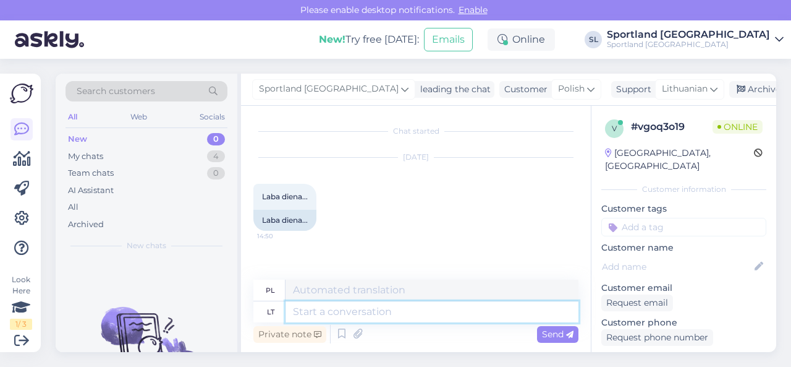
click at [367, 313] on textarea at bounding box center [432, 311] width 293 height 21
type textarea "Sv"
type textarea "S"
type textarea "Sveiki,"
type textarea "Cześć,"
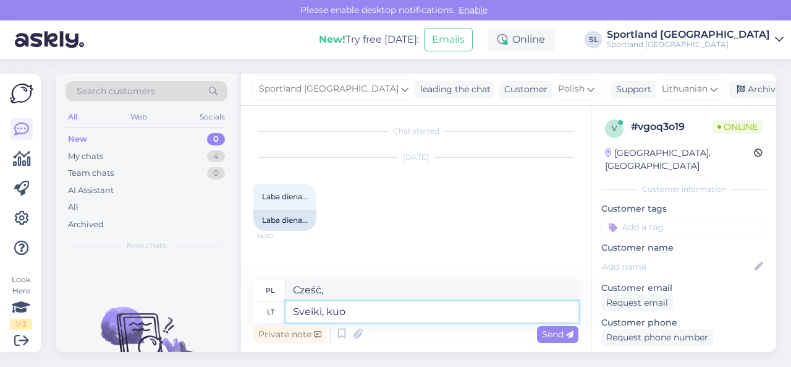
type textarea "Sveiki, kuo"
type textarea "Witam, jak się masz?"
type textarea "Sveiki, kuo galime"
type textarea "Cześć, co możemy zrobić?"
type textarea "[PERSON_NAME], kuo galime galime Jums p"
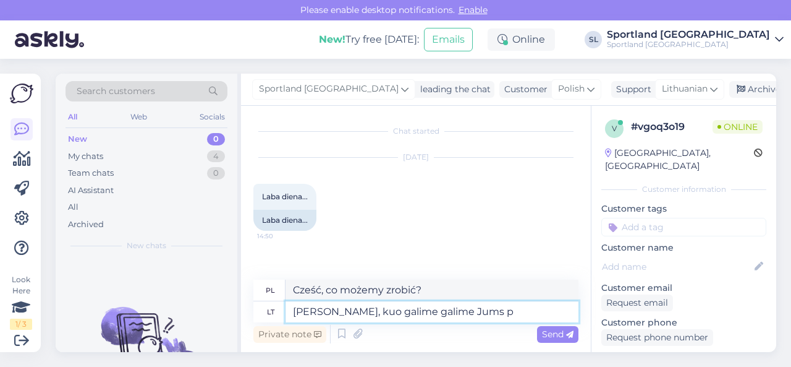
type textarea "Cześć, co możemy dla Ciebie zrobić?"
type textarea "[PERSON_NAME], kuo galime galime Jums padėti?"
type textarea "Cześć, w czym możemy pomóc?"
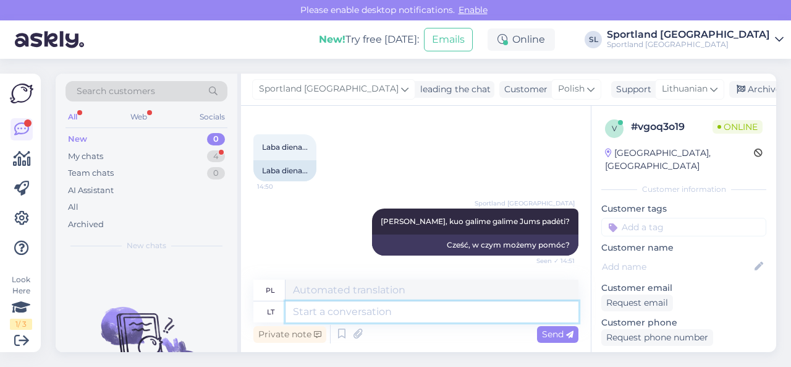
scroll to position [146, 0]
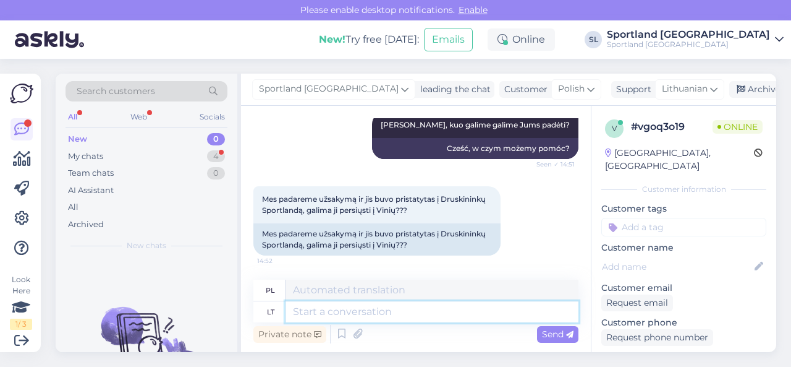
click at [419, 310] on textarea at bounding box center [432, 311] width 293 height 21
type textarea "Maloniai p"
type textarea "Uprzejmie"
type textarea "Maloniai prašome p"
type textarea "Proszę, proszę."
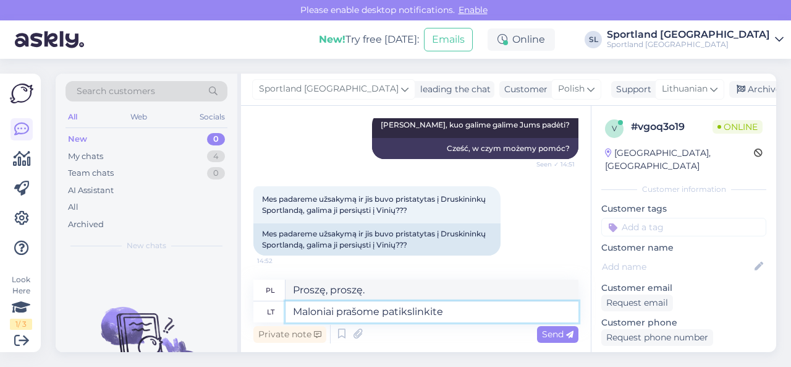
type textarea "Maloniai prašome patikslinkite s"
type textarea "Proszę o wyjaśnienie."
type textarea "Maloniai prašome patikslinkite savo u"
type textarea "Proszę o wyjaśnienie"
type textarea "Maloniai prašome patikslinkite savo užsakymo n"
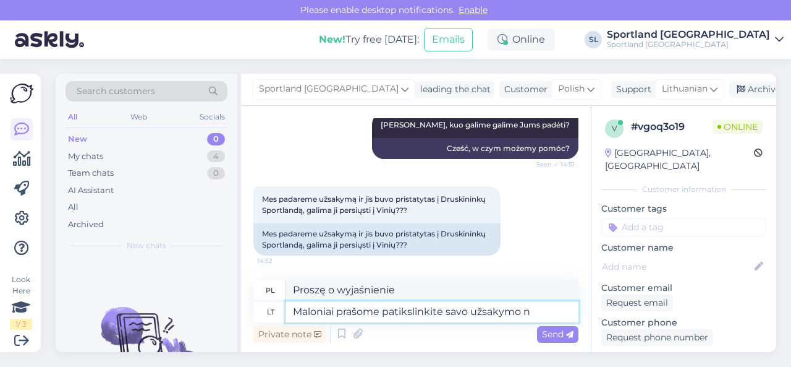
type textarea "Proszę o sprecyzowanie zamówienia."
type textarea "Maloniai prašome patikslinkite savo užsakymo numerį."
type textarea "Proszę podać numer zamówienia."
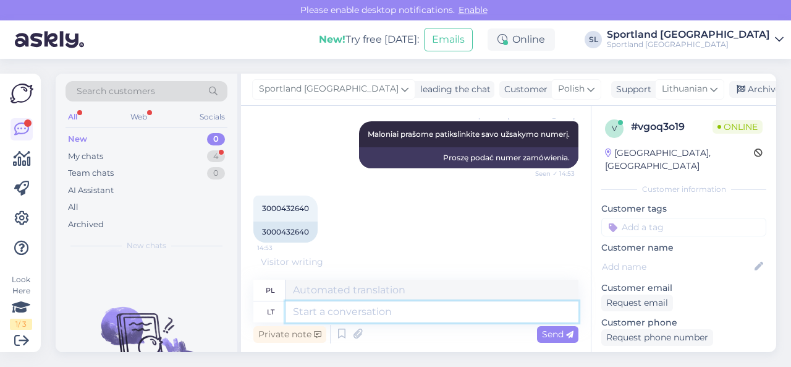
scroll to position [368, 0]
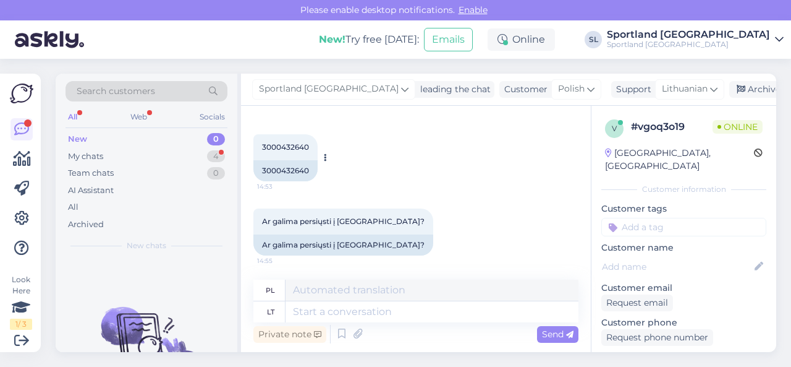
click at [290, 171] on div "3000432640" at bounding box center [285, 170] width 64 height 21
copy div "3000432640"
click at [380, 313] on textarea at bounding box center [432, 311] width 293 height 21
type textarea "Jūsų"
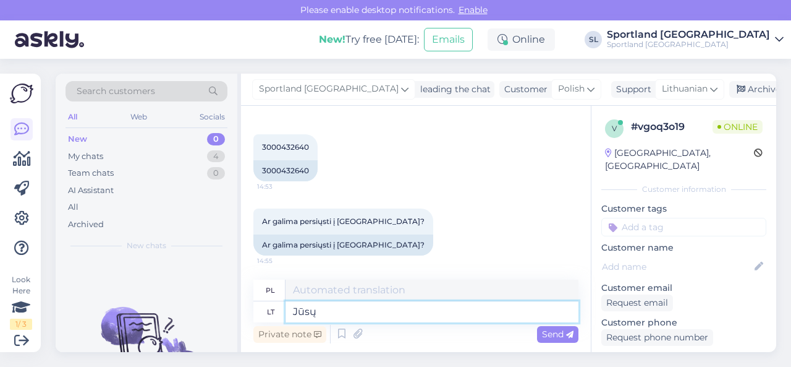
type textarea "Twój"
type textarea "Jūsų užsakymas"
type textarea "Twoje zamówienie"
type textarea "Jūsų užsakymas yra"
type textarea "Twoje zamówienie jest"
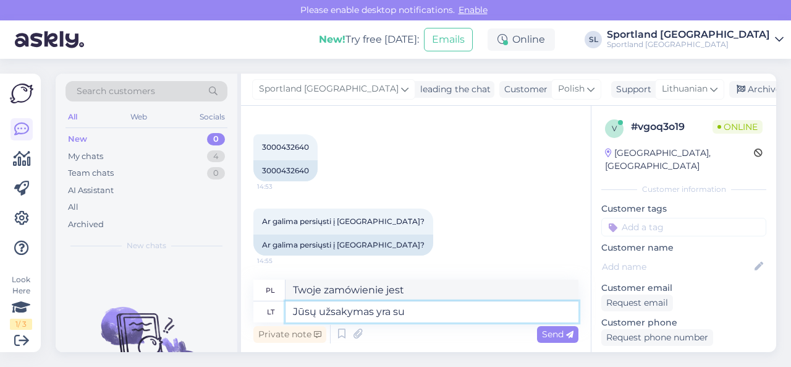
type textarea "Jūsų užsakymas yra su a"
type textarea "Twoje zamówienie jest z"
type textarea "Jūsų užsakymas yra su atsiėmimu p"
type textarea "Twoje zamówienie jest gotowe do odbioru osobistego."
type textarea "Jūsų užsakymas yra su atsiėmimu parduotuvėje."
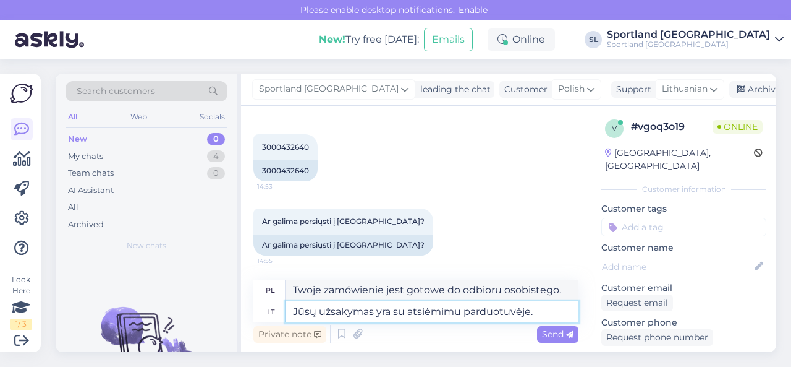
type textarea "Twoje zamówienie jest przeznaczone do odbioru w sklepie."
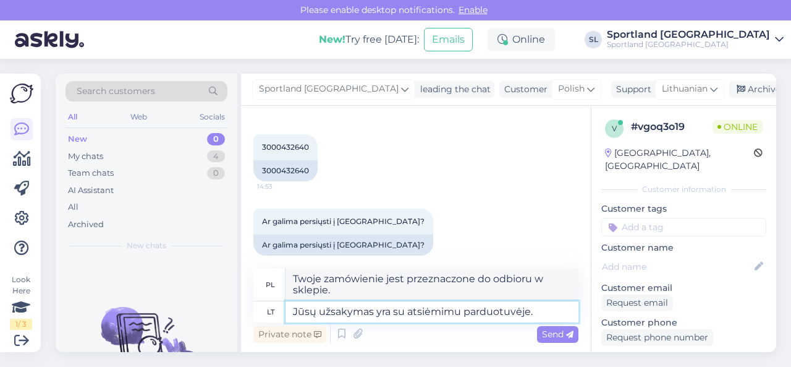
scroll to position [380, 0]
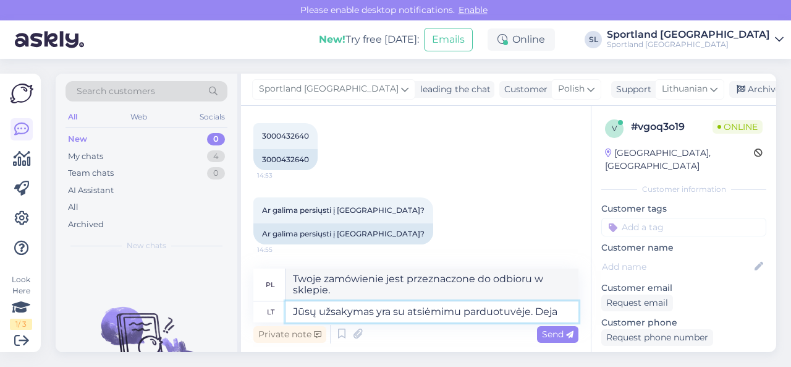
type textarea "Jūsų užsakymas yra su atsiėmimu parduotuvėje. Deja n"
type textarea "Twoje zamówienie jest przeznaczone do odbioru w sklepie. [GEOGRAPHIC_DATA]"
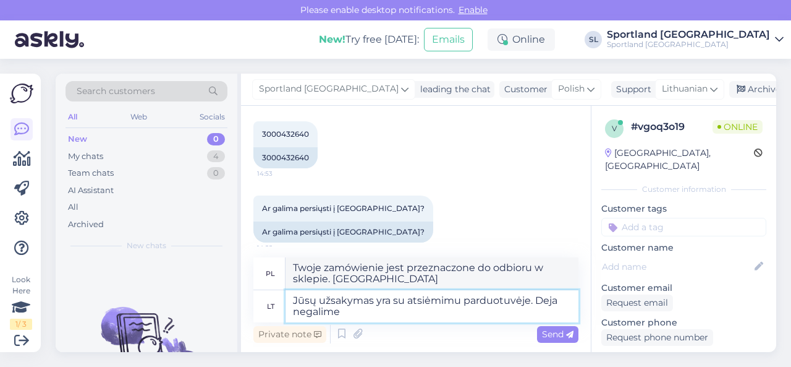
type textarea "Jūsų užsakymas yra su atsiėmimu parduotuvėje. Deja negalime"
type textarea "Twoje zamówienie jest przeznaczone do odbioru w sklepie. Niestety, nie możemy"
type textarea "Jūsų užsakymas yra su atsiėmimu parduotuvėje. Deja negalime pervežti į"
type textarea "Twoje zamówienie jest przeznaczone do odbioru w sklepie. Niestety, nie możemy g…"
type textarea "Jūsų užsakymas yra su atsiėmimu parduotuvėje. Deja negalime pervežti į kit"
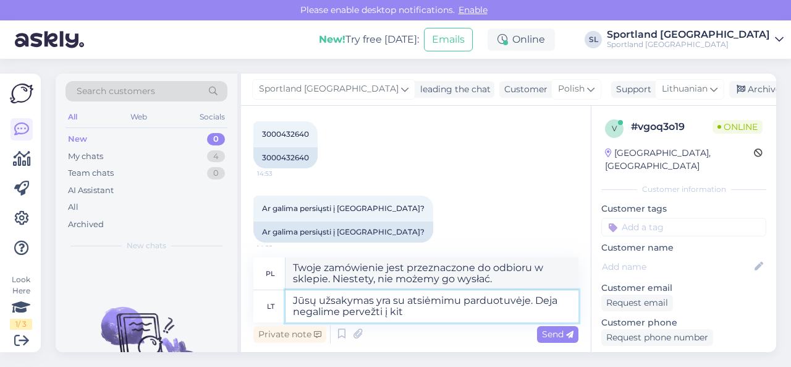
type textarea "Twoje zamówienie jest przeznaczone do odbioru w sklepie. Niestety, nie możemy w…"
type textarea "Jūsų užsakymas yra su atsiėmimu parduotuvėje. Deja negalime pervežti į kitą p"
type textarea "Twoje zamówienie jest przeznaczone do odbioru w sklepie. Niestety, nie możemy w…"
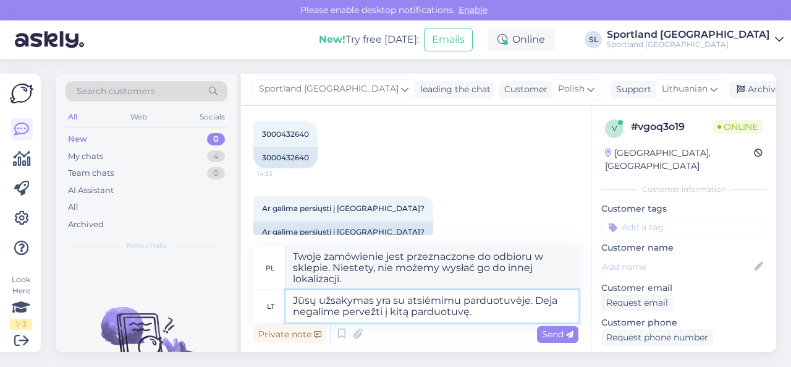
type textarea "Jūsų užsakymas yra su atsiėmimu parduotuvėje. Deja negalime pervežti į kitą par…"
type textarea "Twoje zamówienie jest przeznaczone do odbioru w sklepie. Niestety, nie możemy g…"
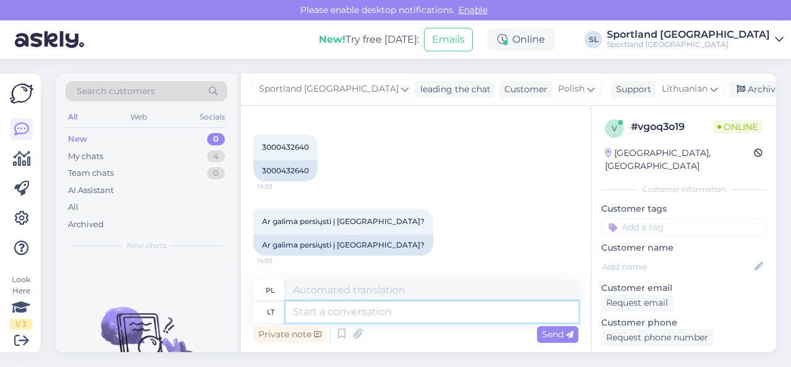
scroll to position [465, 0]
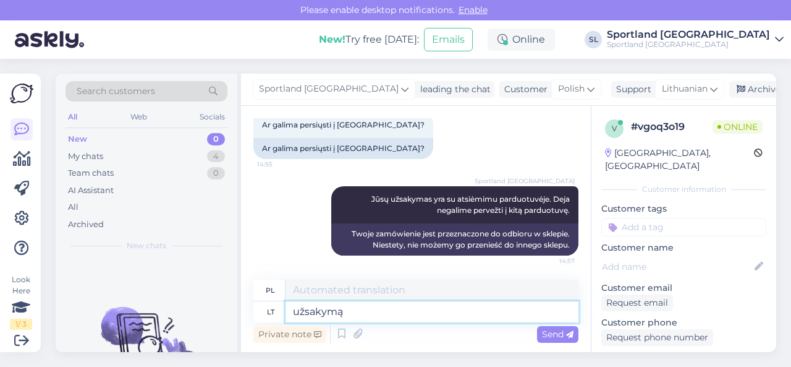
type textarea "užsakymą"
type textarea "zamówienie"
type textarea "užsakymą galime at"
type textarea "możemy zamówić"
type textarea "užsakymą galime atšaukti."
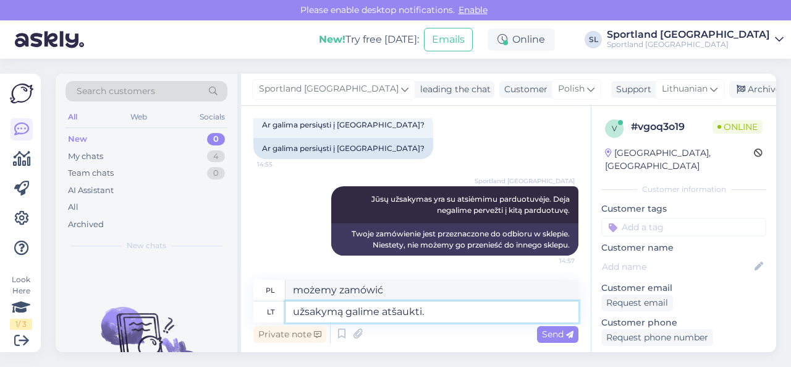
type textarea "możemy anulować zamówienie."
type textarea "užsakymą galime atšaukti. Ir g"
type textarea "możemy anulować zamówienie. I"
type textarea "užsakymą galime atšaukti. Ir galėsite p"
type textarea "możemy anulować zamówienie. I będziesz mógł"
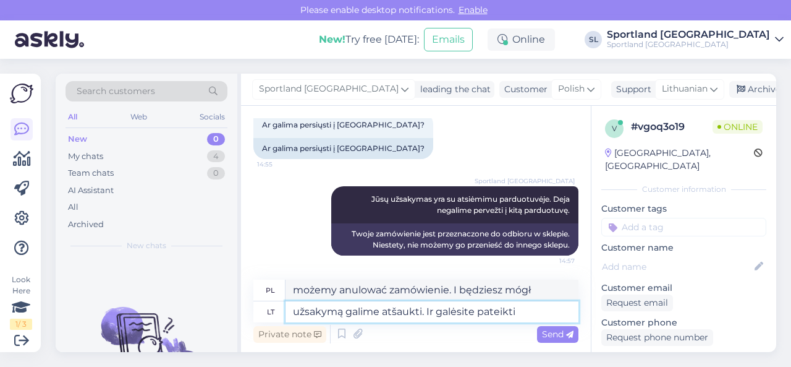
type textarea "užsakymą galime atšaukti. Ir galėsite pateikti k"
type textarea "Możemy anulować zamówienie. Będziesz mógł je wysłać."
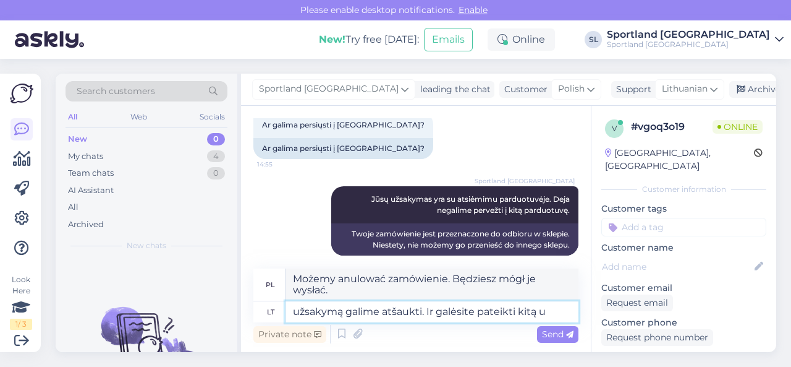
type textarea "užsakymą galime atšaukti. Ir galėsite pateikti kitą už"
type textarea "Możemy anulować zamówienie. Możesz złożyć kolejne."
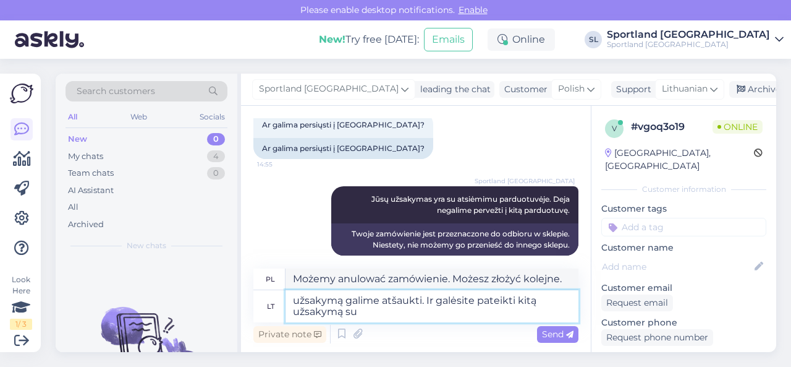
type textarea "užsakymą galime atšaukti. Ir galėsite pateikti kitą užsakymą su"
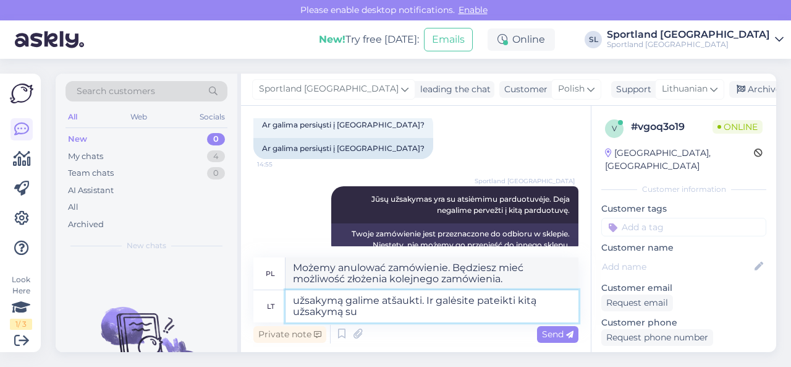
type textarea "Możemy anulować zamówienie. Możesz również złożyć kolejne zamówienie."
type textarea "užsakymą galime atšaukti. Ir galėsite pateikti kitą užsakymą su kitoje pa"
type textarea "Możemy anulować zamówienie. Możesz również złożyć kolejne zamówienie z innym"
type textarea "užsakymą galime atšaukti. Ir galėsite pateikti kitą užsakymą su kitoje parduotu…"
type textarea "Możemy anulować zamówienie. Możesz złożyć kolejne zamówienie w innym sklepie."
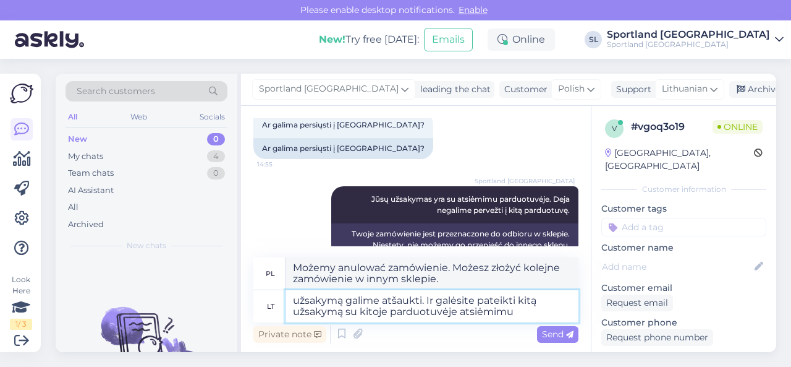
type textarea "užsakymą galime atšaukti. Ir galėsite pateikti kitą užsakymą su kitoje parduotu…"
type textarea "Możemy anulować zamówienie. Będziesz mógł złożyć kolejne zamówienie z odbiorem …"
type textarea "užsakymą galime atšaukti. Ir galėsite pateikti kitą užsakymą su kitoje parduotu…"
type textarea "Możemy anulować zamówienie. Będziesz mógł złożyć kolejne zamówienie z odbiorem …"
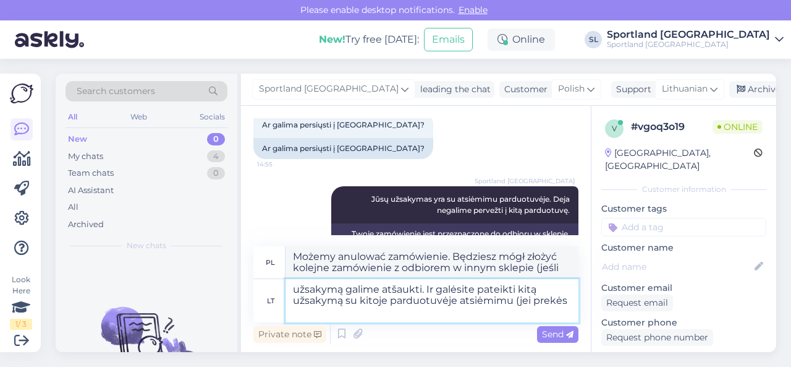
type textarea "užsakymą galime atšaukti. Ir galėsite pateikti kitą užsakymą su kitoje parduotu…"
type textarea "Możemy anulować zamówienie. Będziesz mógł złożyć kolejne zamówienie z odbiorem …"
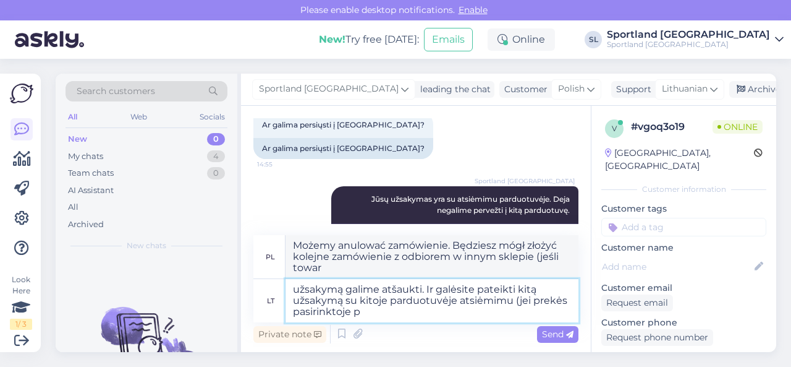
type textarea "užsakymą galime atšaukti. Ir galėsite pateikti kitą užsakymą su kitoje parduotu…"
type textarea "Możemy anulować zamówienie. Będziesz mógł złożyć kolejne zamówienie z odbiorem …"
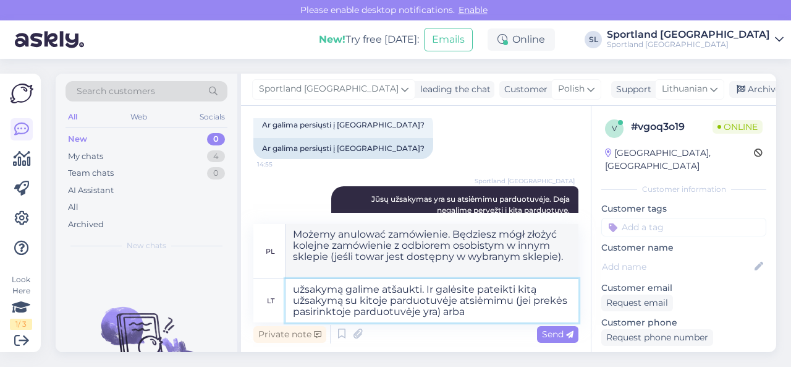
type textarea "užsakymą galime atšaukti. Ir galėsite pateikti kitą užsakymą su kitoje parduotu…"
type textarea "Możemy anulować zamówienie. Będziesz mógł złożyć kolejne zamówienie z odbiorem …"
type textarea "užsakymą galime atšaukti. Ir galėsite pateikti kitą užsakymą su kitoje parduotu…"
type textarea "Możemy anulować zamówienie. Będziesz mógł złożyć kolejne zamówienie z odbiorem …"
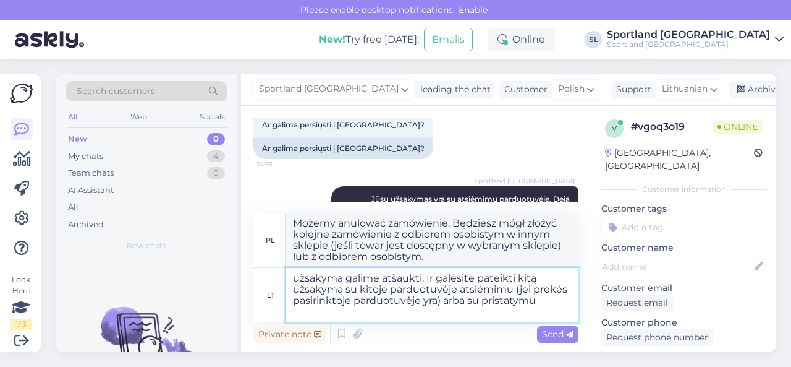
type textarea "užsakymą galime atšaukti. Ir galėsite pateikti kitą užsakymą su kitoje parduotu…"
type textarea "Możemy anulować zamówienie. Będziesz mógł złożyć kolejne zamówienie z odbiorem …"
type textarea "užsakymą galime atšaukti. Ir galėsite pateikti kitą užsakymą su kitoje parduotu…"
type textarea "Możemy anulować zamówienie. Będziesz mógł złożyć kolejne zamówienie z odbiorem …"
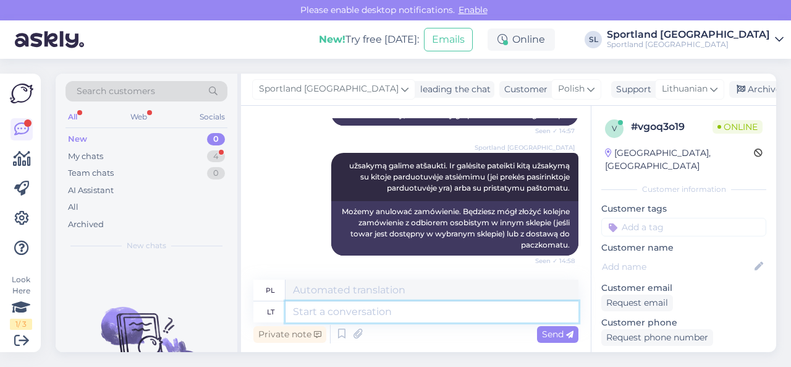
scroll to position [669, 0]
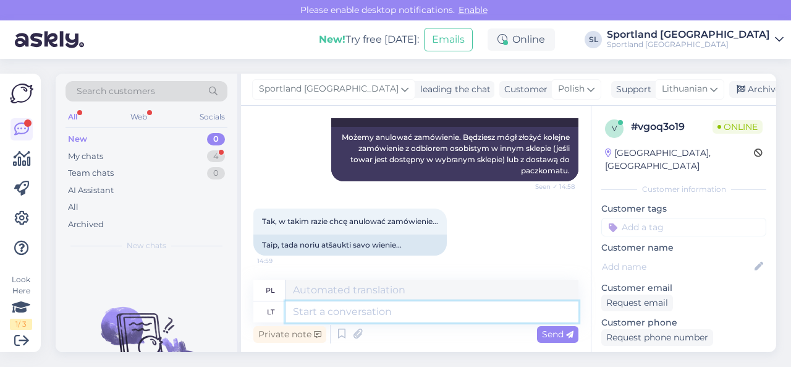
click at [373, 318] on textarea at bounding box center [432, 311] width 293 height 21
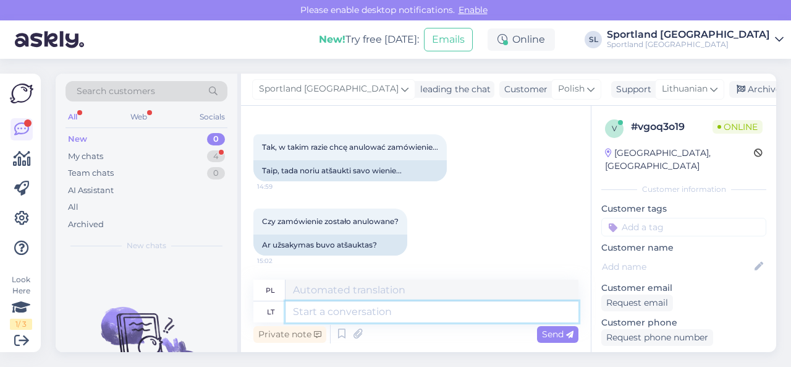
click at [371, 306] on textarea at bounding box center [432, 311] width 293 height 21
type textarea "Druskinink7 S"
type textarea "Druskienniki 7"
type textarea "Druskinink7 Sportland in"
type textarea "Druskininkai7 Sportland"
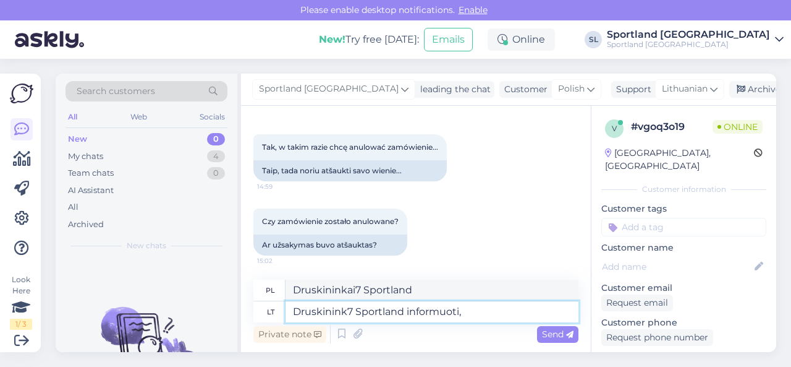
type textarea "Druskinink7 Sportland informuoti,"
type textarea "Druskininkai7 Sportland informuje,"
type textarea "Druskinink7 Sportland informuoti, Jūsų u"
type textarea "Druskink7 Sportland informuje Cię, że Twój"
type textarea "Druskinink7 Sportland informuoti, Jūsų užsakymas b"
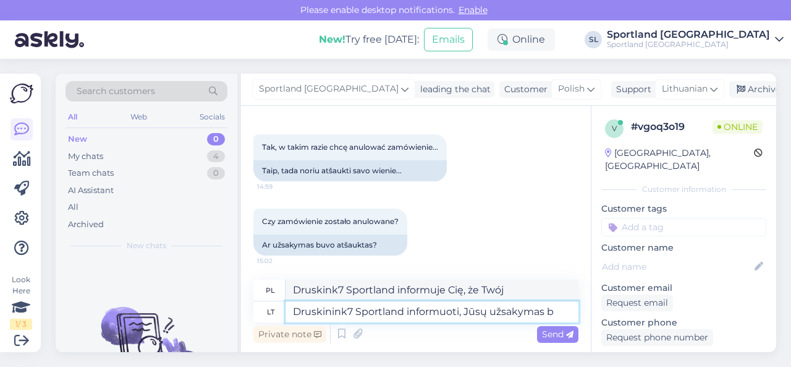
type textarea "Druskink7 Sportland inform, twoje zamówienie"
type textarea "Druskinink7 Sportland informuoti, Jūsų užsakymas bus a"
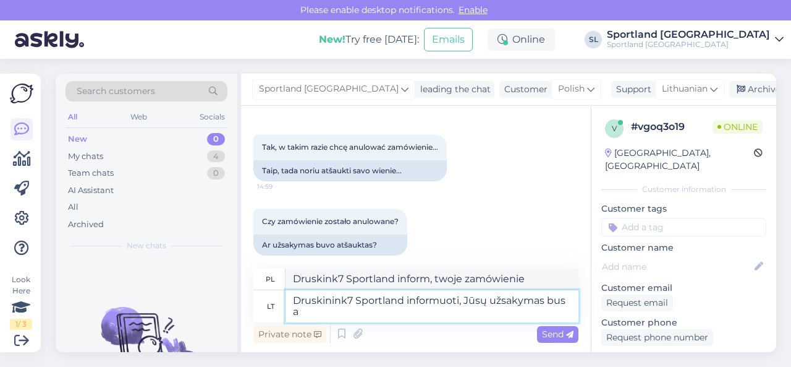
type textarea "Druskink7 Sportland poinformuje Cię, że Twoje zamówienie zostanie zrealizowane"
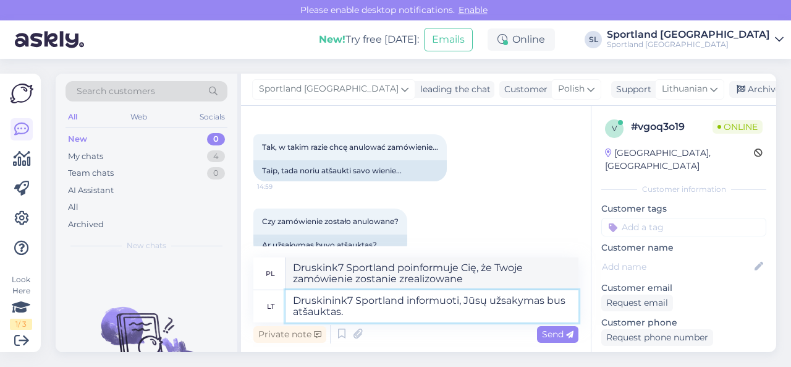
type textarea "Druskinink7 Sportland informuoti, Jūsų užsakymas bus atšauktas. P"
type textarea "Druskinink7 Sportland zostanie poinformowany, że Twoje zamówienie zostanie anul…"
type textarea "Druskinink7 Sportland informuoti, Jūsų užsakymas bus atšauktas. Per"
type textarea "Druskink7 Sportland zostanie poinformowany o anulowaniu Twojego zamówienia. [PE…"
type textarea "Druskinink7 Sportland informuoti, Jūsų užsakymas bus atšauktas. Per 1-3 d."
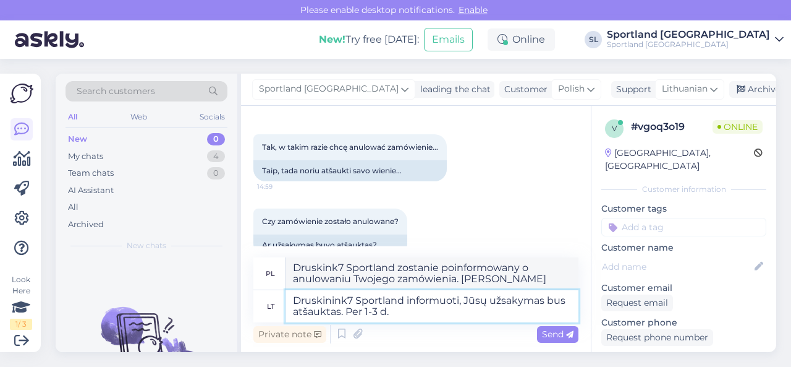
type textarea "Druskink7 Sportland zostanie poinformowany o anulowaniu Twojego zamówienia. W c…"
type textarea "Druskinink7 Sportland informuoti, Jūsų užsakymas bus atšauktas. Per 1-3 d.d. p"
type textarea "Druskinink7 Sportland zostanie poinformowany o anulowaniu Twojego zamówienia. W…"
type textarea "Druskinink7 Sportland informuoti, Jūsų užsakymas bus atšauktas. Per 1-3 d.d. pi…"
type textarea "Druskinink7 Sportland poinformował, że Twoje zamówienie zostanie anulowane. Pie…"
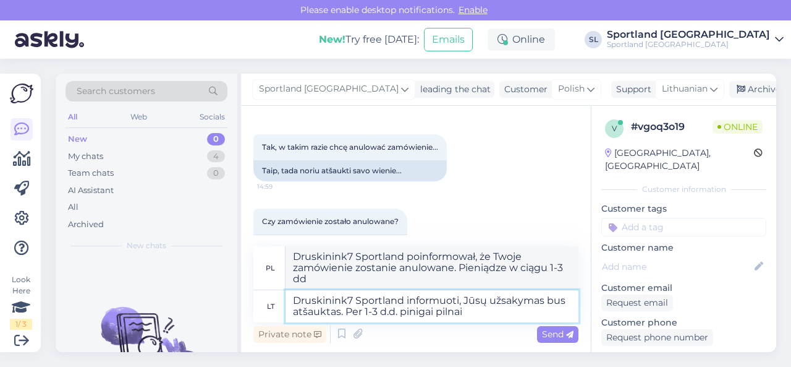
type textarea "Druskinink7 Sportland informuoti, Jūsų užsakymas bus atšauktas. Per 1-3 d.d. pi…"
type textarea "Firma Druskinink7 Sportland została poinformowana o anulowaniu zamówienia. Zwro…"
type textarea "Druskinink7 Sportland informuoti, Jūsų užsakymas bus atšauktas. Per 1-3 d.d. pi…"
type textarea "Firma Druskinink7 Sportland została poinformowana o anulowaniu zamówienia. Zwro…"
type textarea "Druskinink7 Sportland informuoti, Jūsų užsakymas bus atšauktas. Per 1-3 d.d. pi…"
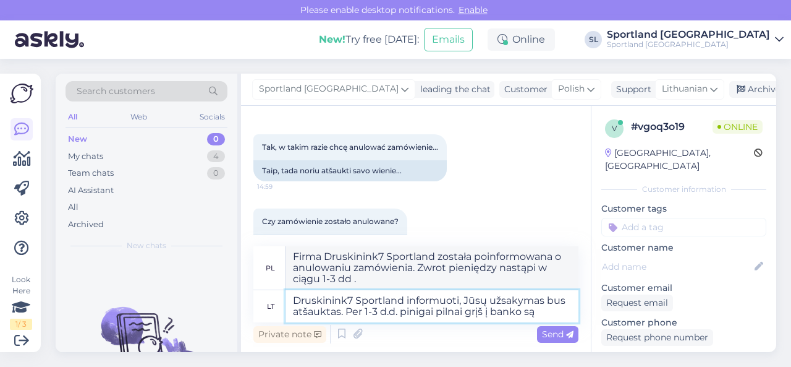
type textarea "Firma Druskinink7 Sportland została poinformowana o anulowaniu zamówienia. Zwro…"
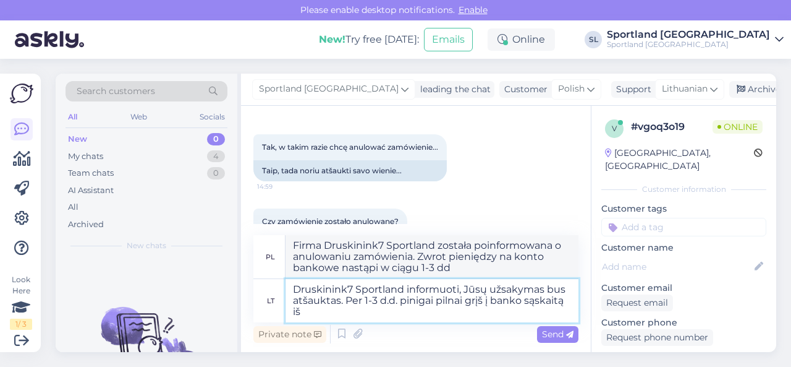
type textarea "Druskinink7 Sportland informuoti, Jūsų užsakymas bus atšauktas. Per 1-3 d.d. pi…"
type textarea "Firma Druskinink7 Sportland została poinformowana o anulowaniu zamówienia. W ci…"
type textarea "Druskinink7 Sportland informuoti, Jūsų užsakymas bus atšauktas. Per 1-3 d.d. pi…"
type textarea "Druskinink7 Sportland informuje, że Państwa zamówienie zostanie anulowane. W ci…"
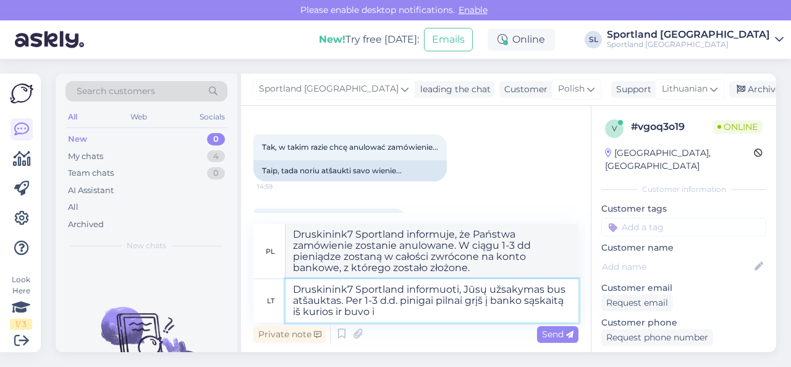
type textarea "Druskinink7 Sportland informuoti, Jūsų užsakymas bus atšauktas. Per 1-3 d.d. pi…"
type textarea "Firma Druskinink7 Sportland została poinformowana o anulowaniu zamówienia. W ci…"
type textarea "Druskinink7 Sportland informuoti, Jūsų užsakymas bus atšauktas. Per 1-3 d.d. pi…"
type textarea "Firma Druskinink7 Sportland została poinformowana o anulowaniu zamówienia. W ci…"
click at [347, 287] on textarea "Druskinink7 Sportland informuoti, Jūsų užsakymas bus atšauktas. Per 1-3 d.d. pi…" at bounding box center [432, 300] width 293 height 43
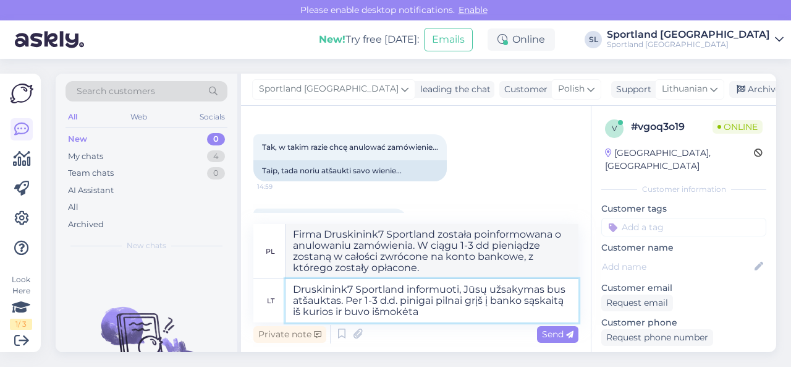
type textarea "Druskininkų Sportland informuoti, Jūsų užsakymas bus atšauktas. Per 1-3 d.d. pi…"
type textarea "Druskininkai Sportland informuje, że Państwa zamówienie zostanie anulowane. W c…"
click at [447, 317] on textarea "Druskininkų Sportland informuoti, Jūsų užsakymas bus atšauktas. Per 1-3 d.d. pi…" at bounding box center [432, 300] width 293 height 43
type textarea "Druskininkų Sportland informuoti, Jūsų užsakymas bus atšauktas. Per 1-3 d.d. pi…"
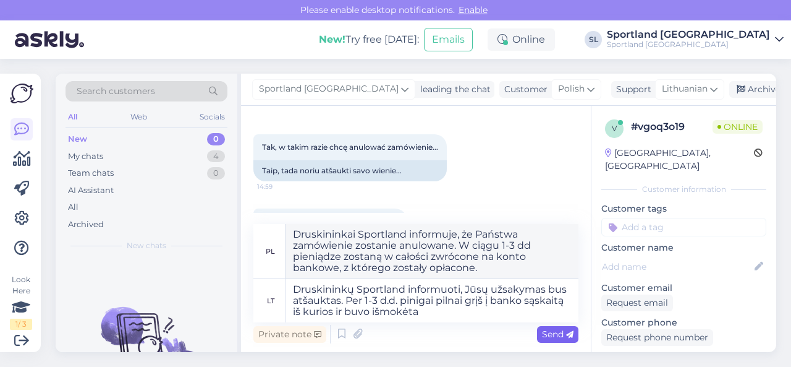
click at [551, 333] on span "Send" at bounding box center [558, 333] width 32 height 11
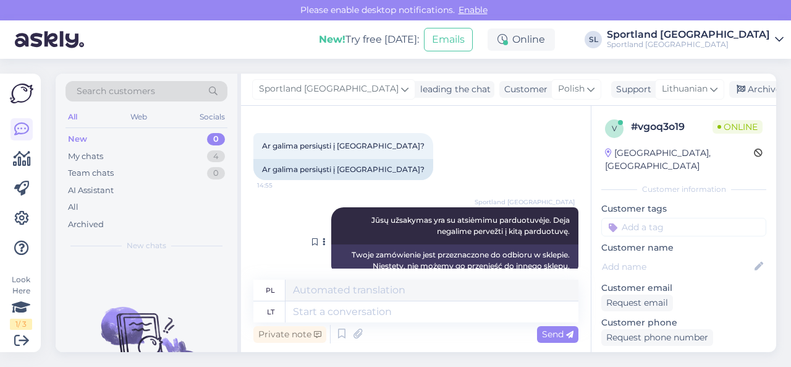
scroll to position [378, 0]
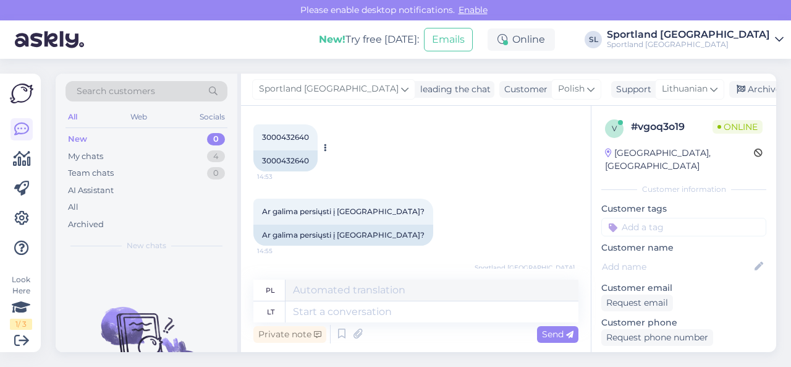
click at [295, 163] on div "3000432640" at bounding box center [285, 160] width 64 height 21
copy div "3000432640"
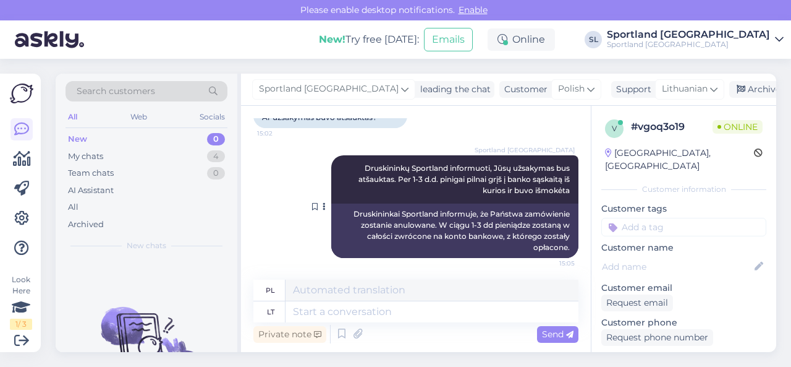
scroll to position [873, 0]
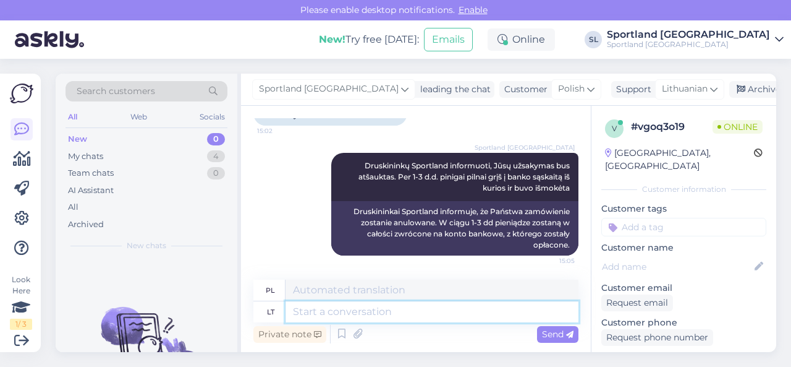
click at [469, 312] on textarea at bounding box center [432, 311] width 293 height 21
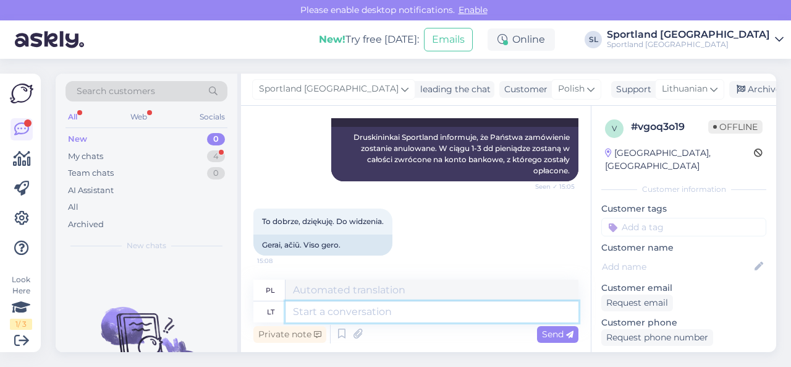
click at [307, 315] on textarea at bounding box center [432, 311] width 293 height 21
type textarea "gražios"
type textarea "Piękny"
type textarea "gražios dienos!"
type textarea "Miłego dnia!"
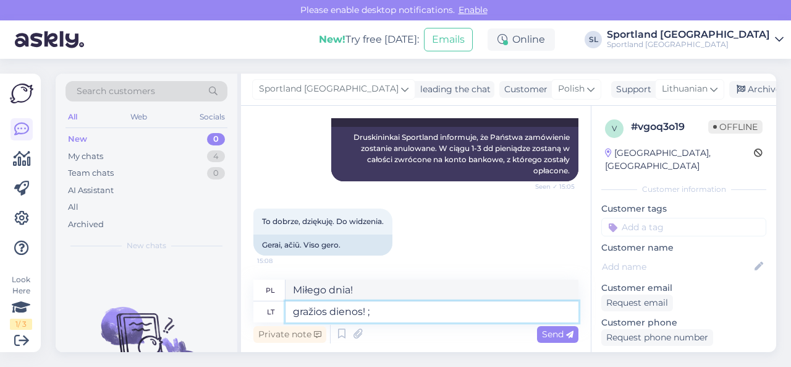
type textarea "gražios dienos! ;)"
type textarea "Miłego dnia! ;)"
type textarea "gražios dienos! ;)"
click at [549, 333] on span "Send" at bounding box center [558, 333] width 32 height 11
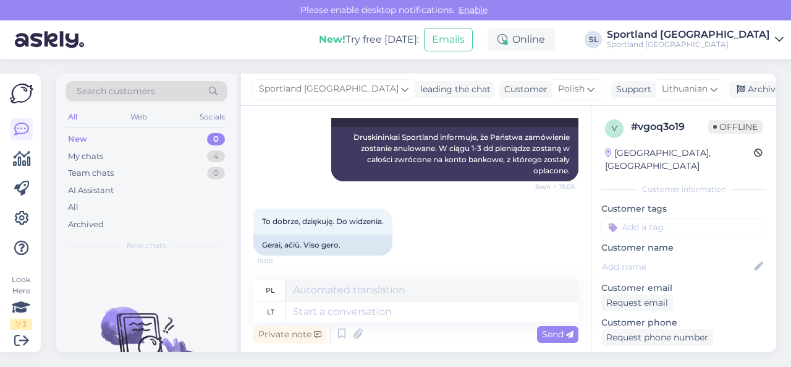
scroll to position [1021, 0]
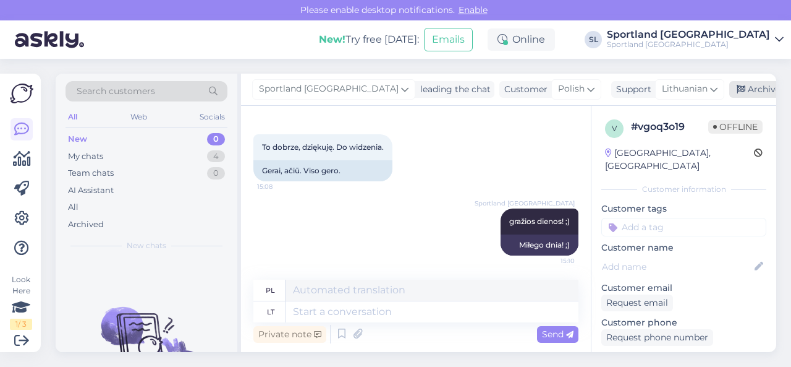
click at [737, 91] on div "Archive chat" at bounding box center [768, 89] width 78 height 17
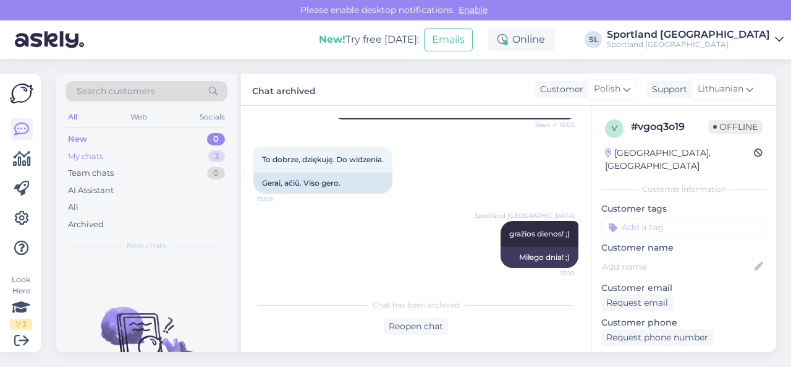
click at [119, 156] on div "My chats 3" at bounding box center [147, 156] width 162 height 17
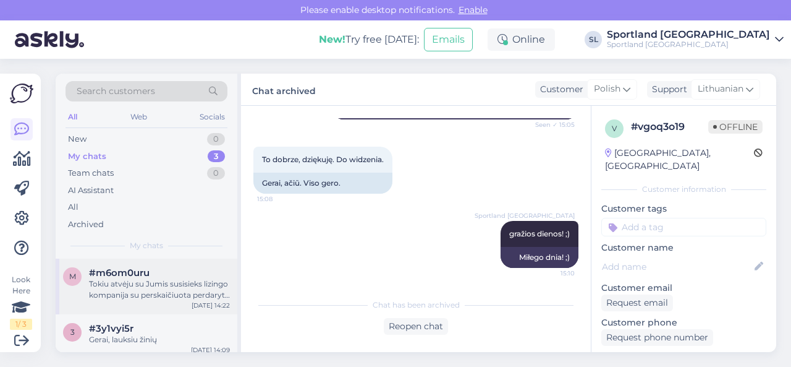
click at [134, 290] on div "Tokiu atvėju su Jumis susisieks lizingo kompanija su perskaičiuota perdaryta su…" at bounding box center [159, 289] width 141 height 22
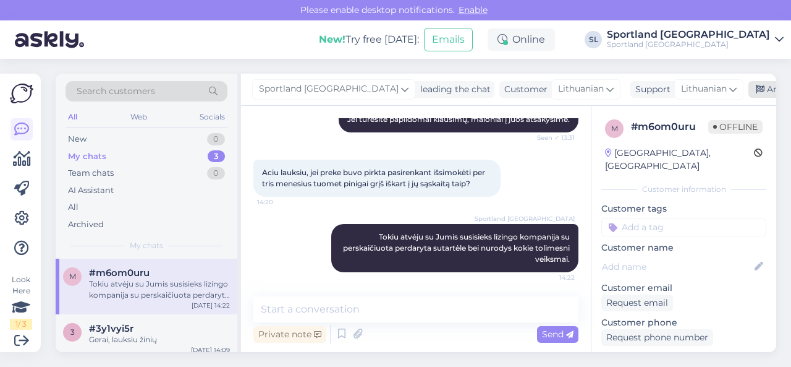
click at [749, 90] on div "Archive chat" at bounding box center [788, 89] width 78 height 17
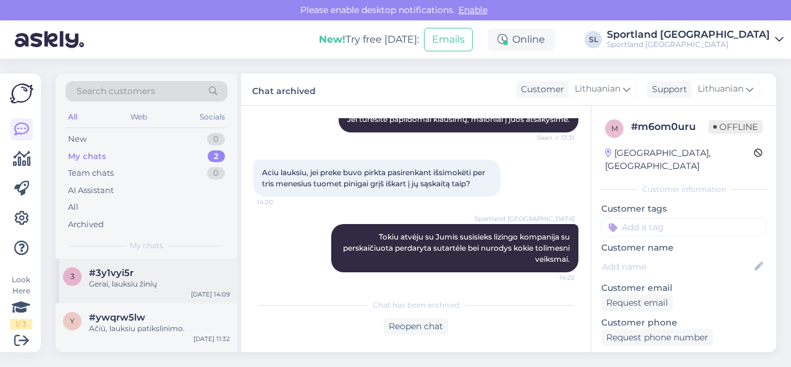
click at [138, 286] on div "Gerai, lauksiu žinių" at bounding box center [159, 283] width 141 height 11
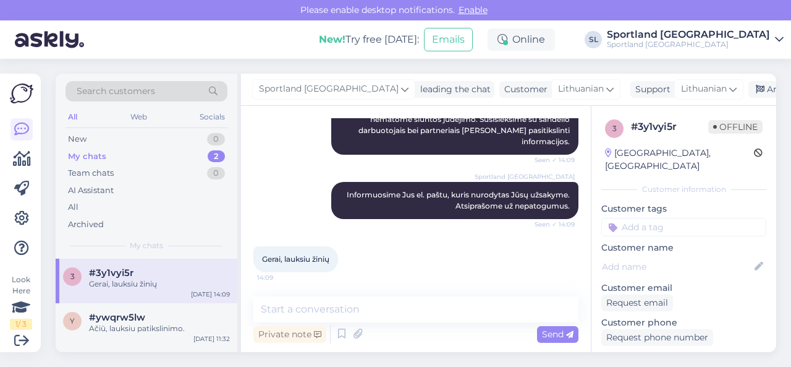
click at [383, 270] on div "Gerai, lauksiu žinių 14:09" at bounding box center [415, 258] width 325 height 53
click at [187, 142] on div "New 1" at bounding box center [147, 138] width 162 height 17
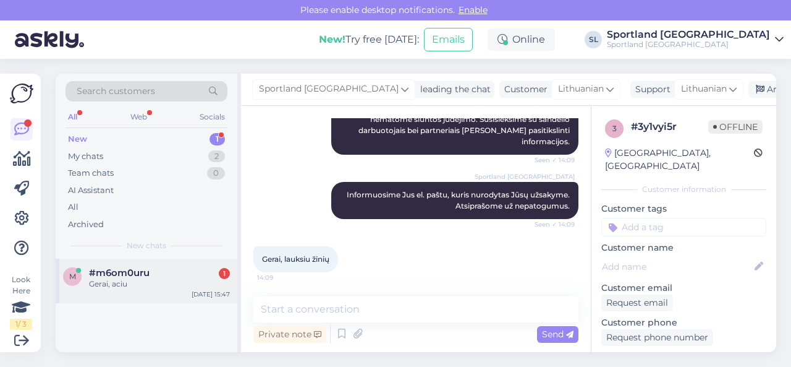
click at [137, 283] on div "Gerai, aciu" at bounding box center [159, 283] width 141 height 11
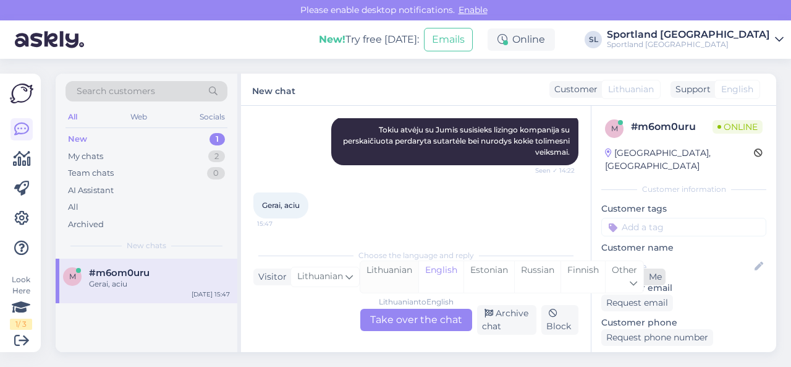
click at [383, 274] on div "Lithuanian" at bounding box center [389, 277] width 58 height 32
click at [386, 317] on div "Lithuanian to Lithuanian Take over the chat" at bounding box center [416, 319] width 112 height 22
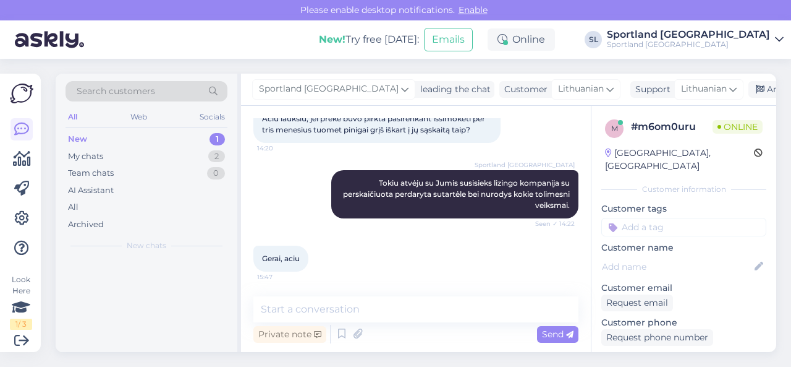
scroll to position [624, 0]
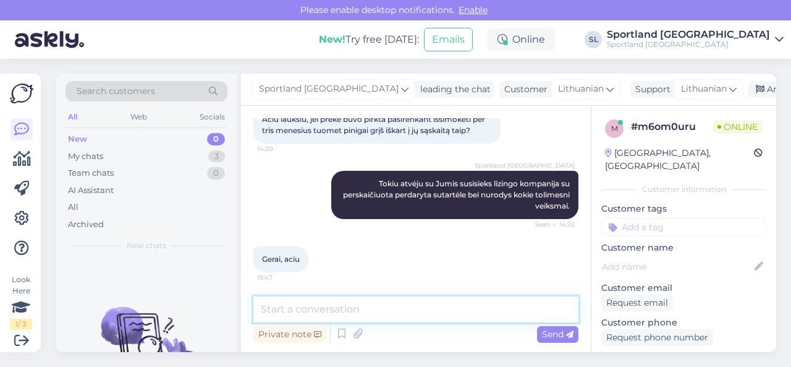
click at [385, 312] on textarea at bounding box center [415, 309] width 325 height 26
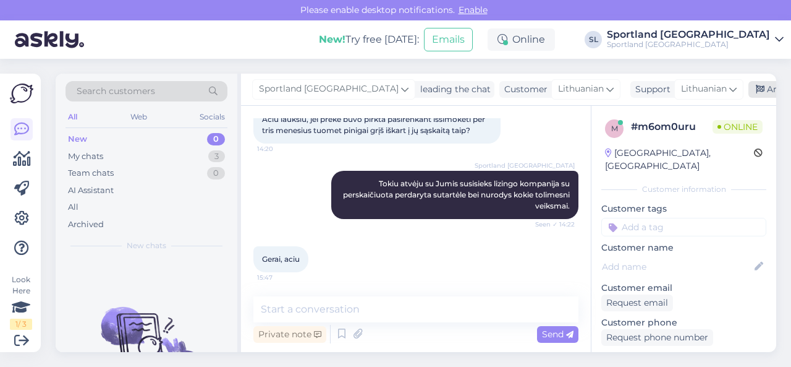
click at [749, 85] on div "Archive chat" at bounding box center [788, 89] width 78 height 17
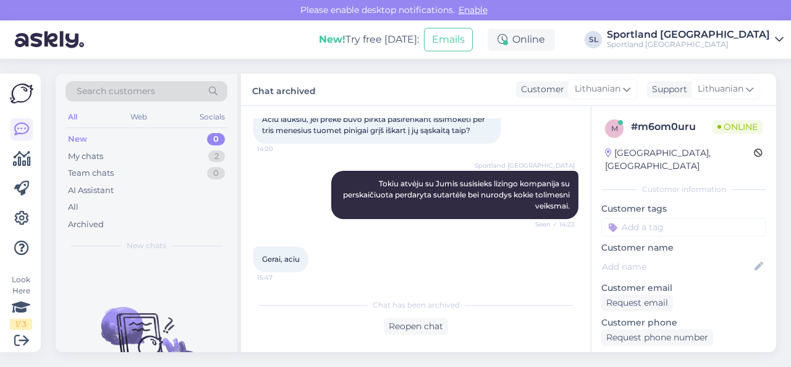
scroll to position [628, 0]
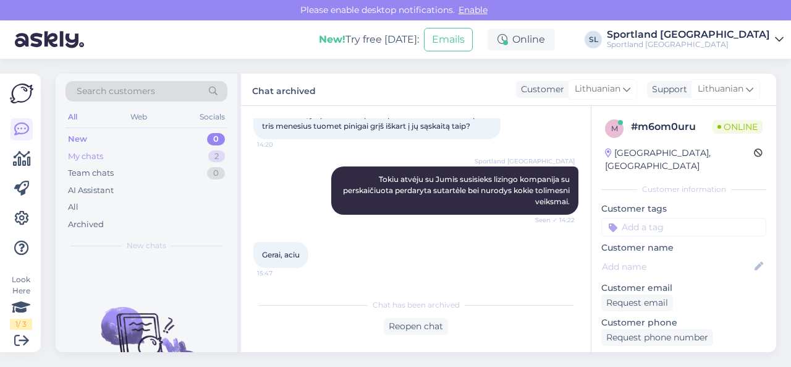
click at [161, 161] on div "My chats 2" at bounding box center [147, 156] width 162 height 17
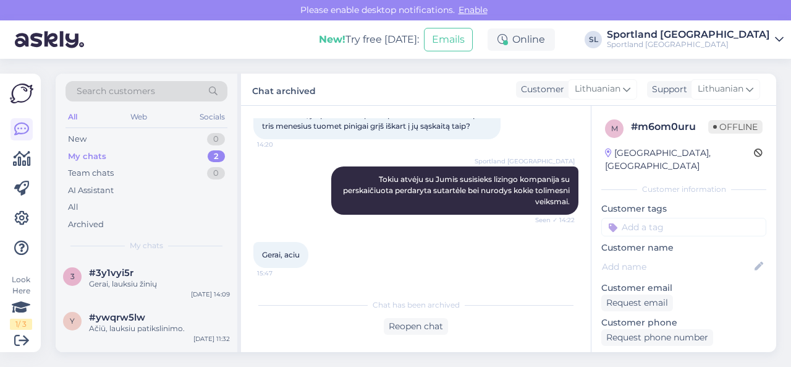
click at [105, 156] on div "My chats 2" at bounding box center [147, 156] width 162 height 17
click at [120, 281] on div "Gerai, lauksiu žinių" at bounding box center [159, 283] width 141 height 11
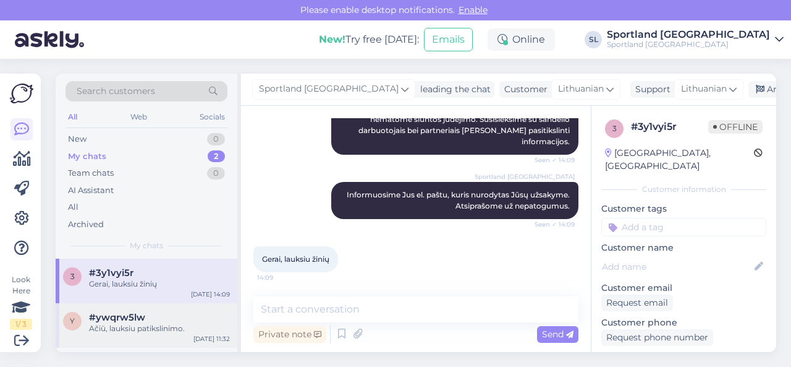
click at [156, 323] on div "Ačiū, lauksiu patikslinimo." at bounding box center [159, 328] width 141 height 11
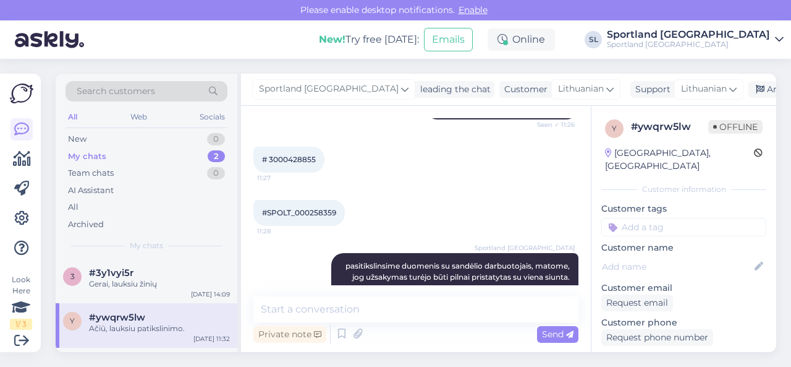
scroll to position [673, 0]
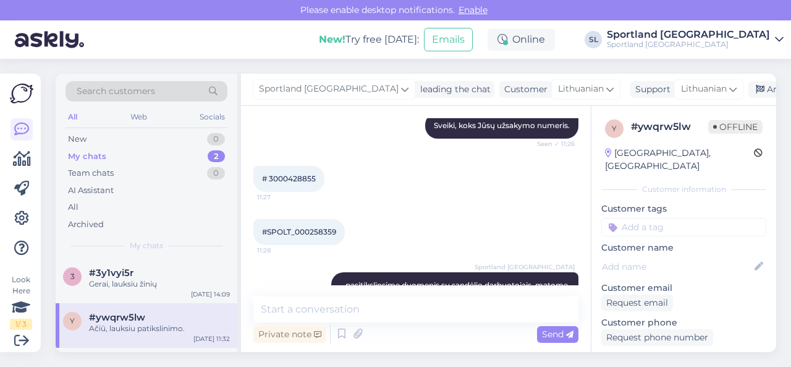
click at [299, 179] on span "# 3000428855" at bounding box center [289, 178] width 54 height 9
copy div "3000428855 11:27"
click at [138, 279] on div "Gerai, lauksiu žinių" at bounding box center [159, 283] width 141 height 11
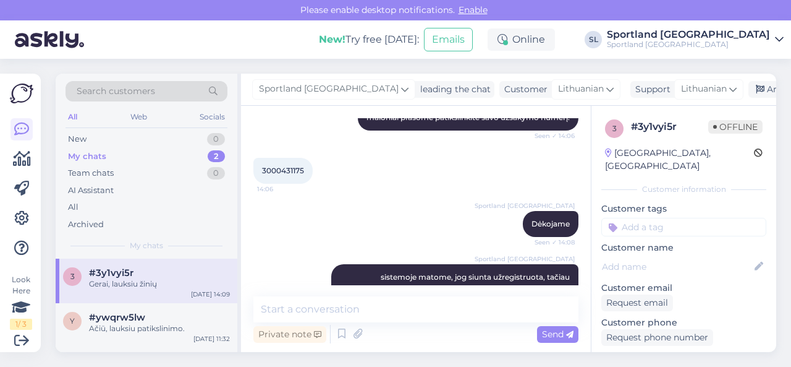
scroll to position [191, 0]
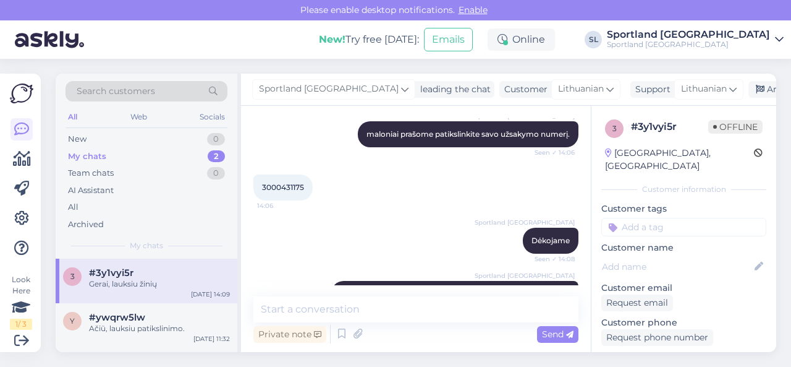
click at [291, 186] on span "3000431175" at bounding box center [283, 186] width 42 height 9
copy div "3000431175 14:06"
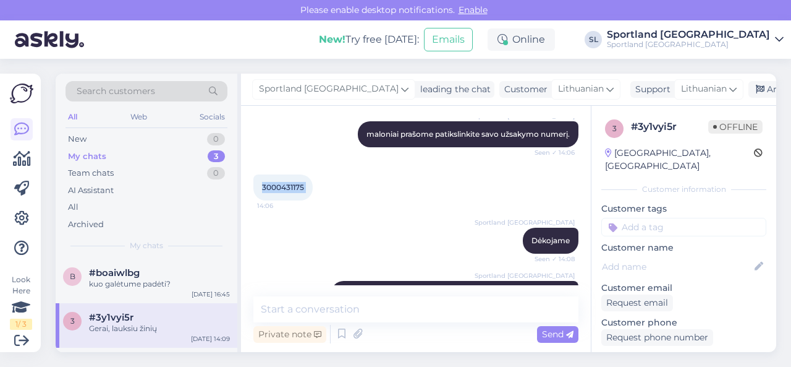
click at [158, 150] on div "My chats 3" at bounding box center [147, 156] width 162 height 17
click at [149, 281] on div "kuo galėtume padėti?" at bounding box center [159, 283] width 141 height 11
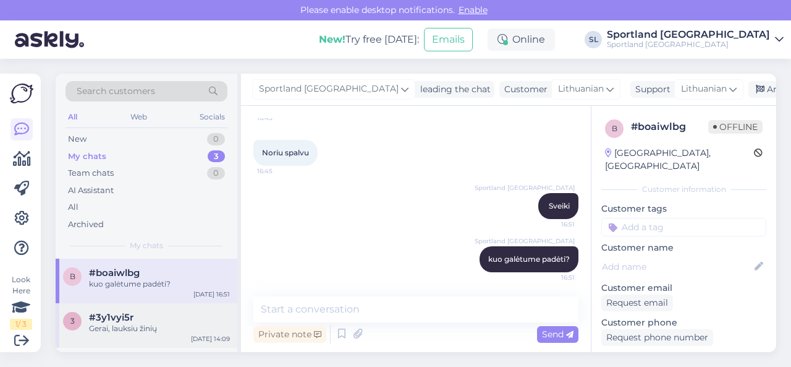
click at [153, 328] on div "Gerai, lauksiu žinių" at bounding box center [159, 328] width 141 height 11
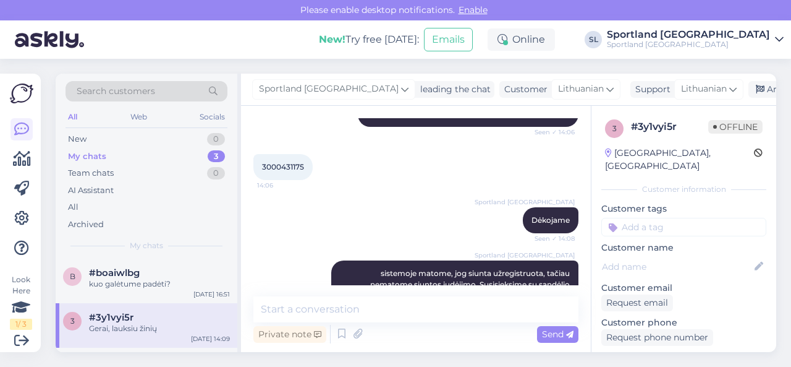
scroll to position [191, 0]
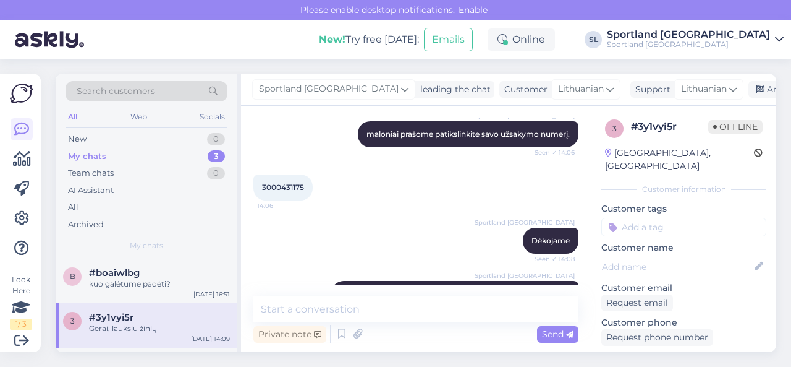
click at [289, 188] on span "3000431175" at bounding box center [283, 186] width 42 height 9
copy div "3000431175 14:06"
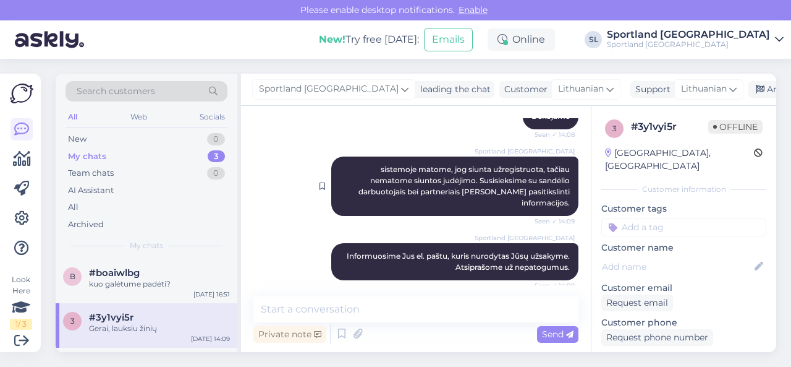
scroll to position [376, 0]
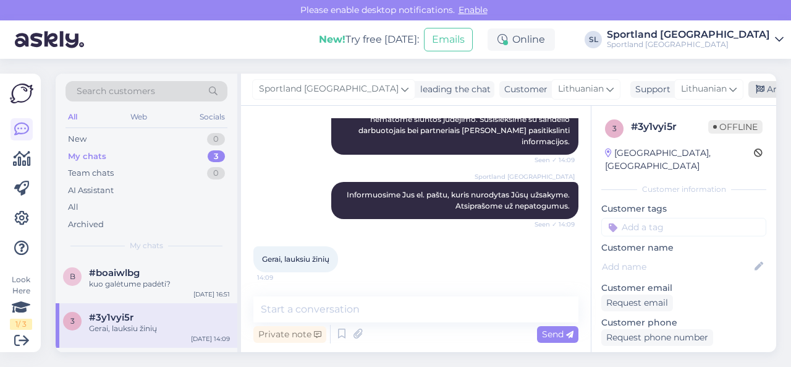
click at [749, 91] on div "Archive chat" at bounding box center [788, 89] width 78 height 17
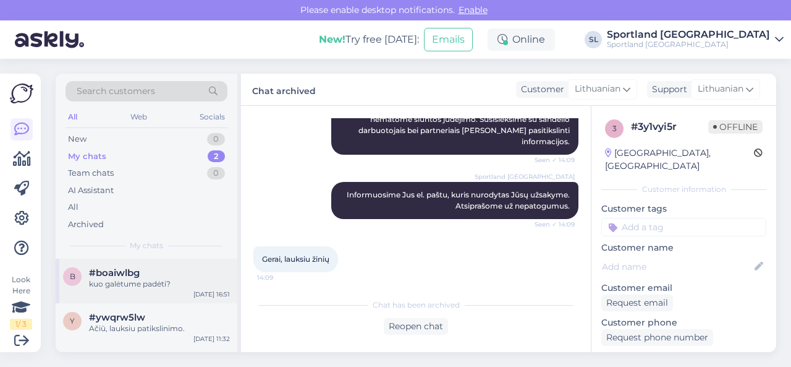
click at [145, 271] on div "#boaiwlbg" at bounding box center [159, 272] width 141 height 11
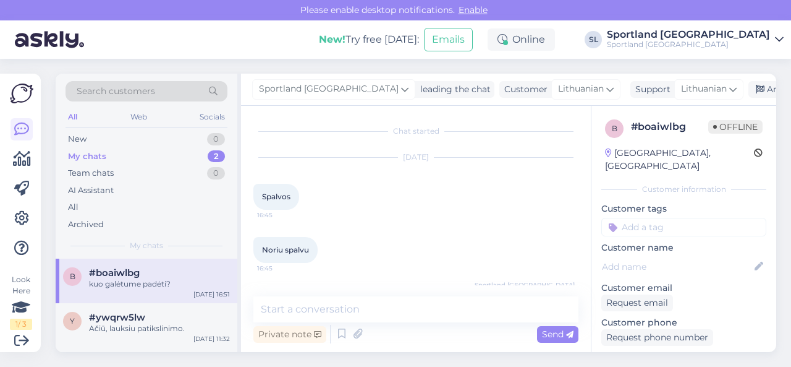
scroll to position [97, 0]
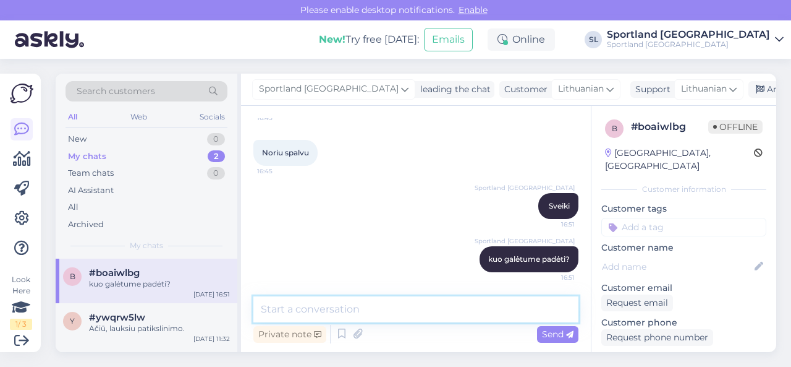
click at [455, 310] on textarea at bounding box center [415, 309] width 325 height 26
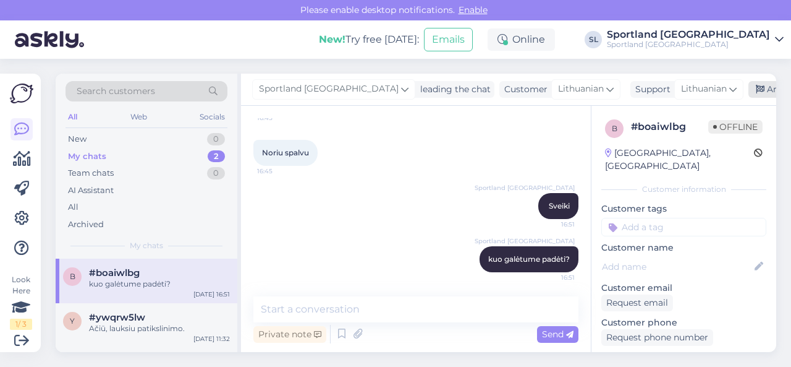
click at [749, 84] on div "Archive chat" at bounding box center [788, 89] width 78 height 17
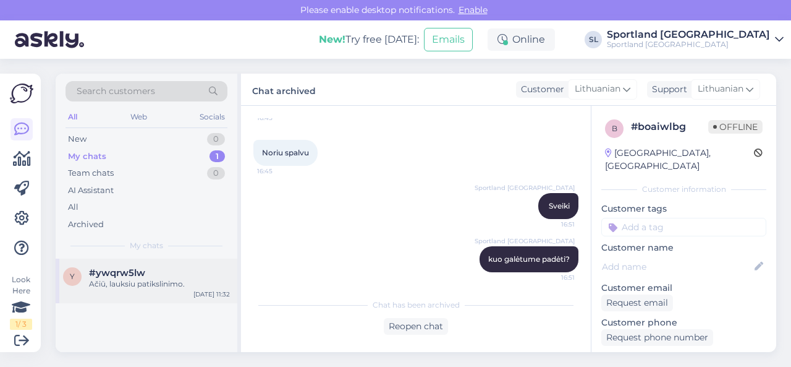
click at [121, 278] on div "Ačiū, lauksiu patikslinimo." at bounding box center [159, 283] width 141 height 11
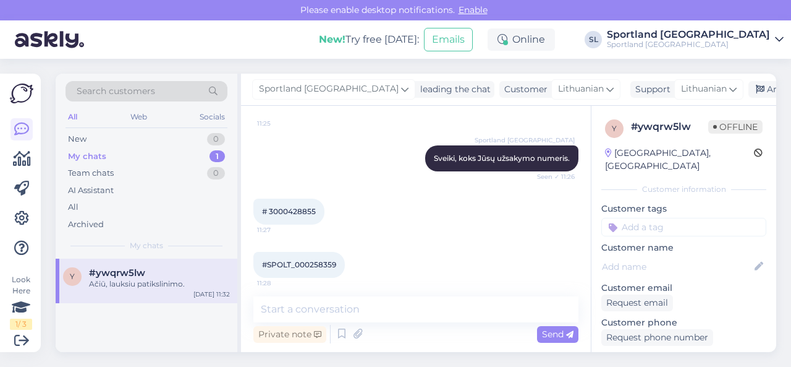
scroll to position [611, 0]
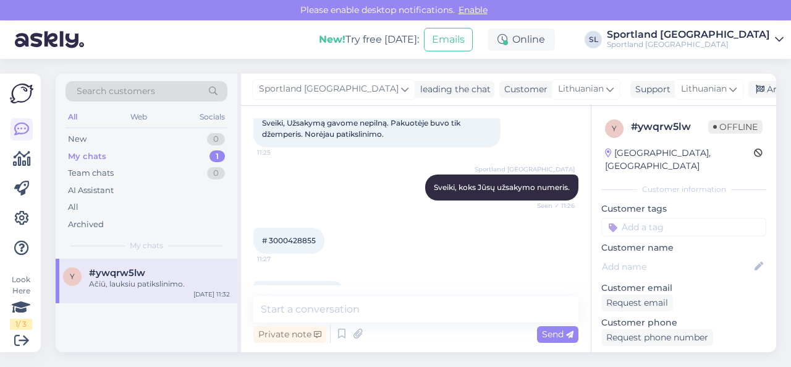
click at [352, 54] on div "New! Try free [DATE]: Emails Online SL Sportland [GEOGRAPHIC_DATA] Sportland [G…" at bounding box center [395, 39] width 791 height 38
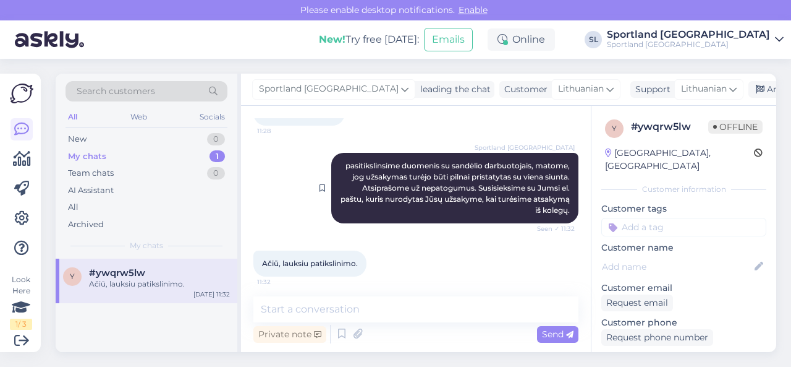
scroll to position [797, 0]
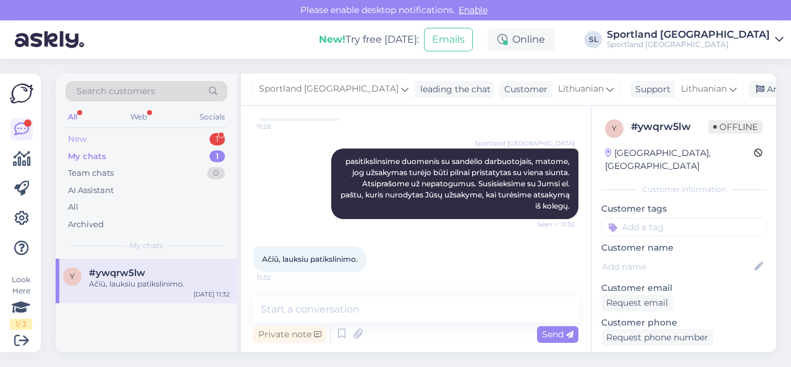
click at [158, 131] on div "New 1" at bounding box center [147, 138] width 162 height 17
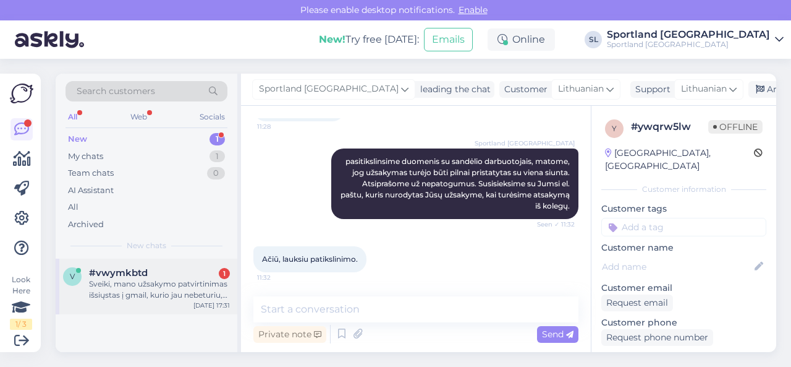
click at [134, 280] on div "Sveiki, mano užsakymo patvirtinimas išsiųstas į gmail, kurio jau nebeturiu, sus…" at bounding box center [159, 289] width 141 height 22
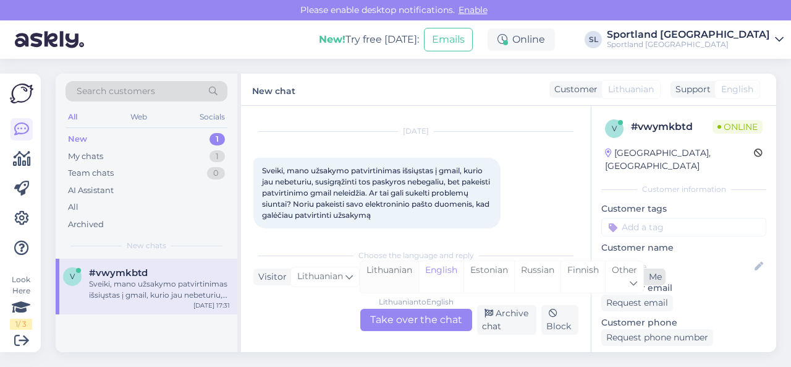
drag, startPoint x: 381, startPoint y: 273, endPoint x: 393, endPoint y: 290, distance: 20.4
click at [381, 274] on div "Lithuanian" at bounding box center [389, 277] width 58 height 32
drag, startPoint x: 395, startPoint y: 317, endPoint x: 388, endPoint y: 315, distance: 7.0
click at [396, 317] on div "Lithuanian to Lithuanian Take over the chat" at bounding box center [416, 319] width 112 height 22
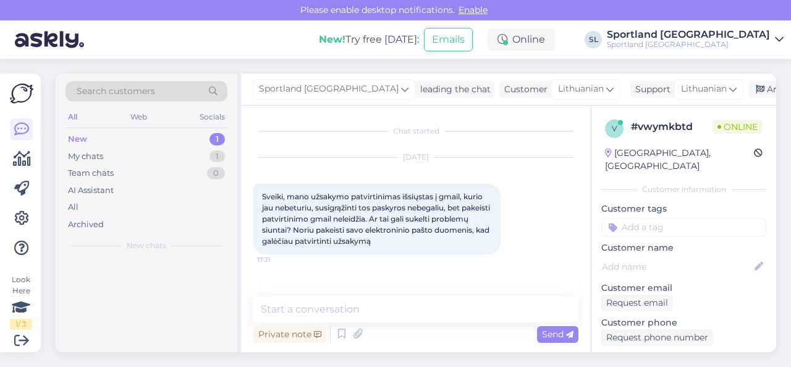
scroll to position [0, 0]
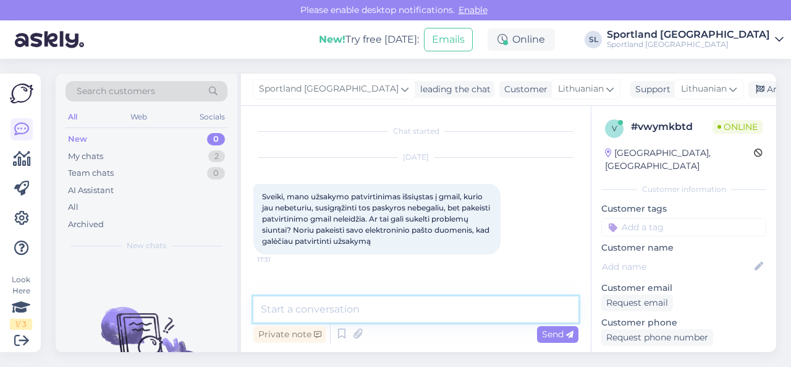
click at [357, 305] on textarea at bounding box center [415, 309] width 325 height 26
type textarea "Sveiki"
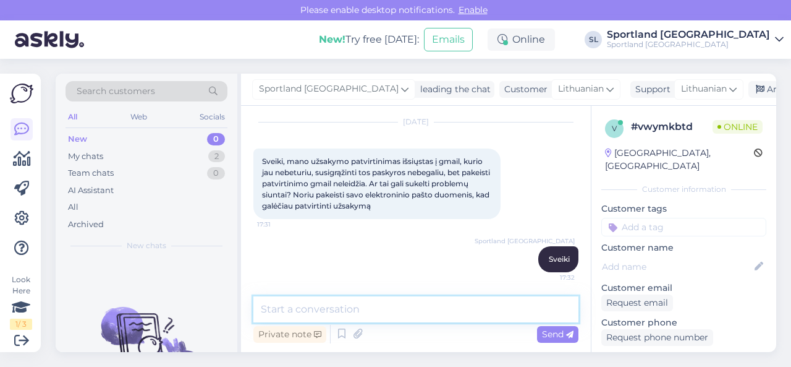
click at [357, 305] on textarea at bounding box center [415, 309] width 325 height 26
type textarea "dėkojame už Jūsų užklausą."
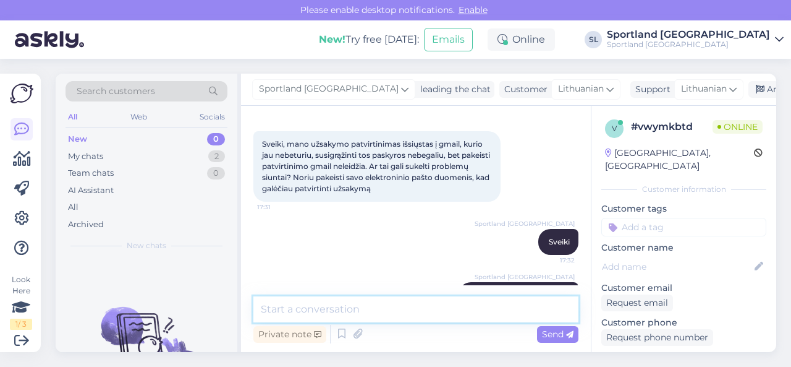
scroll to position [27, 0]
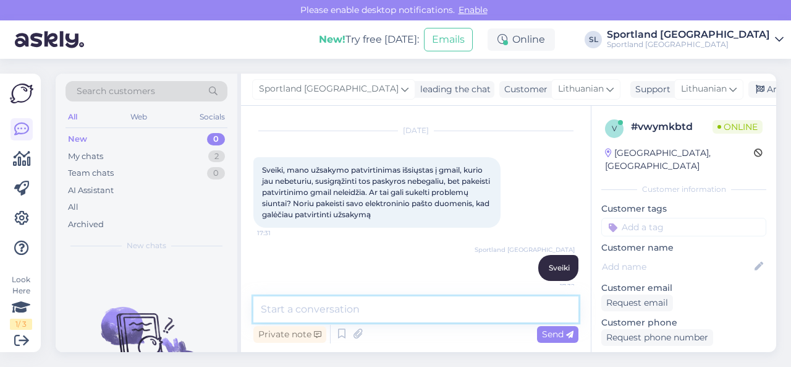
click at [420, 304] on textarea at bounding box center [415, 309] width 325 height 26
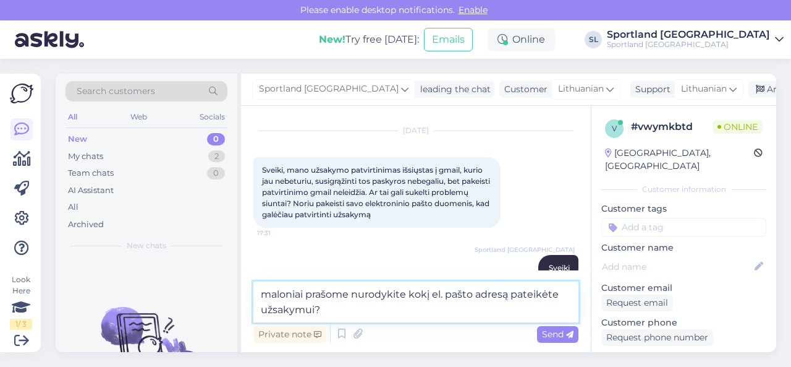
type textarea "maloniai prašome nurodykite kokį el. pašto adresą pateikėte užsakymui?"
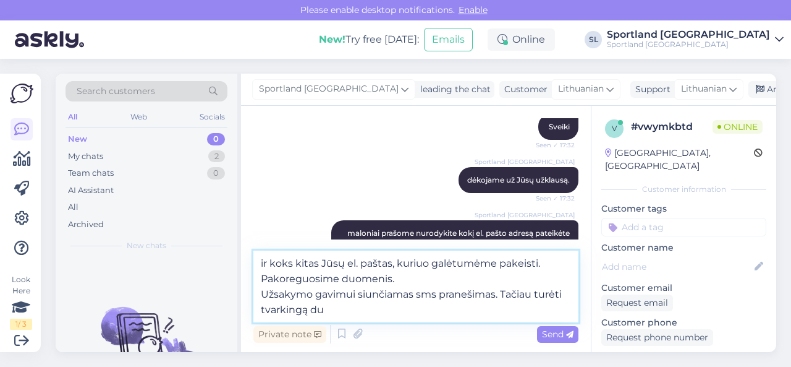
scroll to position [252, 0]
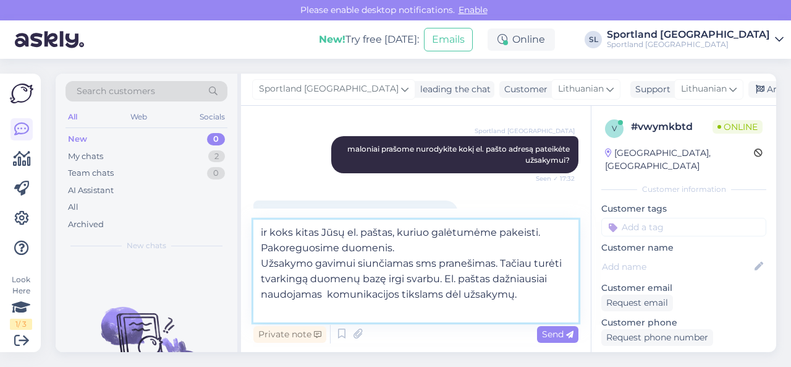
type textarea "ir koks kitas Jūsų el. paštas, kuriuo galėtumėme pakeisti. Pakoreguosime duomen…"
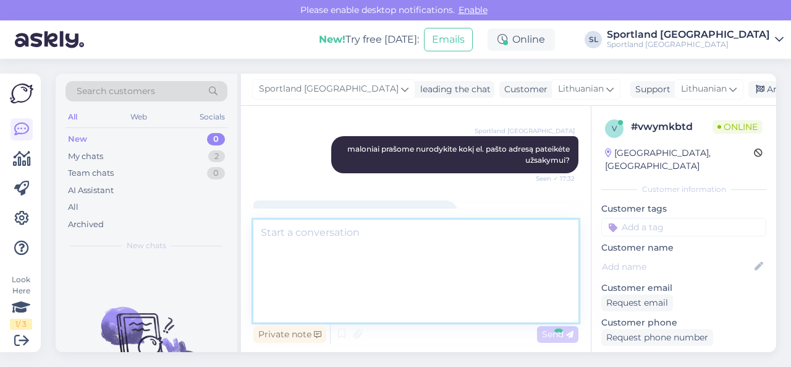
scroll to position [304, 0]
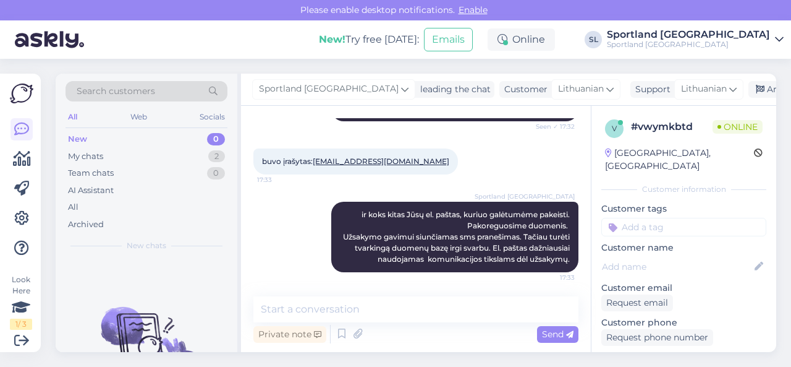
drag, startPoint x: 442, startPoint y: 161, endPoint x: 317, endPoint y: 169, distance: 125.7
click at [317, 169] on div "buvo įrašytas: [EMAIL_ADDRESS][DOMAIN_NAME] 17:33" at bounding box center [355, 161] width 205 height 26
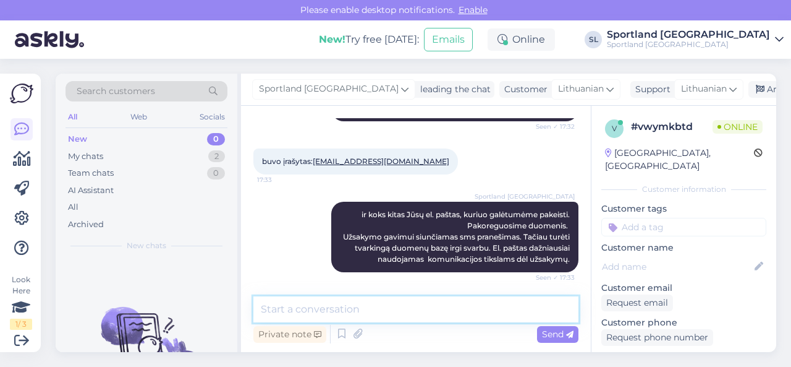
click at [383, 313] on textarea at bounding box center [415, 309] width 325 height 26
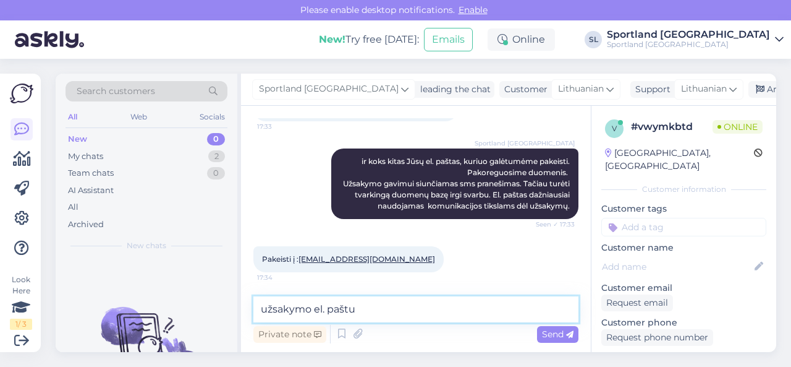
paste textarea "[EMAIL_ADDRESS][DOMAIN_NAME]"
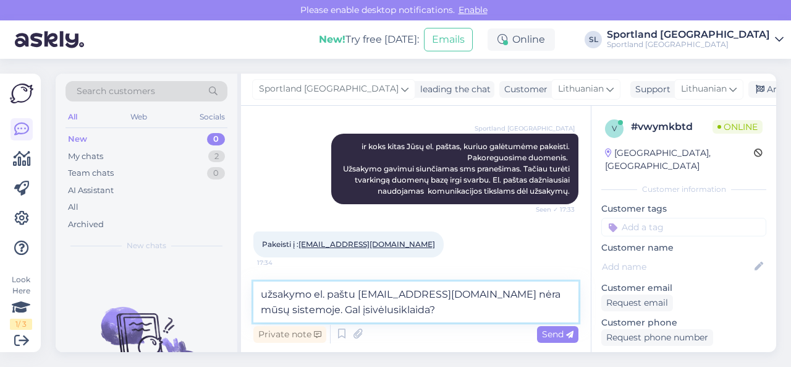
click at [401, 311] on textarea "užsakymo el. paštu [EMAIL_ADDRESS][DOMAIN_NAME] nėra mūsų sistemoje. Gal įsivėl…" at bounding box center [415, 301] width 325 height 41
type textarea "užsakymo el. paštu [EMAIL_ADDRESS][DOMAIN_NAME] nėra mūsų sistemoje. Gal įsivėl…"
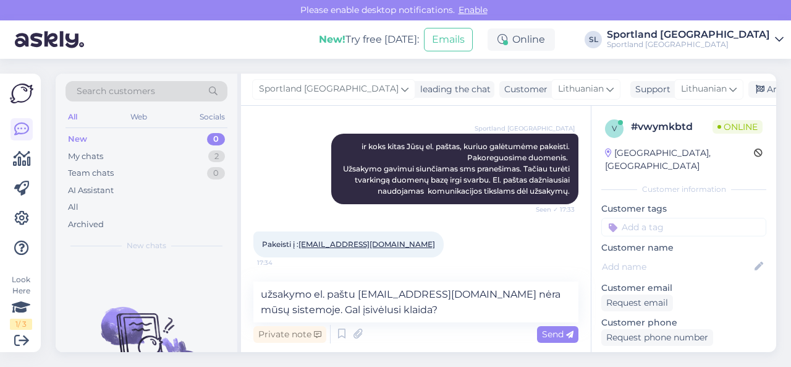
click at [551, 336] on span "Send" at bounding box center [558, 333] width 32 height 11
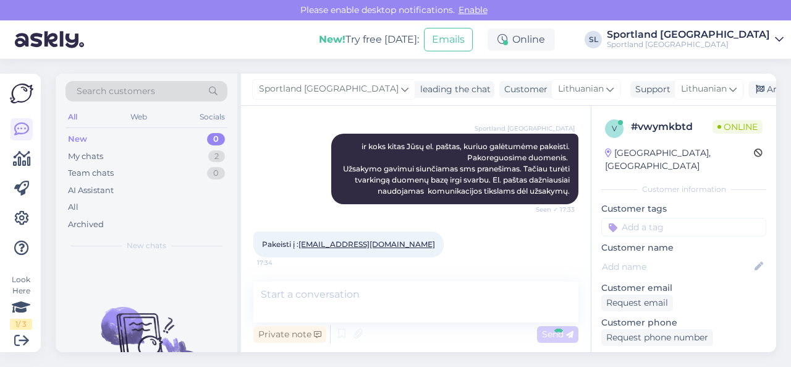
scroll to position [421, 0]
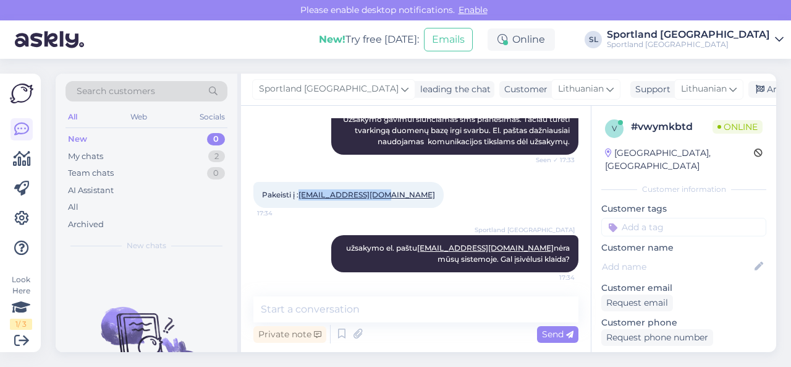
drag, startPoint x: 394, startPoint y: 193, endPoint x: 302, endPoint y: 198, distance: 92.2
click at [302, 198] on div "Pakeisti į : [EMAIL_ADDRESS][DOMAIN_NAME] 17:34" at bounding box center [348, 195] width 190 height 26
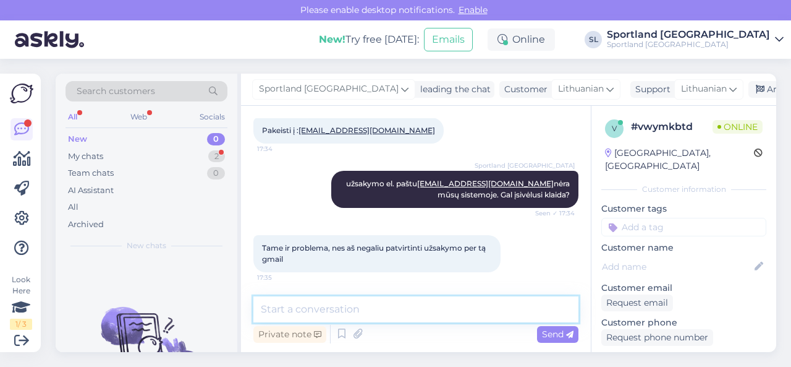
click at [393, 316] on textarea at bounding box center [415, 309] width 325 height 26
paste textarea "[EMAIL_ADDRESS][DOMAIN_NAME]"
type textarea "yra pateiktas užsakymas el. paštu [EMAIL_ADDRESS][DOMAIN_NAME]"
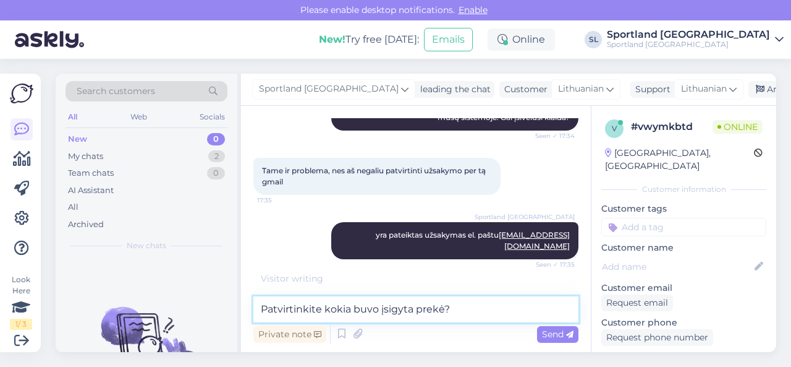
type textarea "Patvirtinkite kokia buvo įsigyta prekė?"
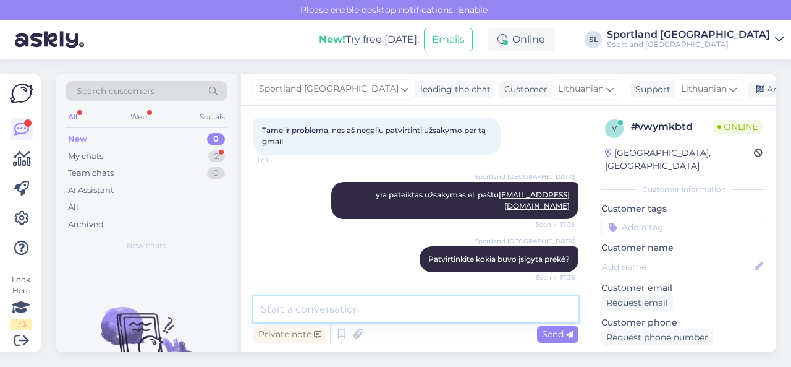
scroll to position [656, 0]
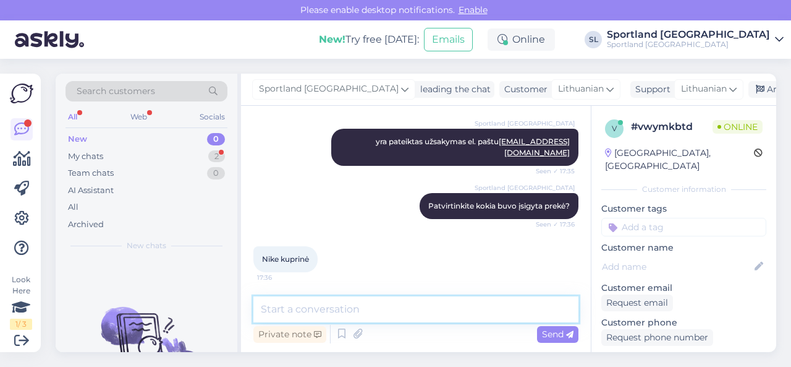
click at [385, 304] on textarea at bounding box center [415, 309] width 325 height 26
paste textarea "3000433362"
type textarea "Jūsų užsakymas 3000433362"
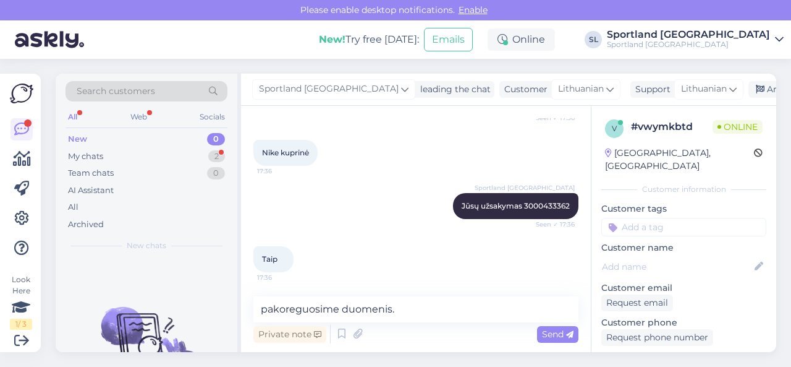
drag, startPoint x: 393, startPoint y: 153, endPoint x: 378, endPoint y: 152, distance: 14.8
click at [378, 152] on div "Nike kuprinė 17:36" at bounding box center [415, 152] width 325 height 53
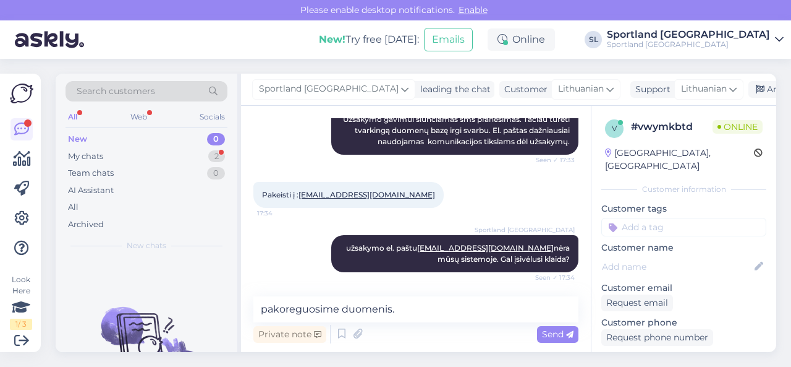
scroll to position [391, 0]
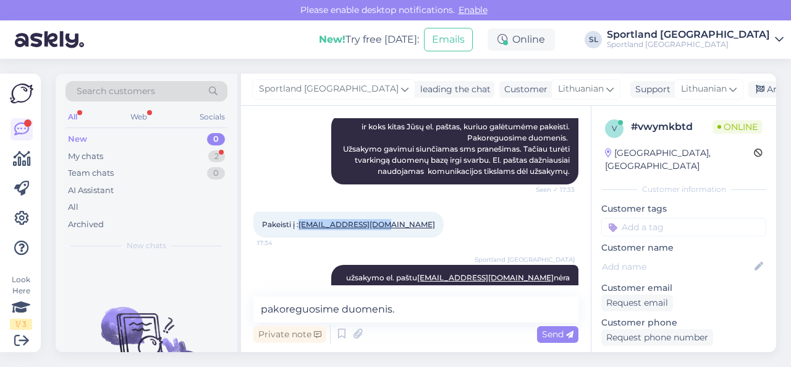
drag, startPoint x: 394, startPoint y: 226, endPoint x: 303, endPoint y: 228, distance: 91.5
click at [303, 228] on div "Pakeisti į : [EMAIL_ADDRESS][DOMAIN_NAME] 17:34" at bounding box center [348, 224] width 190 height 26
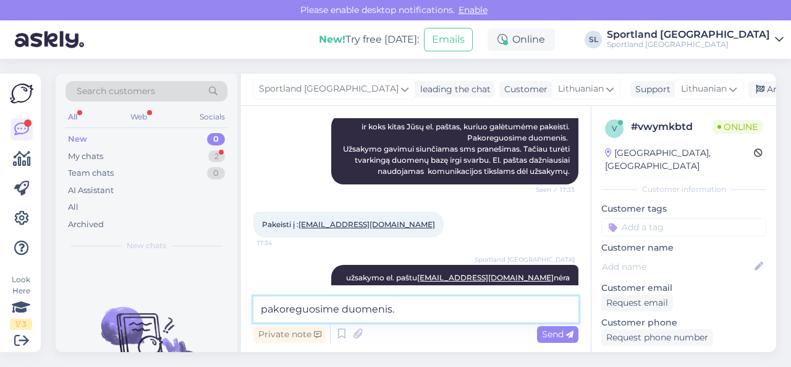
click at [417, 304] on textarea "pakoreguosime duomenis." at bounding box center [415, 309] width 325 height 26
paste textarea "[EMAIL_ADDRESS][DOMAIN_NAME]"
type textarea "pakoreguosime duomenis. El. paštas bus nurodytas [EMAIL_ADDRESS][DOMAIN_NAME]"
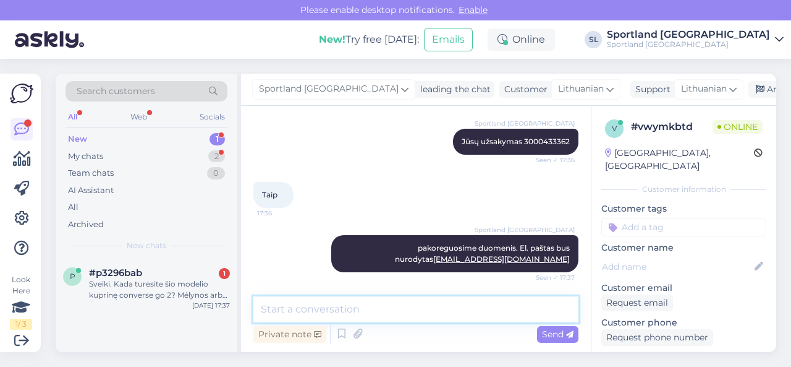
scroll to position [880, 0]
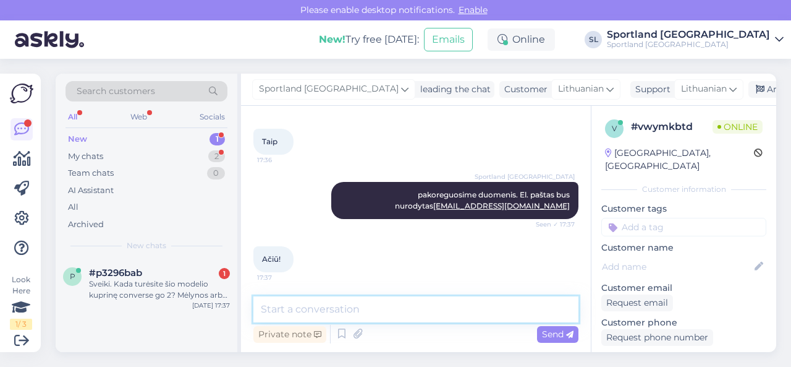
click at [317, 315] on textarea at bounding box center [415, 309] width 325 height 26
type textarea "dėkojame Jums. Gražios dienos ;)"
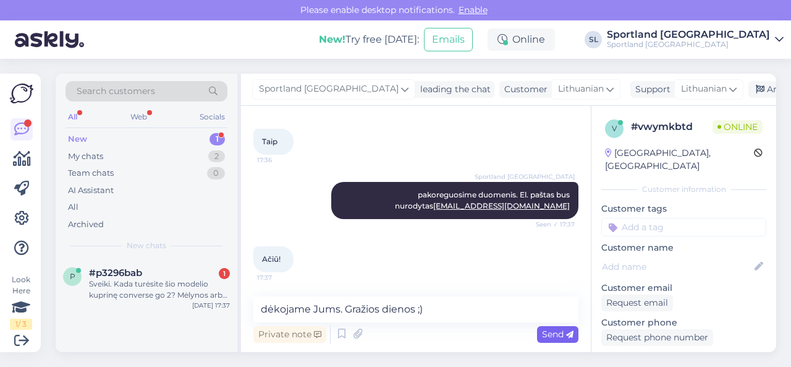
click at [555, 338] on span "Send" at bounding box center [558, 333] width 32 height 11
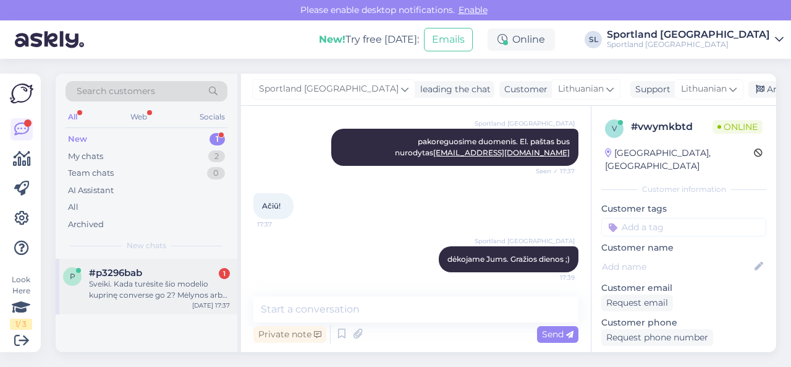
click at [177, 293] on div "Sveiki. Kada turėsite šio modelio kuprinę converse go 2? Mėlynos arba juodos sp…" at bounding box center [159, 289] width 141 height 22
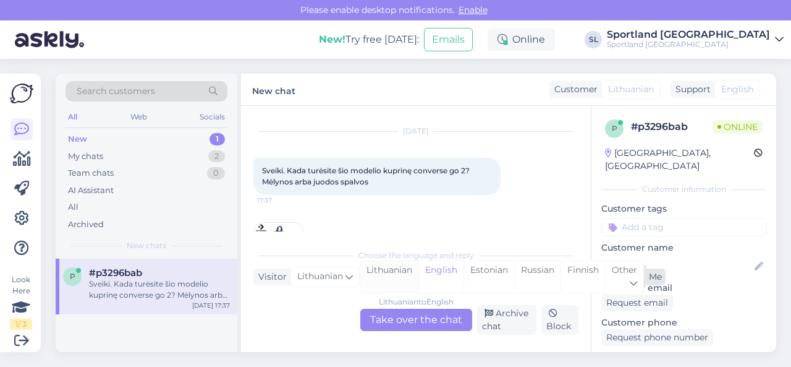
click at [383, 276] on div "Lithuanian" at bounding box center [389, 277] width 58 height 32
click at [396, 314] on div "Lithuanian to Lithuanian Take over the chat" at bounding box center [416, 319] width 112 height 22
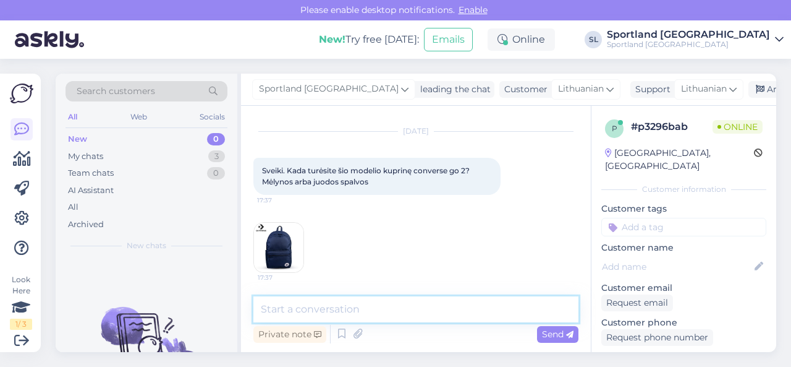
click at [374, 305] on textarea at bounding box center [415, 309] width 325 height 26
type textarea "Sveiki"
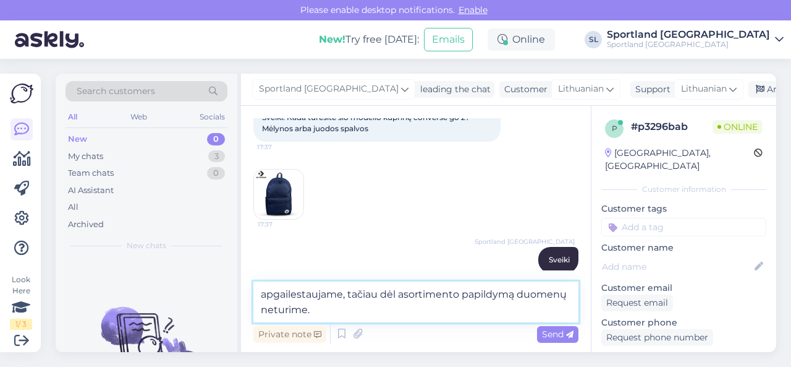
type textarea "apgailestaujame, tačiau dėl asortimento papildymą duomenų neturime."
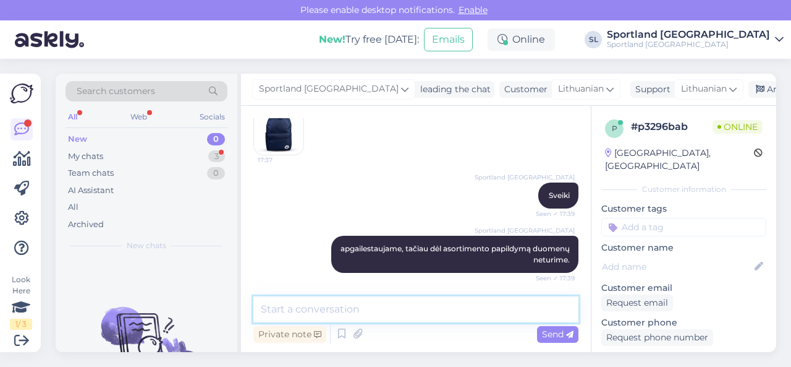
scroll to position [219, 0]
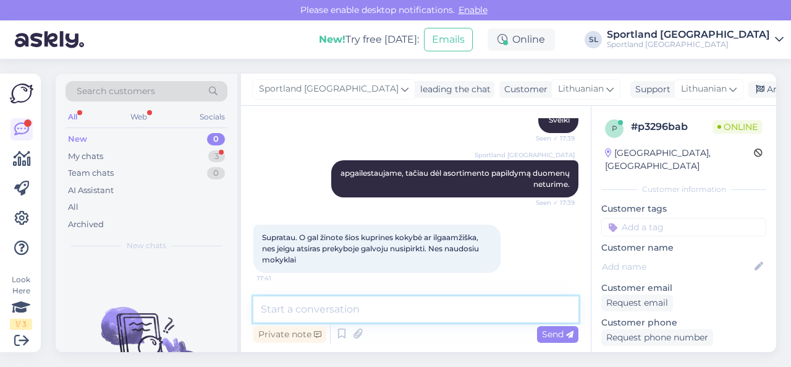
click at [360, 302] on textarea at bounding box center [415, 309] width 325 height 26
click at [455, 300] on textarea at bounding box center [415, 309] width 325 height 26
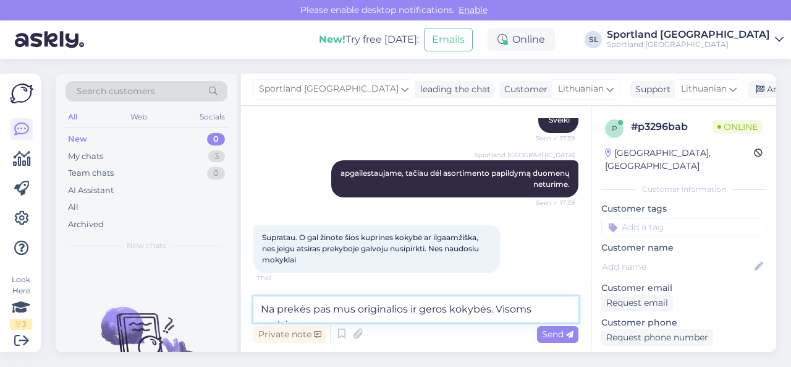
scroll to position [232, 0]
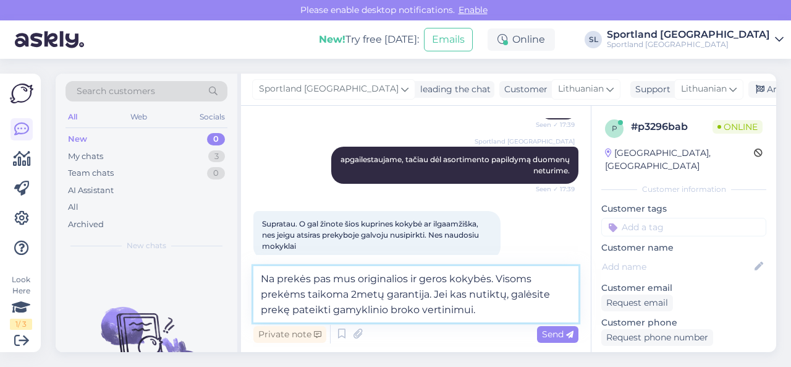
type textarea "Na prekės pas mus originalios ir geros kokybės. Visoms prekėms taikoma 2metų ga…"
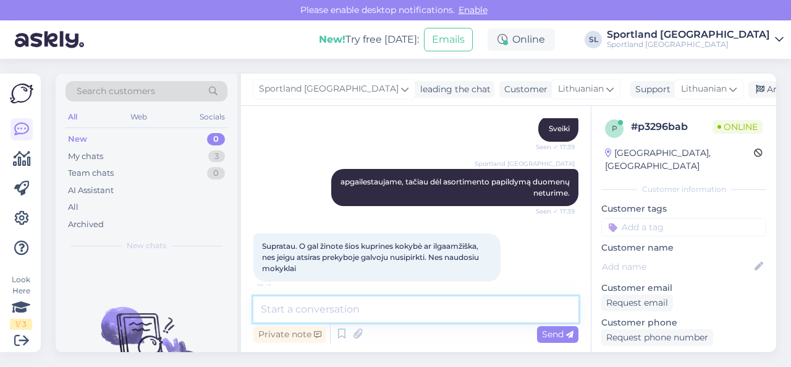
scroll to position [109, 0]
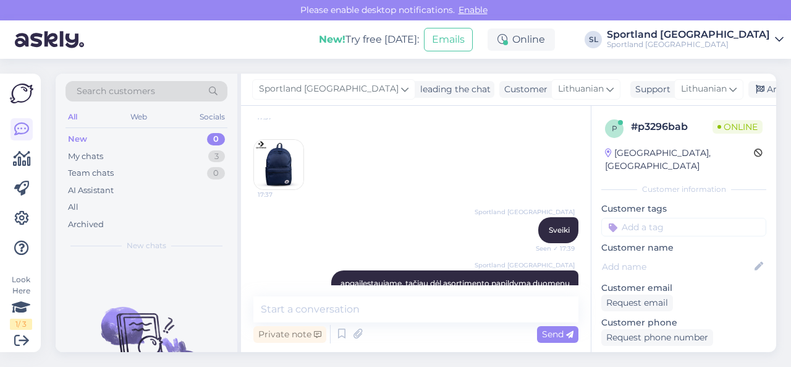
click at [283, 164] on img at bounding box center [278, 164] width 49 height 49
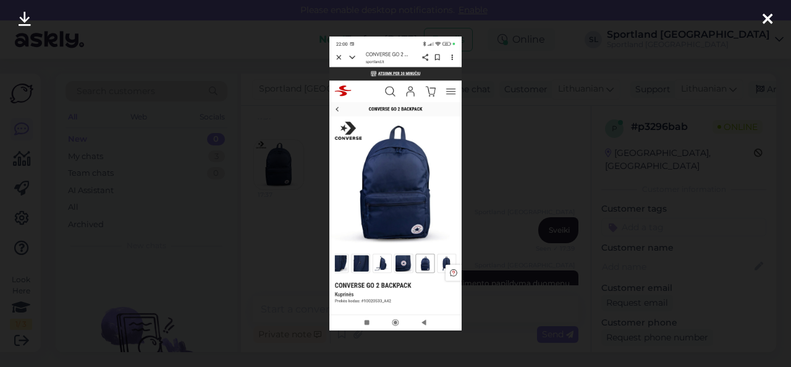
click at [496, 165] on div at bounding box center [395, 183] width 791 height 367
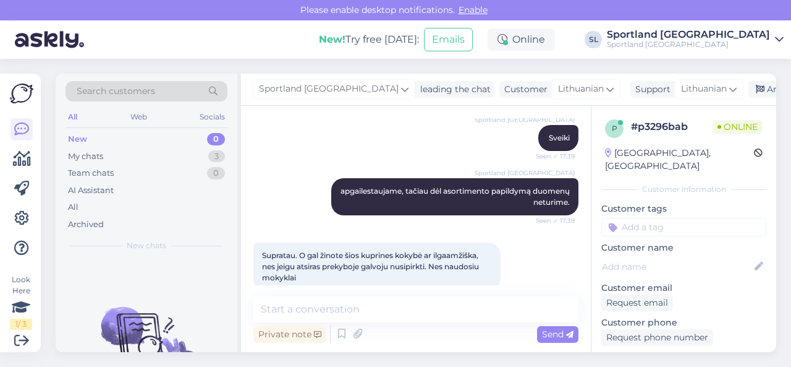
scroll to position [294, 0]
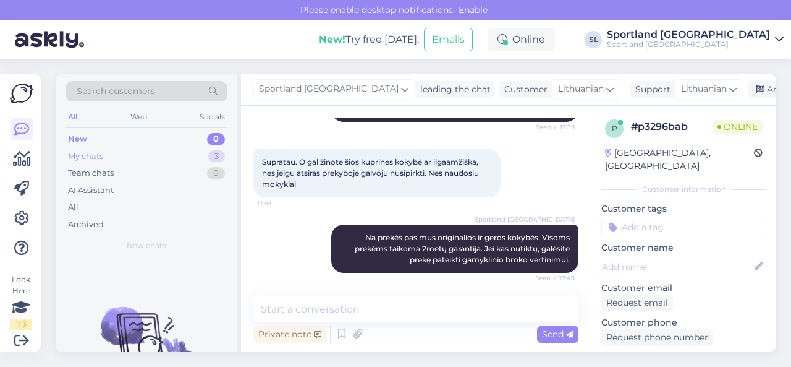
click at [158, 154] on div "My chats 3" at bounding box center [147, 156] width 162 height 17
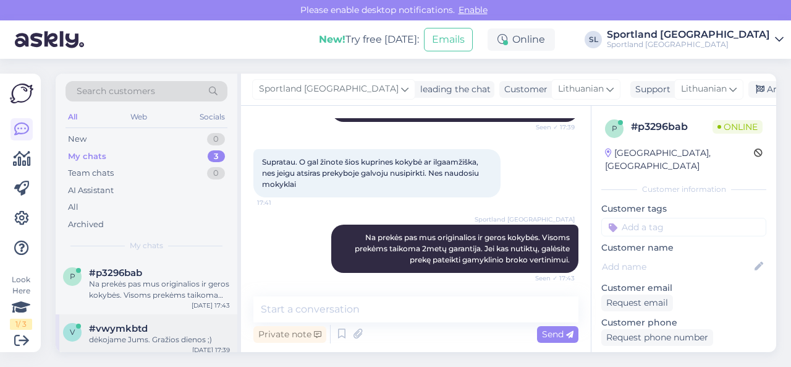
click at [147, 332] on span "#vwymkbtd" at bounding box center [118, 328] width 59 height 11
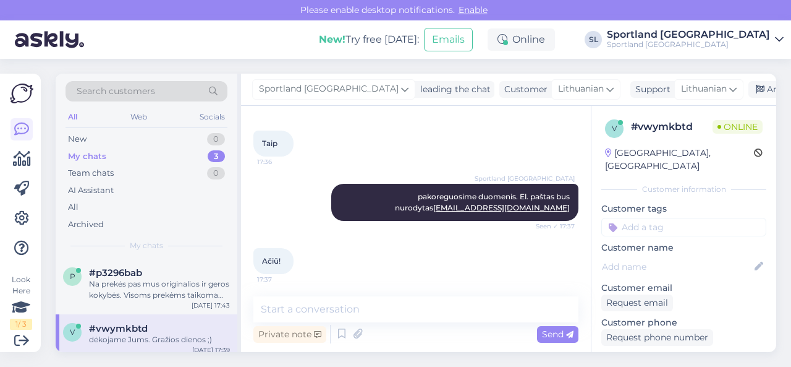
scroll to position [933, 0]
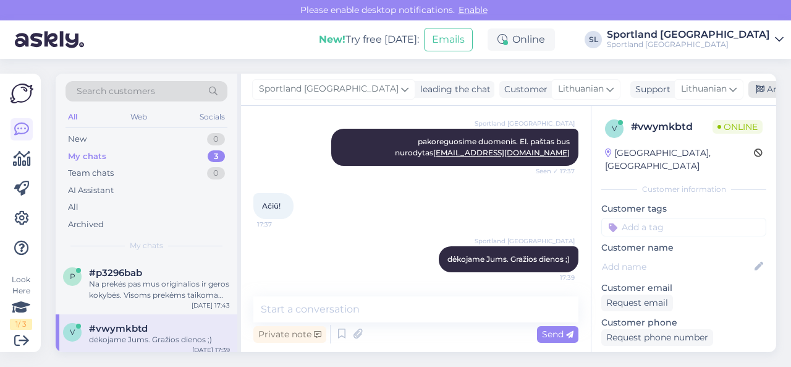
click at [749, 87] on div "Archive chat" at bounding box center [788, 89] width 78 height 17
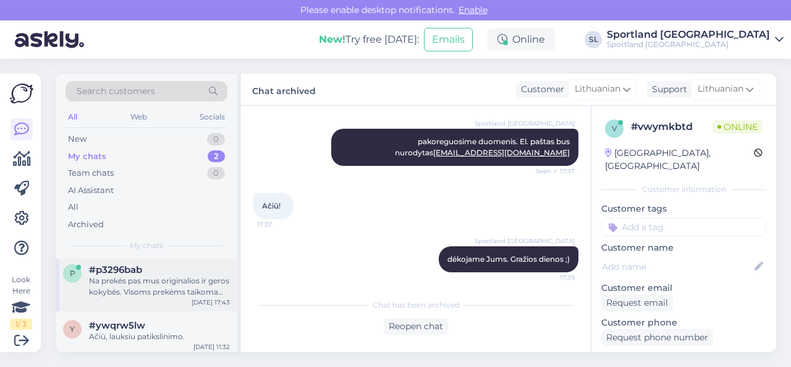
scroll to position [6, 0]
click at [132, 284] on div "Na prekės pas mus originalios ir geros kokybės. Visoms prekėms taikoma 2metų ga…" at bounding box center [159, 284] width 141 height 22
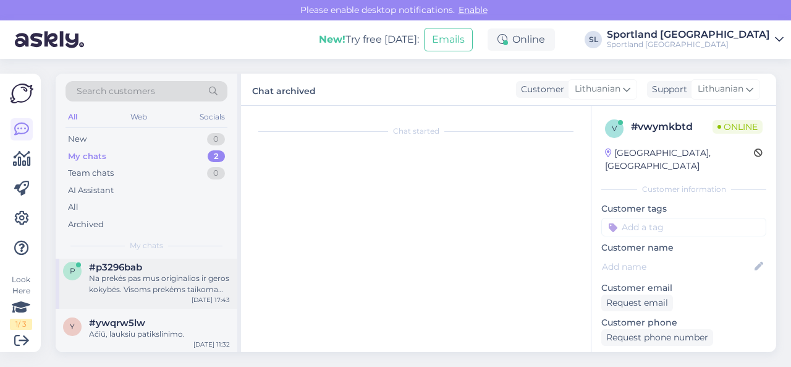
scroll to position [294, 0]
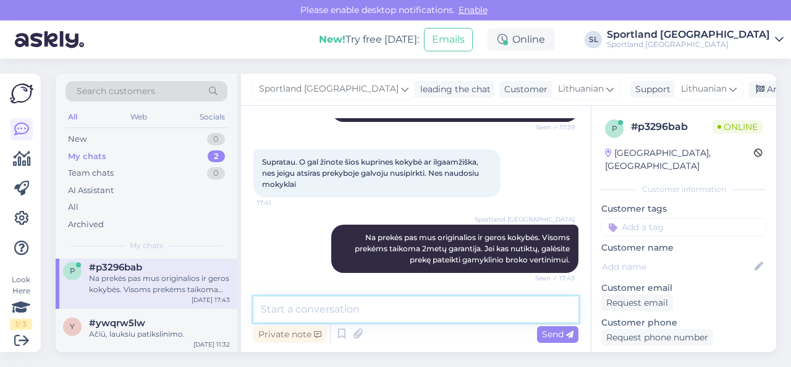
click at [342, 312] on textarea at bounding box center [415, 309] width 325 height 26
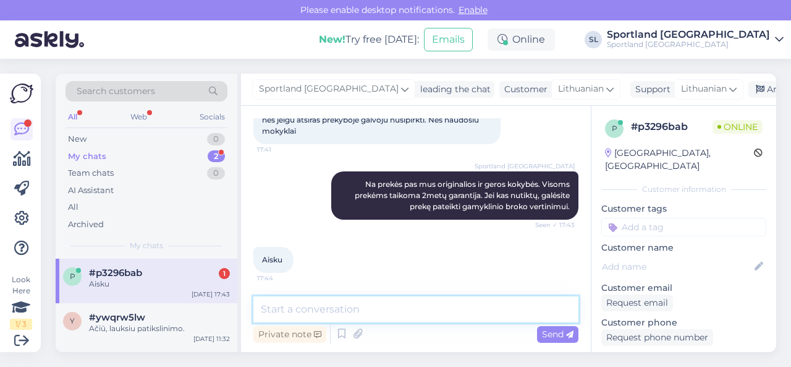
scroll to position [0, 0]
click at [320, 306] on textarea at bounding box center [415, 309] width 325 height 26
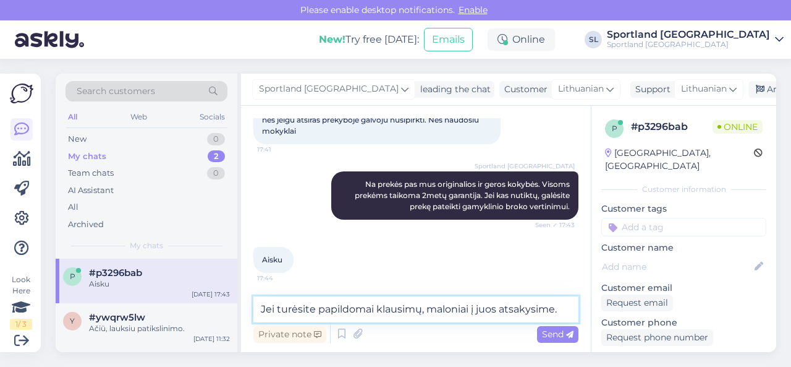
type textarea "Jei turėsite papildomai klausimų, maloniai į juos atsakysime."
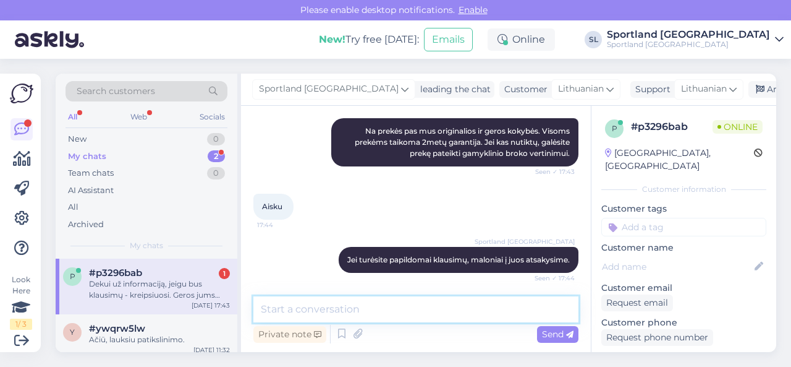
scroll to position [465, 0]
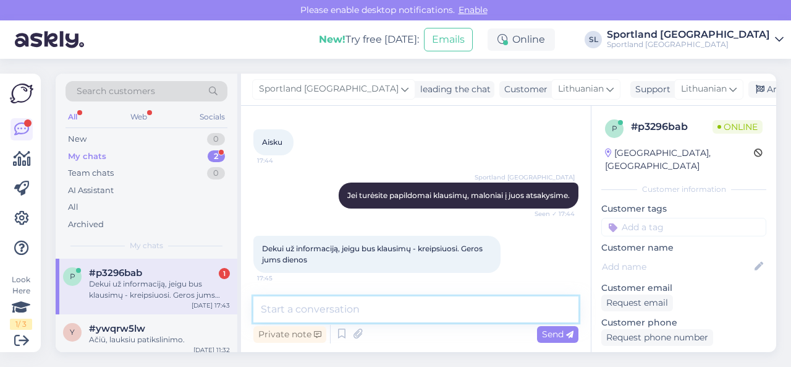
click at [371, 304] on textarea at bounding box center [415, 309] width 325 height 26
type textarea "gražios ir Jums likusios dienos! ;)"
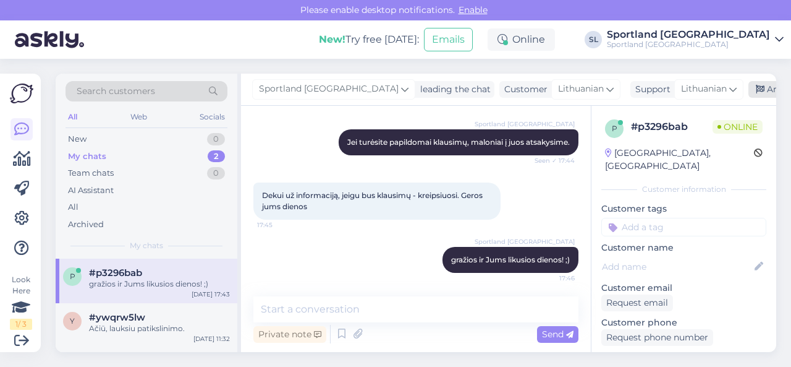
click at [749, 90] on div "Archive chat" at bounding box center [788, 89] width 78 height 17
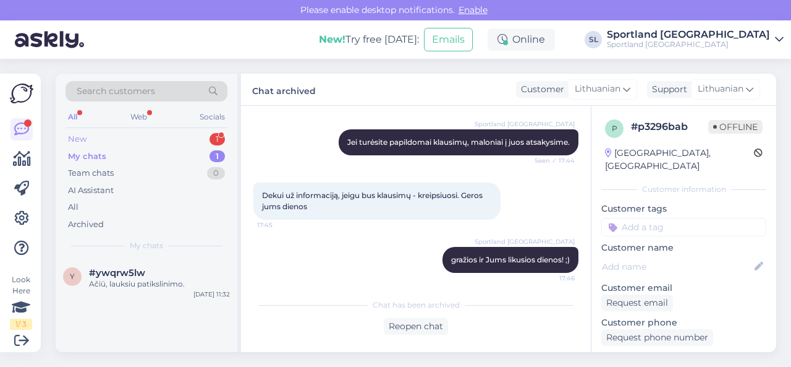
click at [148, 132] on div "New 1" at bounding box center [147, 138] width 162 height 17
click at [136, 285] on div "ar yra kokių žinių?" at bounding box center [159, 283] width 141 height 11
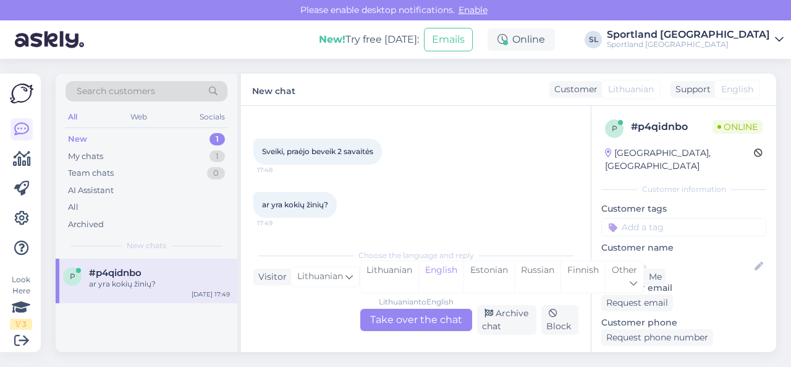
click at [407, 317] on div "Lithuanian to English Take over the chat" at bounding box center [416, 319] width 112 height 22
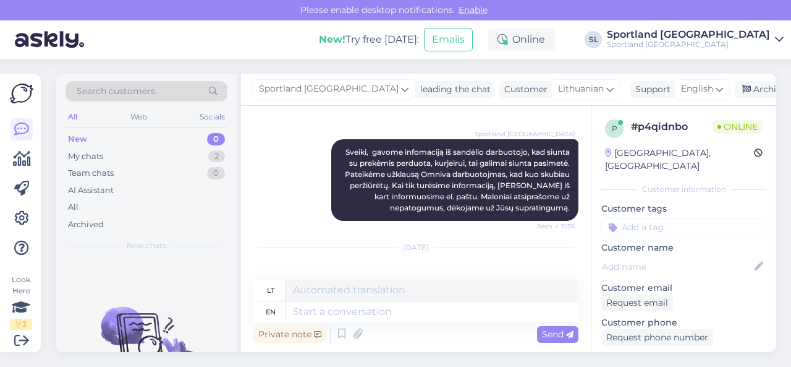
scroll to position [1470, 0]
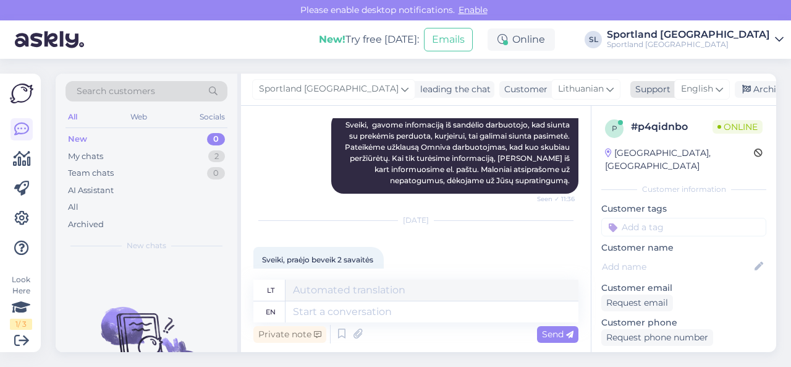
click at [681, 90] on span "English" at bounding box center [697, 89] width 32 height 14
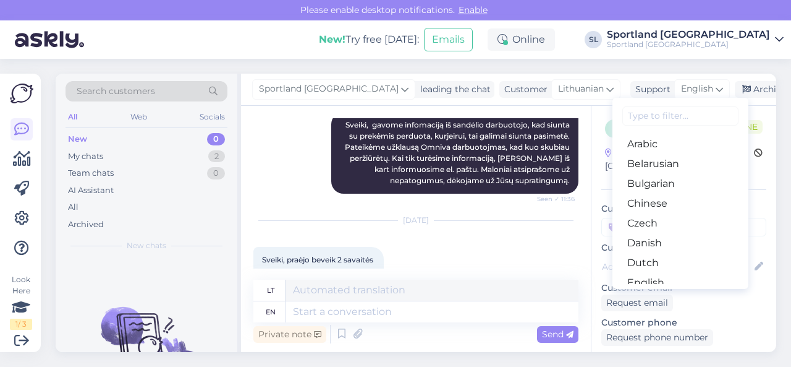
click at [627, 112] on input at bounding box center [681, 115] width 116 height 19
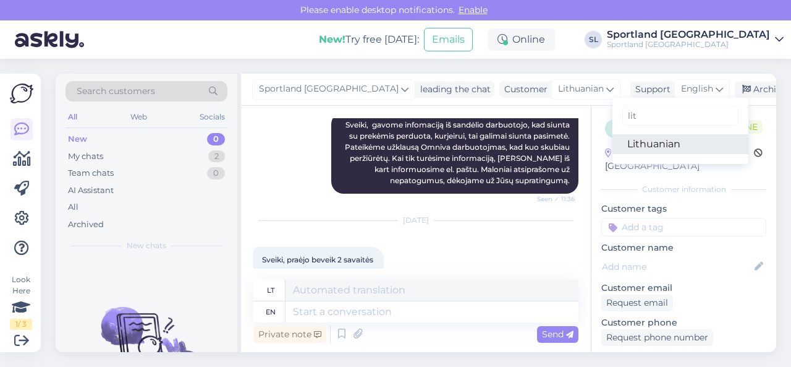
type input "lit"
click at [629, 142] on link "Lithuanian" at bounding box center [681, 144] width 136 height 20
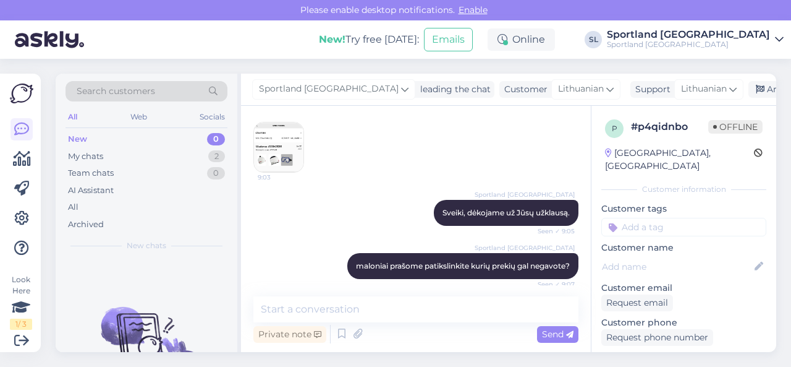
scroll to position [914, 0]
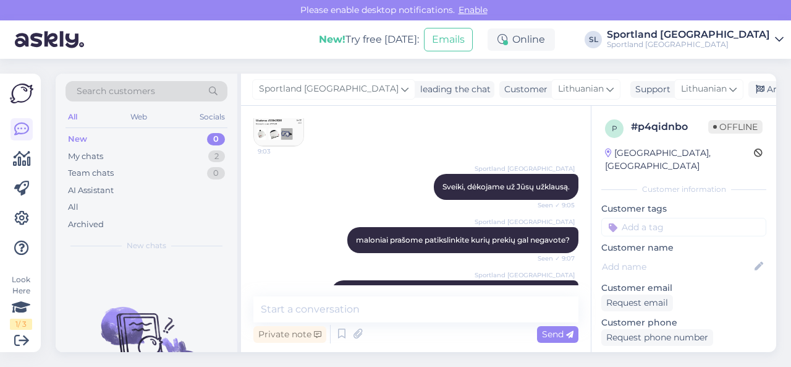
click at [281, 146] on img at bounding box center [278, 120] width 49 height 49
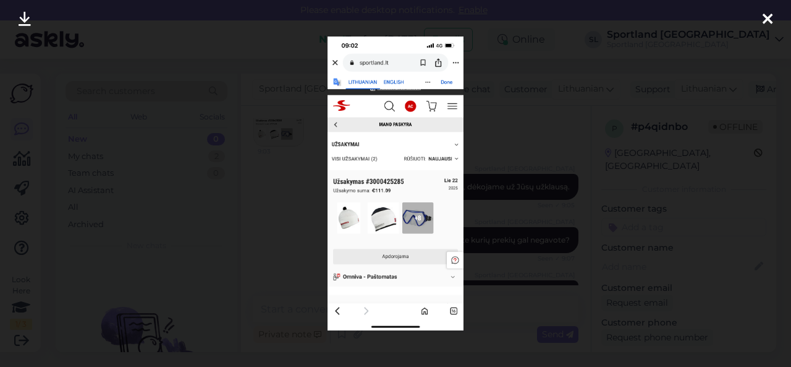
click at [514, 176] on div at bounding box center [395, 183] width 791 height 367
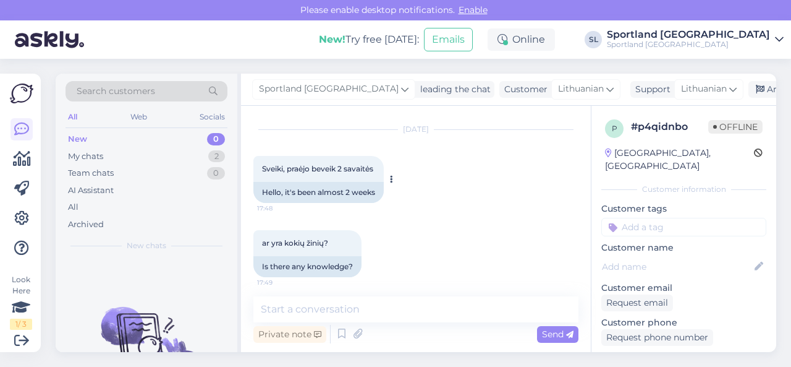
scroll to position [1576, 0]
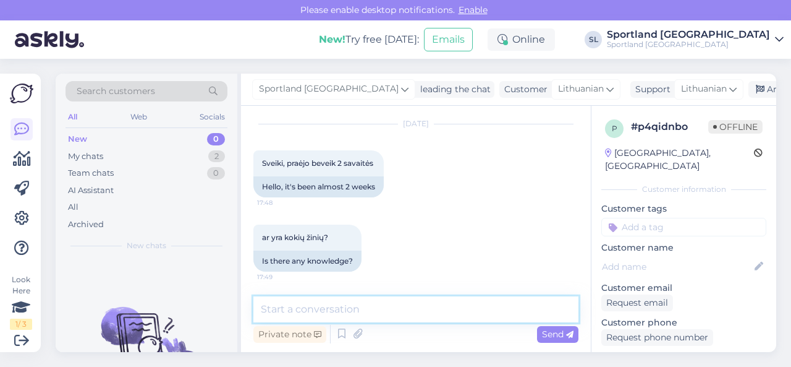
click at [391, 316] on textarea at bounding box center [415, 309] width 325 height 26
paste textarea "3000425285"
type textarea "Sveiki, tikriname duomenis dėl Jūsų užsakymo 3000425285"
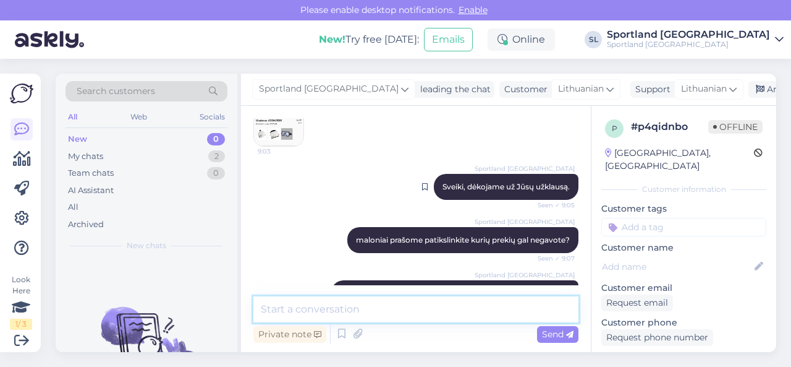
scroll to position [888, 0]
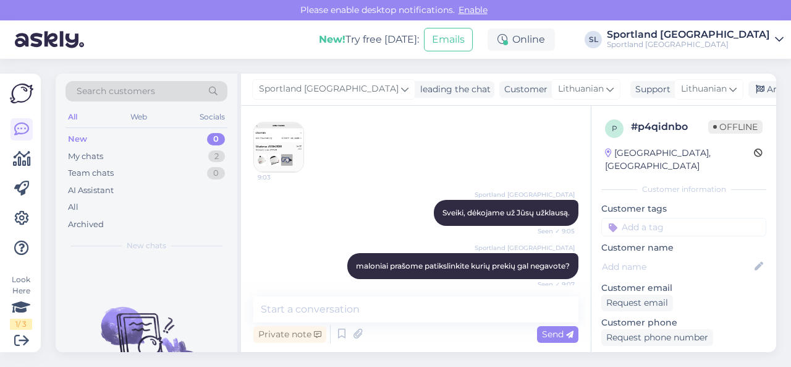
click at [289, 168] on img at bounding box center [278, 146] width 49 height 49
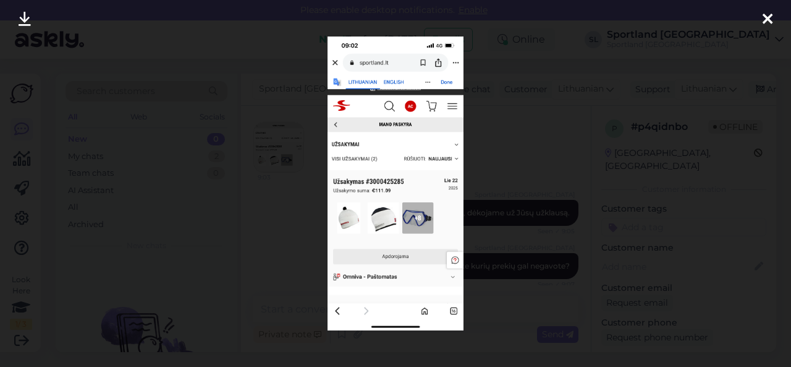
click at [509, 189] on div at bounding box center [395, 183] width 791 height 367
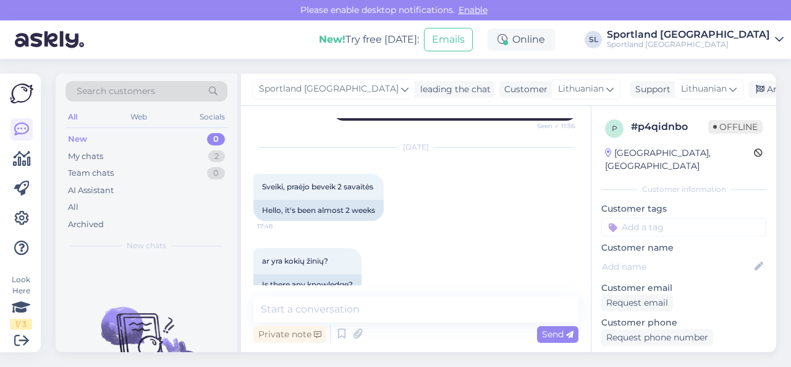
scroll to position [1630, 0]
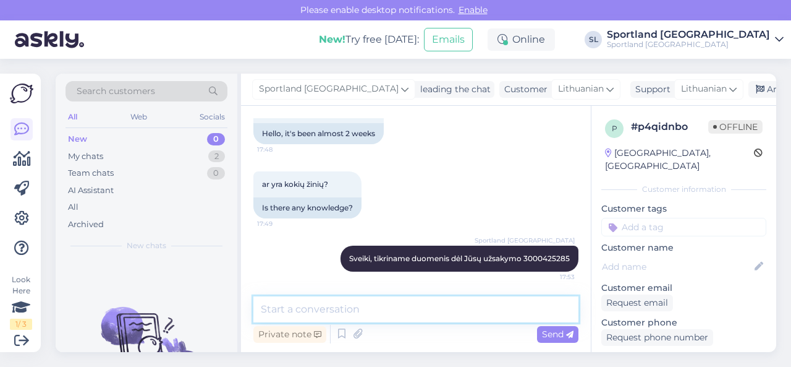
click at [392, 306] on textarea at bounding box center [415, 309] width 325 height 26
click at [392, 307] on textarea at bounding box center [415, 309] width 325 height 26
type textarea "S"
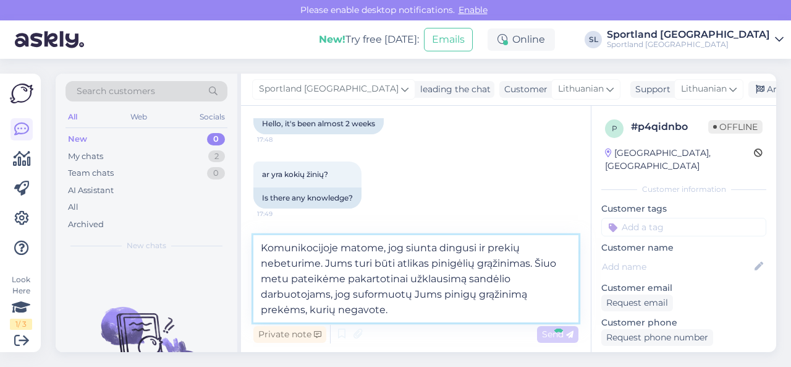
type textarea "Komunikocijoje matome, jog siunta dingusi ir prekių nebeturime. Jums turi būti …"
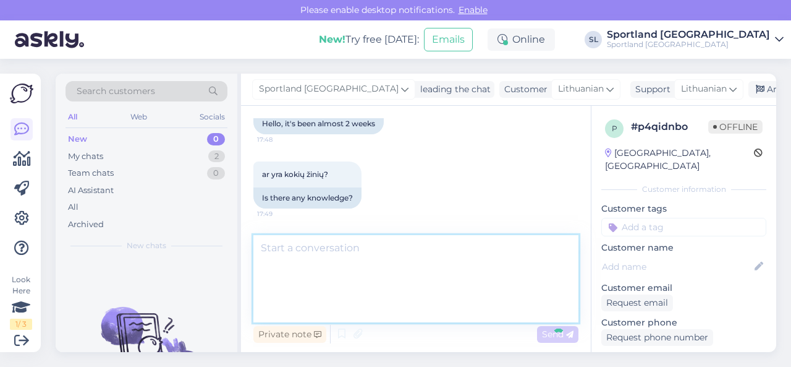
scroll to position [1727, 0]
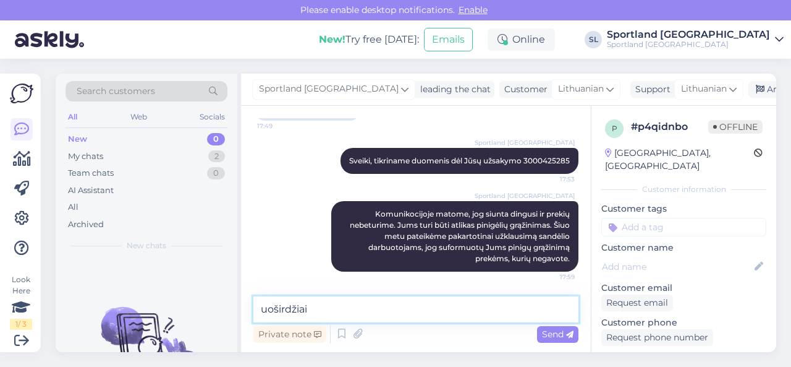
click at [262, 306] on textarea "uoširdžiai" at bounding box center [415, 309] width 325 height 26
click at [352, 310] on textarea "Nuoširdžiai" at bounding box center [415, 309] width 325 height 26
type textarea "Nuoširdžiai atsiprašome už sukeltus nepatogumus."
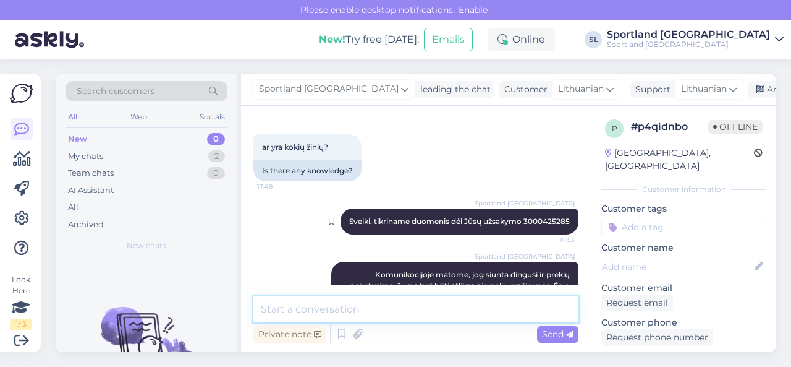
scroll to position [1780, 0]
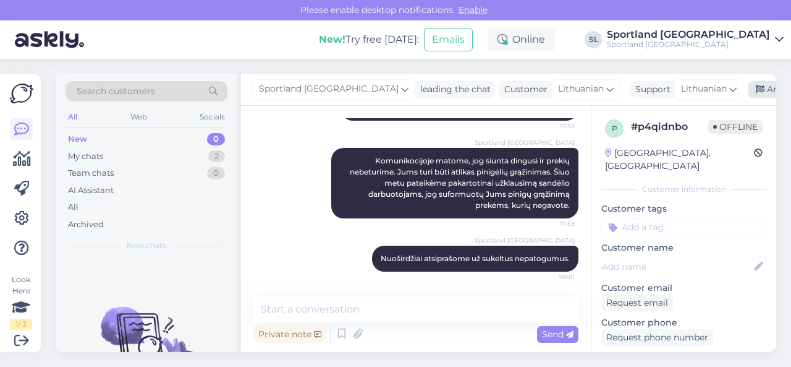
click at [749, 88] on div "Archive chat" at bounding box center [788, 89] width 78 height 17
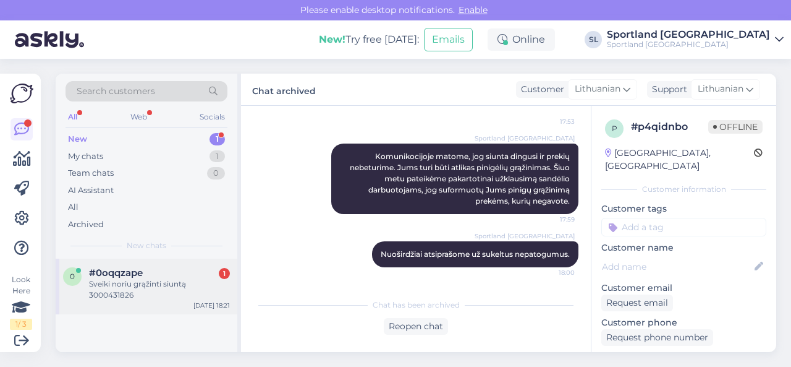
click at [162, 269] on div "#0oqqzape 1" at bounding box center [159, 272] width 141 height 11
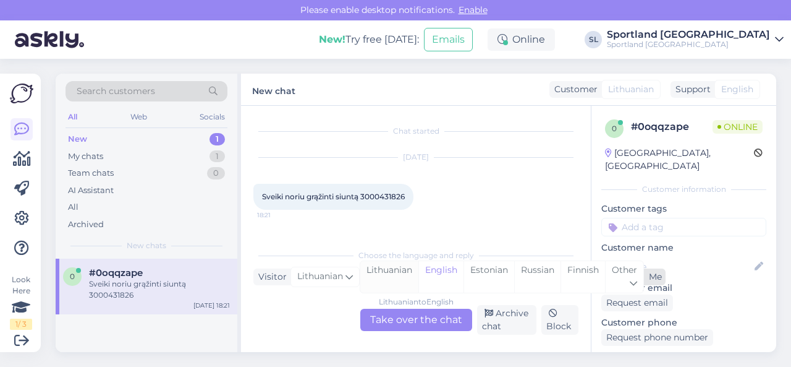
click at [378, 274] on div "Lithuanian" at bounding box center [389, 277] width 58 height 32
click at [400, 328] on div "Lithuanian to Lithuanian Take over the chat" at bounding box center [416, 319] width 112 height 22
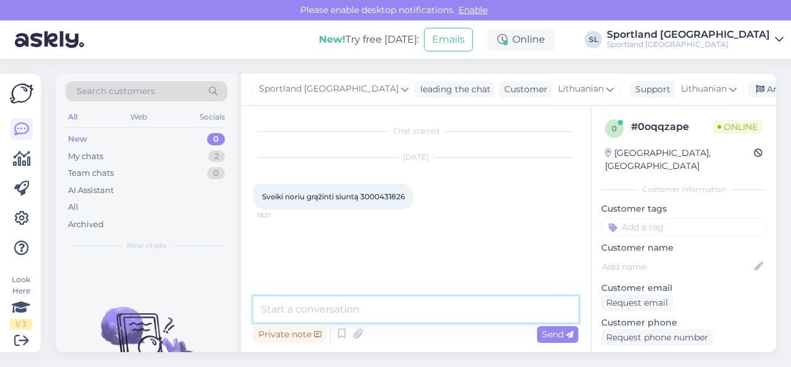
click at [380, 310] on textarea at bounding box center [415, 309] width 325 height 26
type textarea "Sveiki"
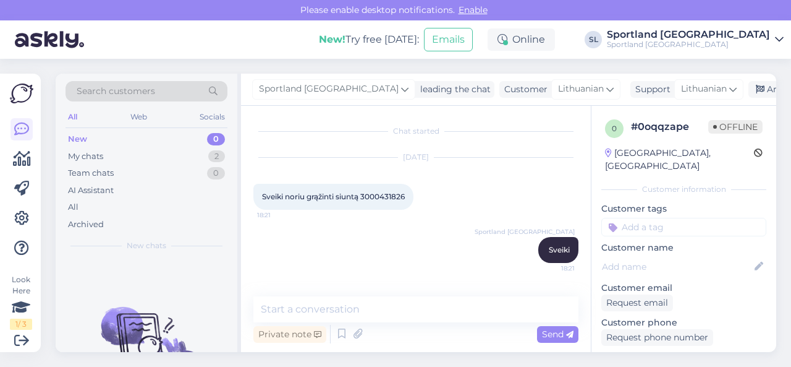
click at [391, 197] on span "Sveiki noriu grąžinti siuntą 3000431826" at bounding box center [333, 196] width 143 height 9
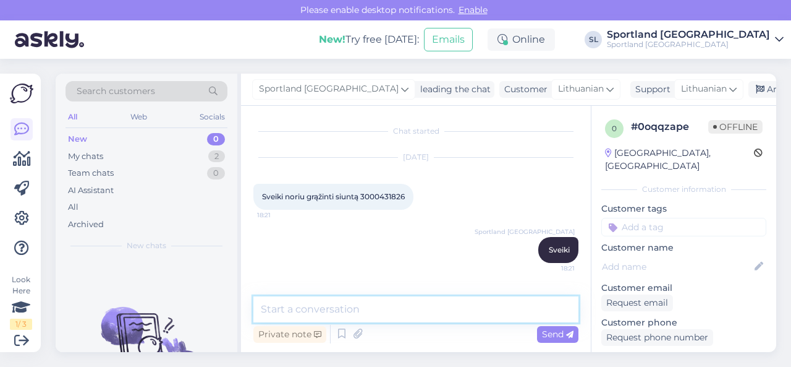
click at [410, 305] on textarea at bounding box center [415, 309] width 325 height 26
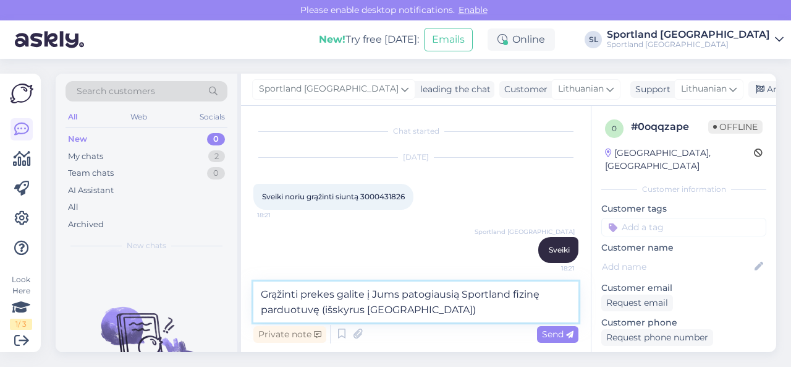
type textarea "Grąžinti prekes galite į Jums patogiausią Sportland fizinę parduotuvę (išskyrus…"
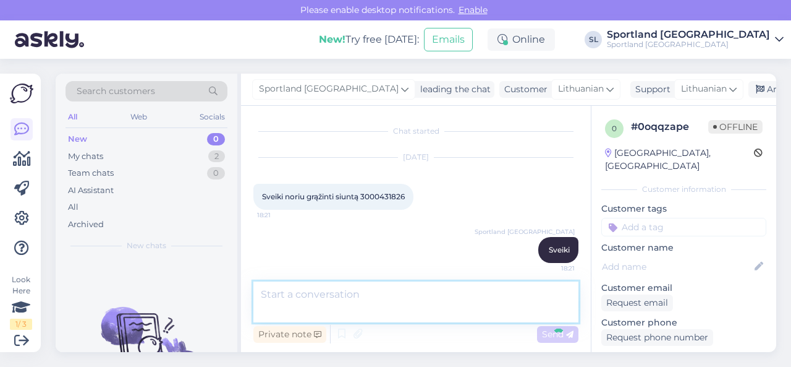
scroll to position [55, 0]
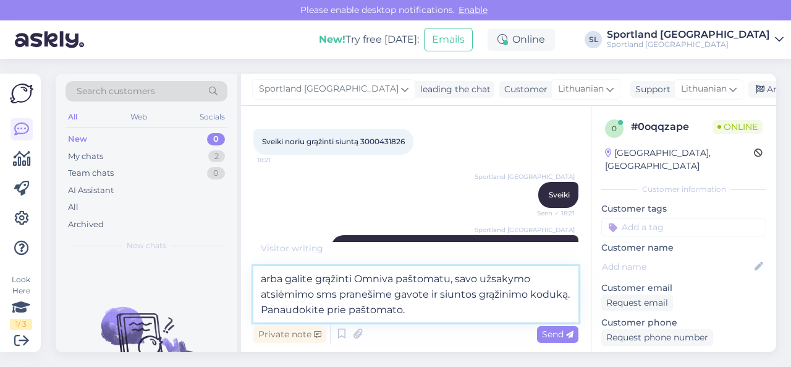
type textarea "arba galite grąžinti Omniva paštomatu, savo užsakymo atsiėmimo sms pranešime ga…"
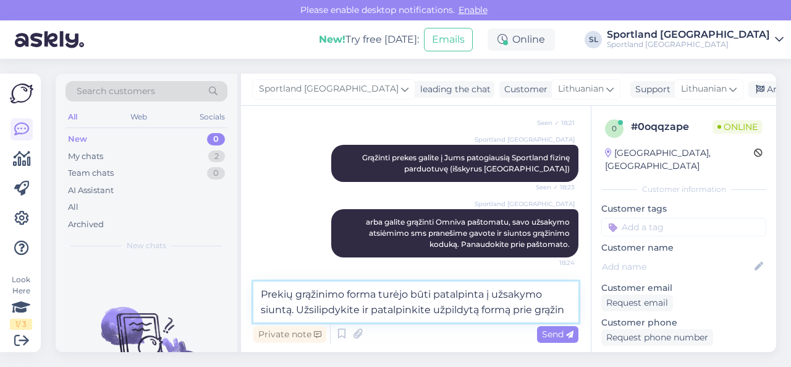
scroll to position [161, 0]
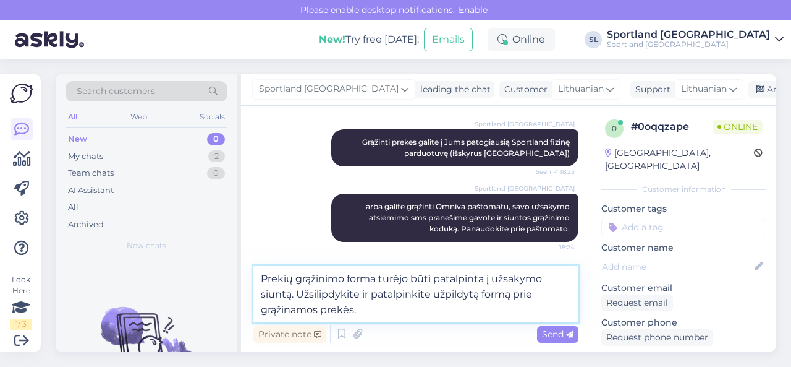
type textarea "Prekių grąžinimo forma turėjo būti patalpinta į užsakymo siuntą. Užsilipdykite …"
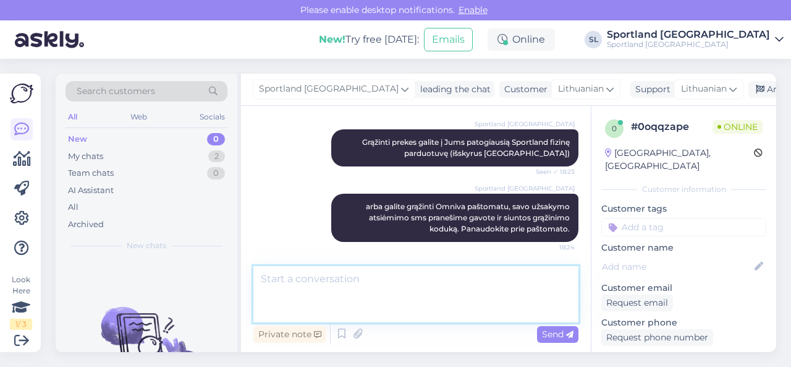
scroll to position [206, 0]
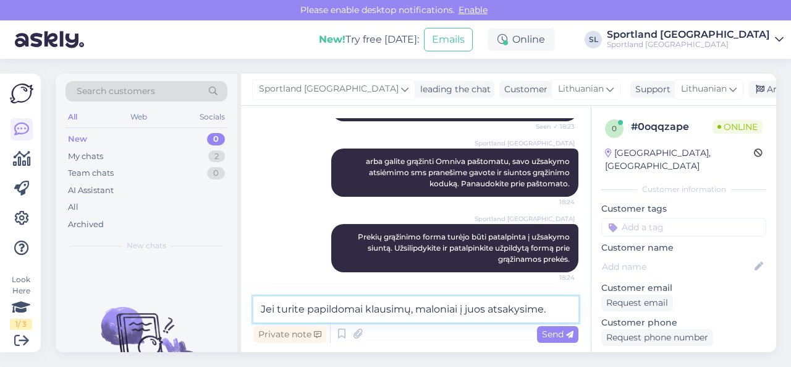
type textarea "Jei turite papildomai klausimų, maloniai į juos atsakysime."
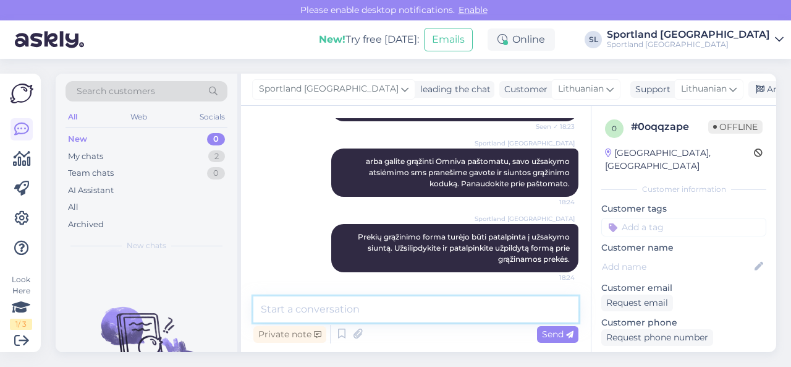
scroll to position [259, 0]
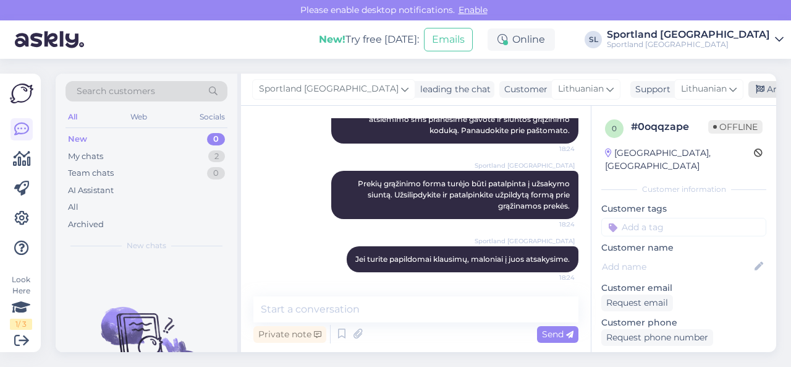
click at [753, 90] on div "Archive chat" at bounding box center [788, 89] width 78 height 17
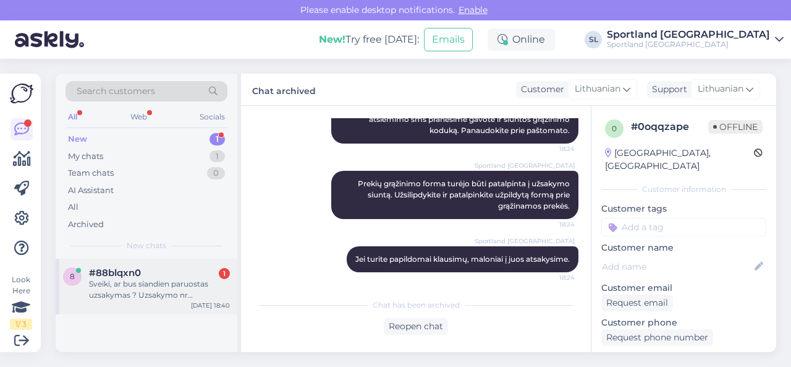
click at [146, 277] on div "#88blqxn0 1" at bounding box center [159, 272] width 141 height 11
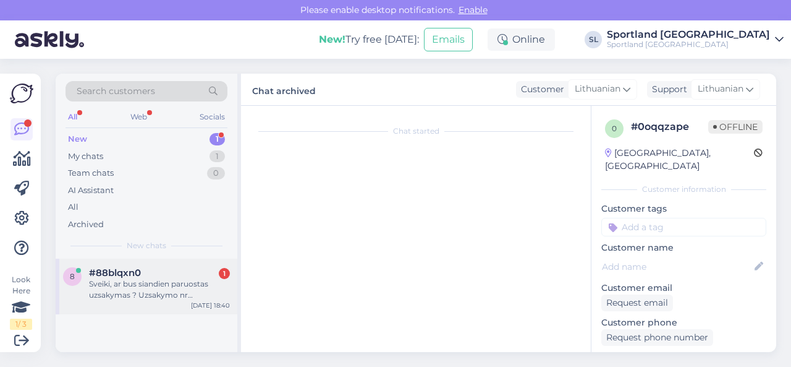
scroll to position [2, 0]
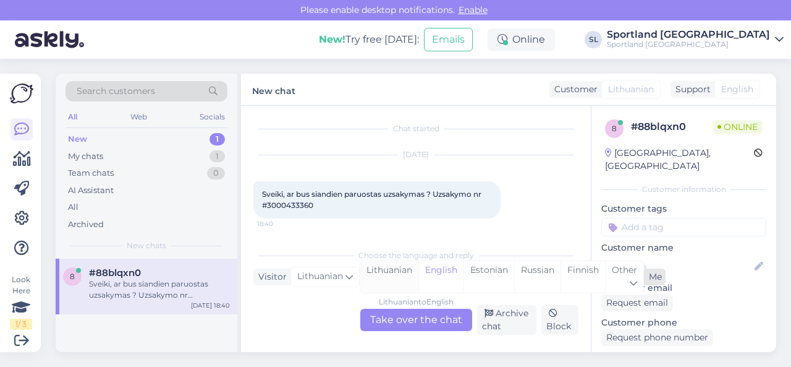
click at [383, 278] on div "Lithuanian" at bounding box center [389, 277] width 58 height 32
click at [402, 323] on div "Lithuanian to Lithuanian Take over the chat" at bounding box center [416, 319] width 112 height 22
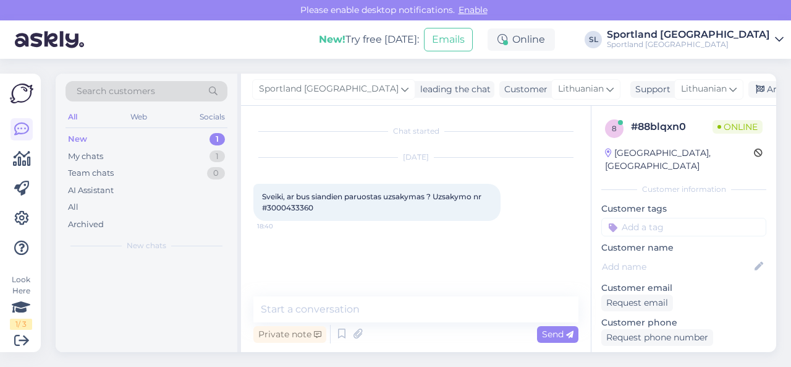
scroll to position [0, 0]
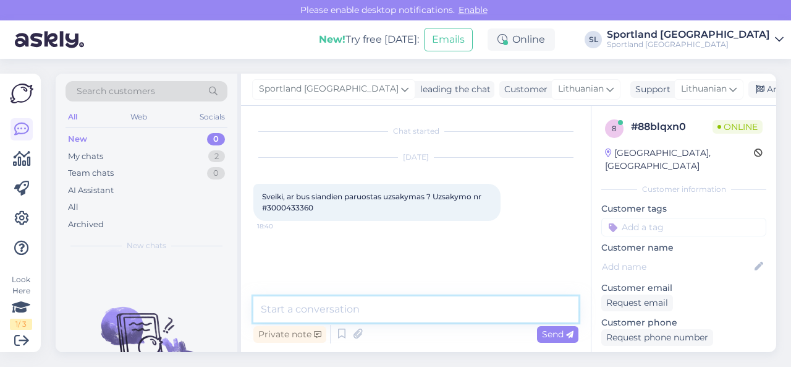
click at [325, 305] on textarea at bounding box center [415, 309] width 325 height 26
type textarea "Sveiki"
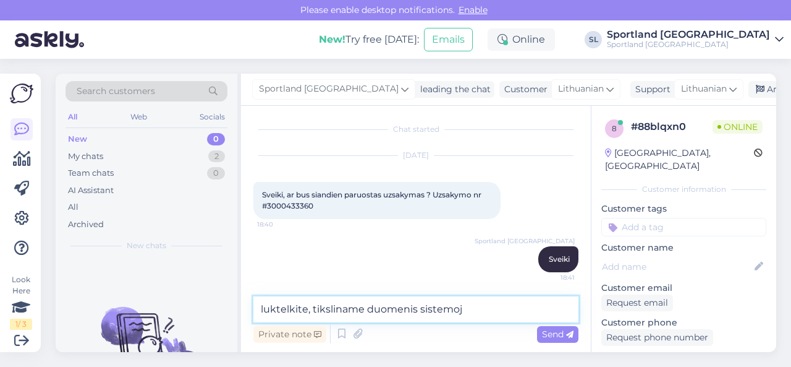
type textarea "luktelkite, tiksliname duomenis sistemoje"
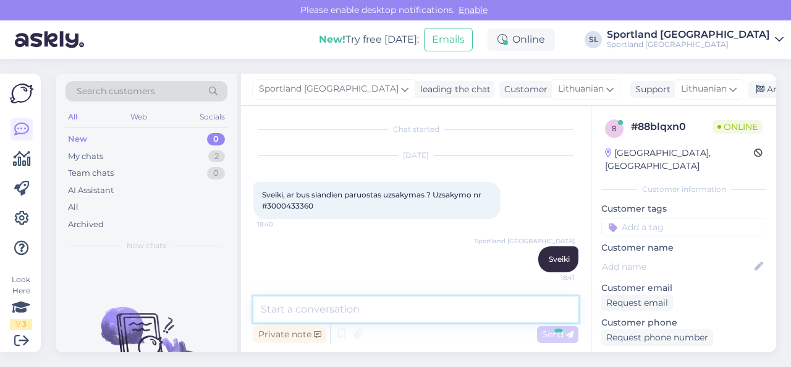
scroll to position [55, 0]
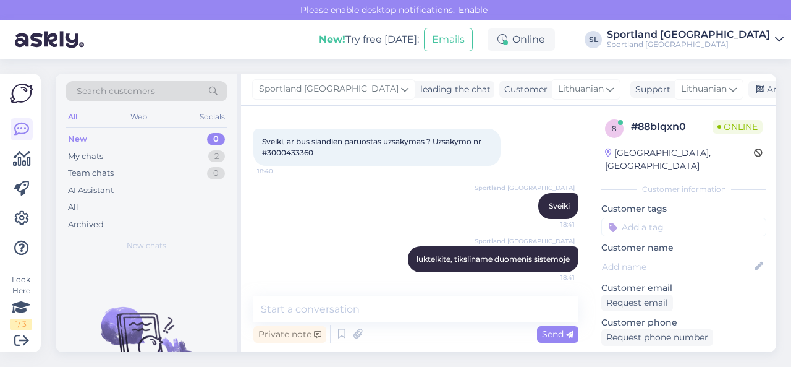
click at [291, 150] on span "Sveiki, ar bus siandien paruostas uzsakymas ? Uzsakymo nr #3000433360" at bounding box center [373, 147] width 223 height 20
click at [292, 150] on span "Sveiki, ar bus siandien paruostas uzsakymas ? Uzsakymo nr #3000433360" at bounding box center [373, 147] width 223 height 20
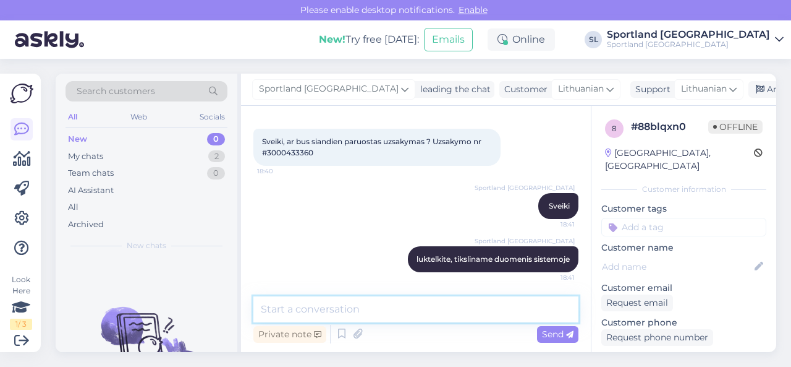
click at [402, 306] on textarea at bounding box center [415, 309] width 325 height 26
type textarea "Kolkas matome dar nėra paruošta atsiimti."
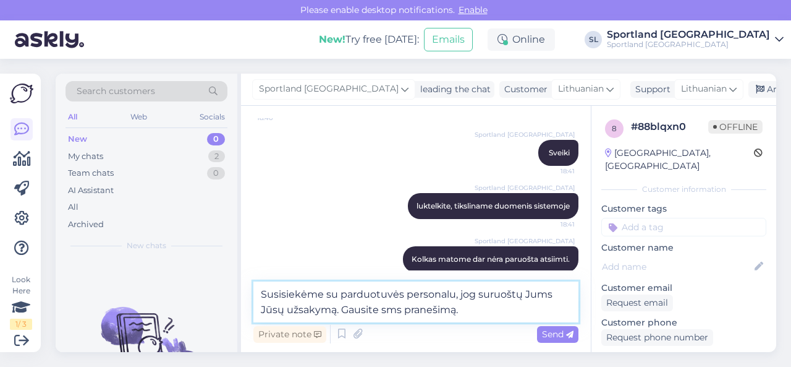
type textarea "Susisiekėme su parduotuvės personalu, jog suruoštų Jums Jūsų užsakymą. Gausite …"
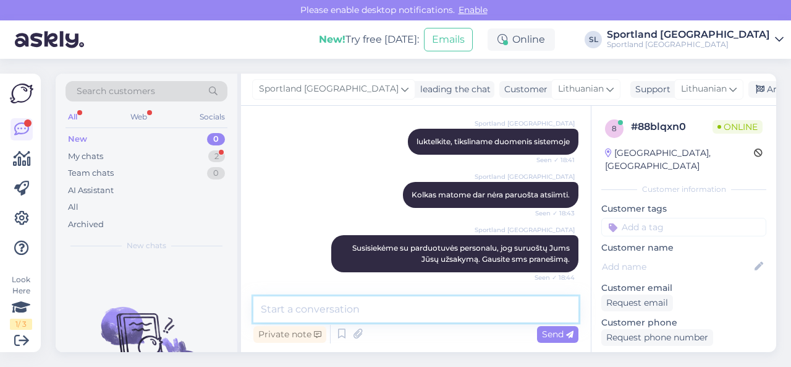
scroll to position [226, 0]
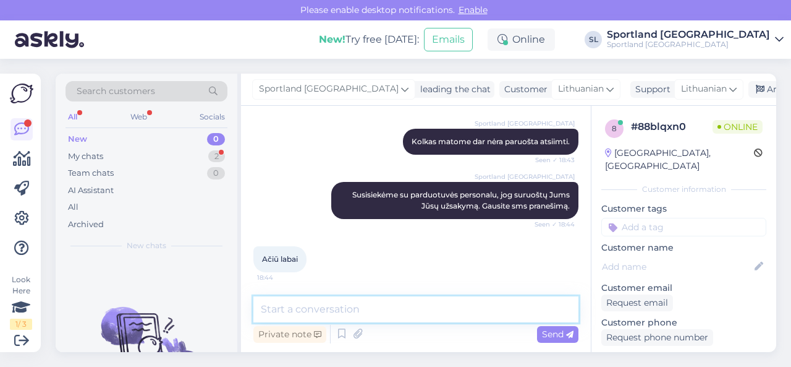
click at [364, 307] on textarea at bounding box center [415, 309] width 325 height 26
click at [409, 304] on textarea at bounding box center [415, 309] width 325 height 26
type textarea "dėkojame Jums, jog renkatės SPORTLAND."
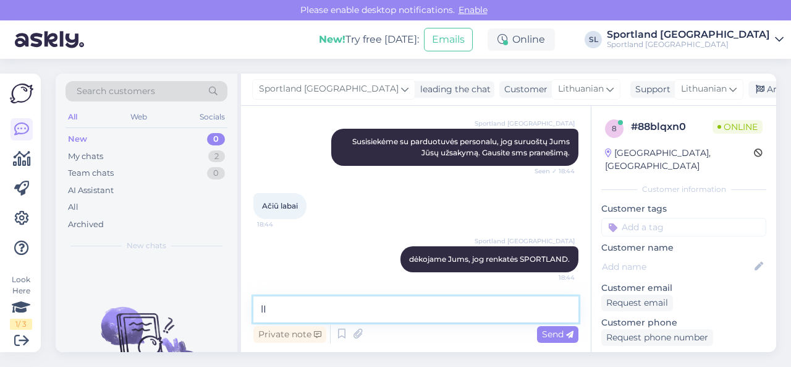
type textarea "l"
type textarea "Linkime gražaus vakaro. ;)"
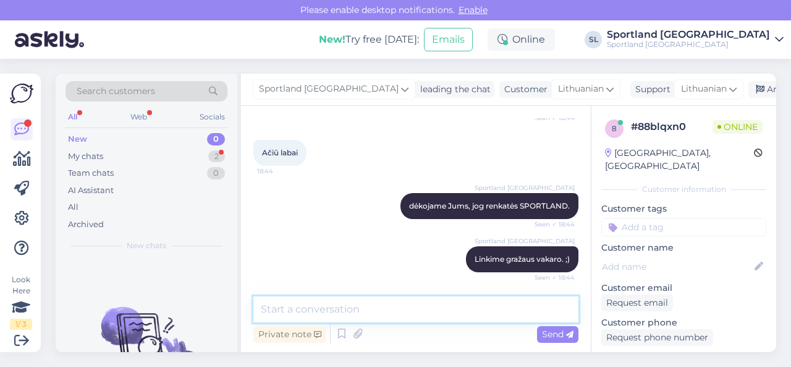
scroll to position [385, 0]
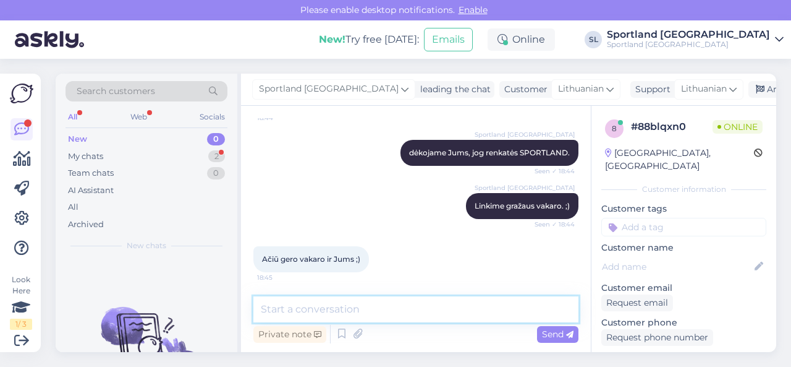
click at [346, 313] on textarea at bounding box center [415, 309] width 325 height 26
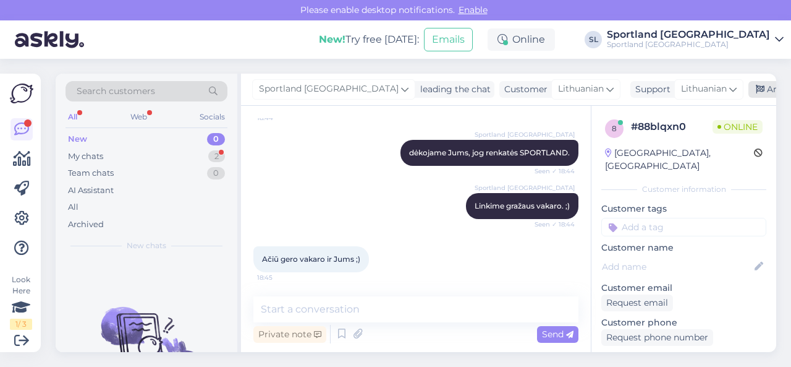
click at [749, 87] on div "Archive chat" at bounding box center [788, 89] width 78 height 17
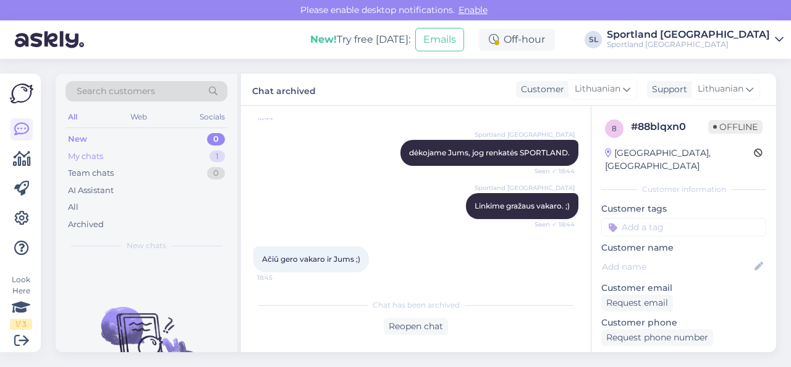
click at [185, 153] on div "My chats 1" at bounding box center [147, 156] width 162 height 17
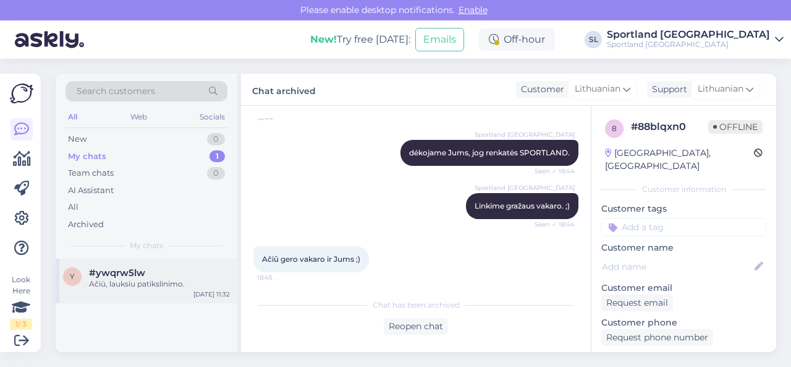
click at [147, 275] on div "#ywqrw5lw" at bounding box center [159, 272] width 141 height 11
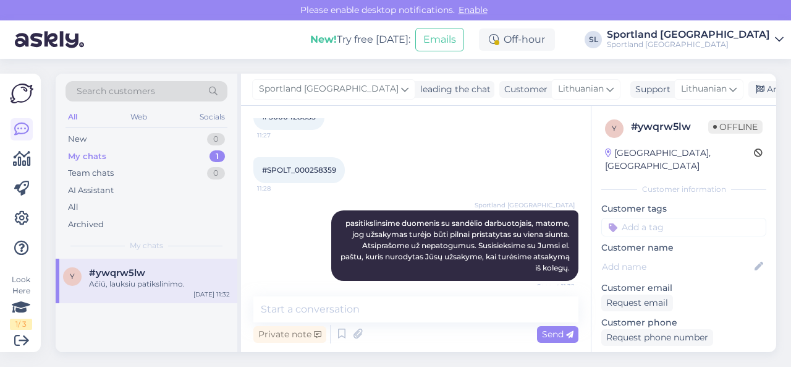
scroll to position [673, 0]
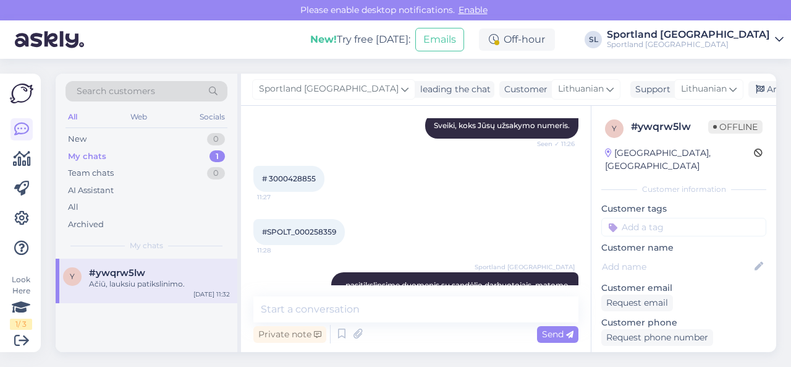
click at [293, 179] on span "# 3000428855" at bounding box center [289, 178] width 54 height 9
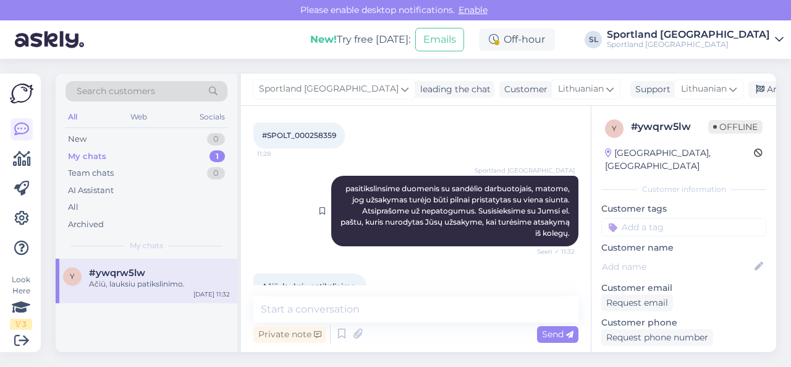
scroll to position [797, 0]
